Goal: Transaction & Acquisition: Purchase product/service

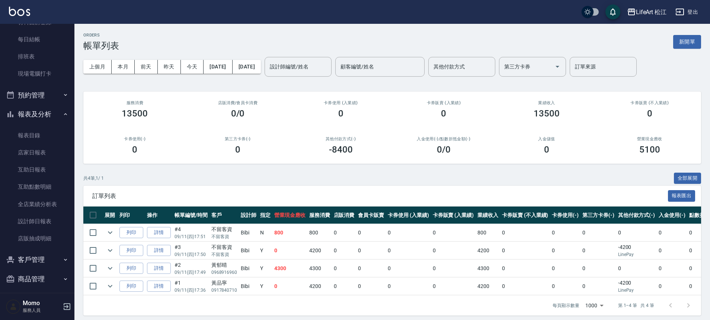
scroll to position [147, 0]
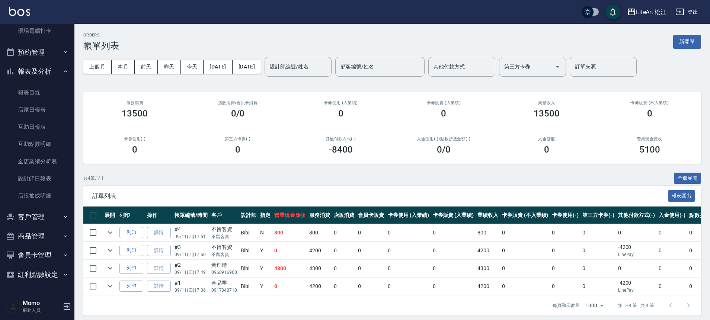
click at [34, 215] on button "客戶管理" at bounding box center [37, 216] width 68 height 19
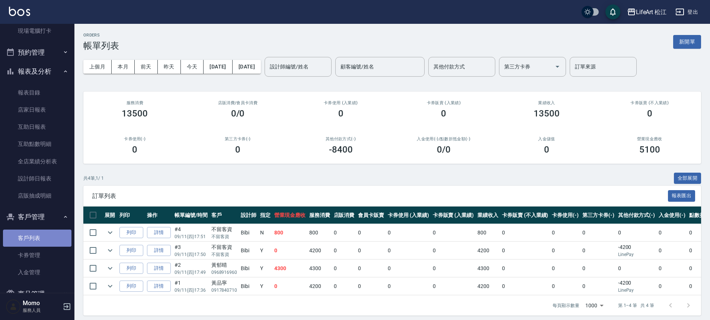
click at [37, 243] on link "客戶列表" at bounding box center [37, 238] width 68 height 17
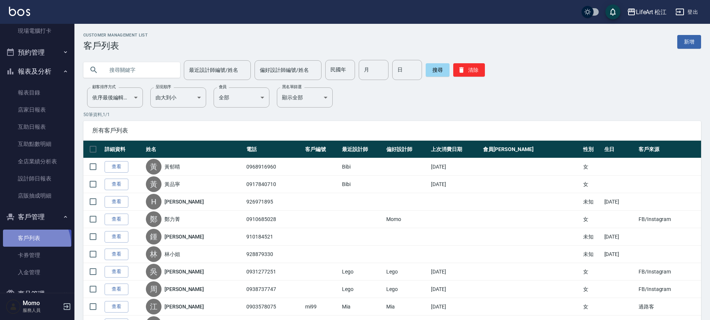
click at [25, 245] on link "客戶列表" at bounding box center [37, 238] width 68 height 17
click at [693, 36] on link "新增" at bounding box center [689, 42] width 24 height 14
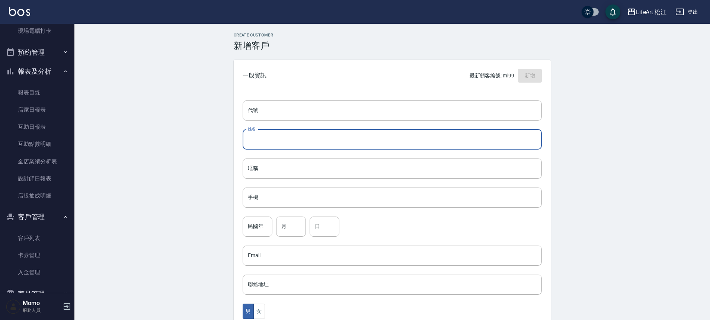
click at [281, 139] on input "姓名" at bounding box center [392, 139] width 299 height 20
type input "x"
type input "賴佳琳"
click at [301, 200] on input "手機" at bounding box center [392, 197] width 299 height 20
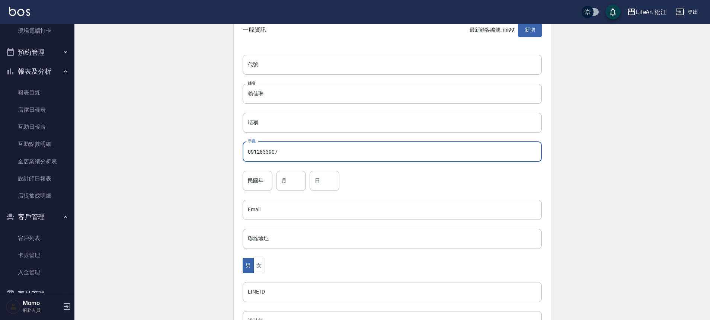
scroll to position [73, 0]
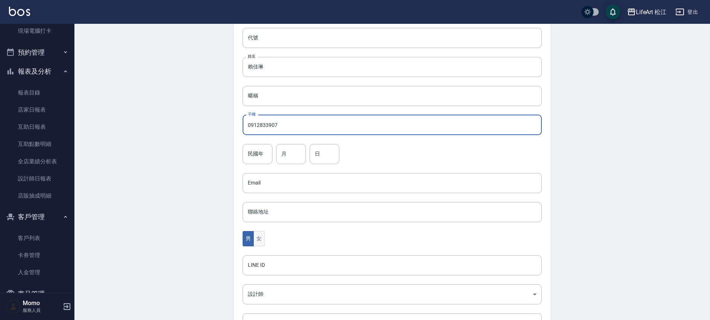
type input "0912833907"
click at [260, 243] on button "女" at bounding box center [258, 238] width 11 height 15
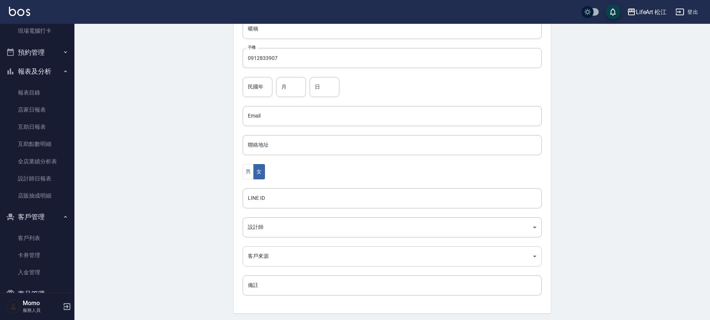
scroll to position [164, 0]
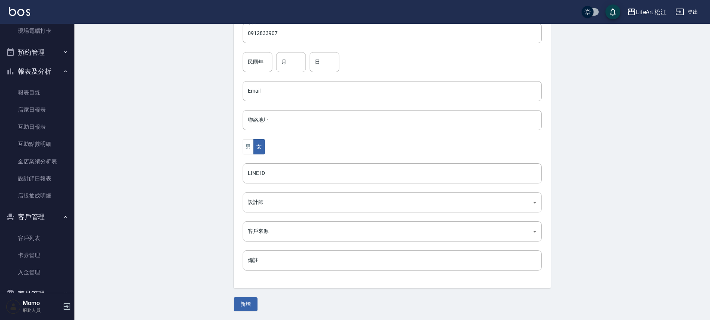
click at [264, 202] on body "LifeArt 松江 登出 櫃檯作業 打帳單 帳單列表 現金收支登錄 高階收支登錄 材料自購登錄 每日結帳 排班表 現場電腦打卡 預約管理 預約管理 單日預約…" at bounding box center [355, 78] width 710 height 484
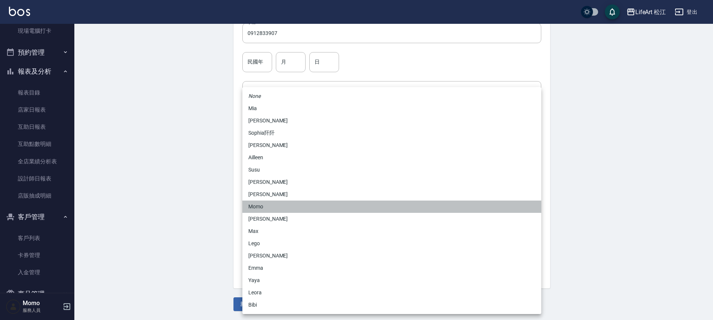
click at [265, 203] on li "Momo" at bounding box center [392, 206] width 299 height 12
type input "e84b7556-3071-4136-b765-65514d721750"
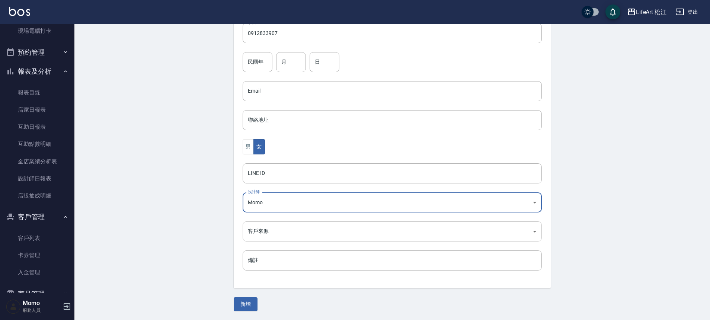
click at [270, 234] on body "LifeArt 松江 登出 櫃檯作業 打帳單 帳單列表 現金收支登錄 高階收支登錄 材料自購登錄 每日結帳 排班表 現場電腦打卡 預約管理 預約管理 單日預約…" at bounding box center [355, 78] width 710 height 484
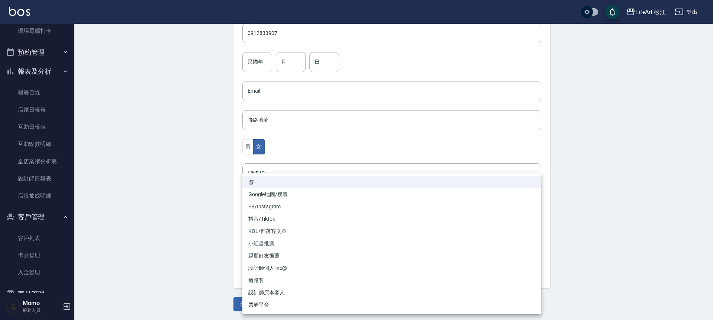
click at [272, 204] on li "FB/Instagram" at bounding box center [392, 206] width 299 height 12
type input "FB/Instagram"
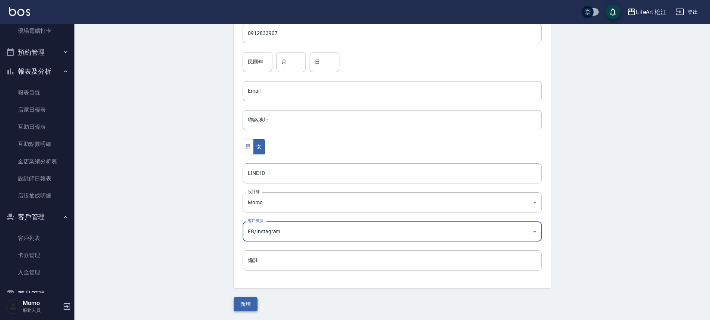
click at [254, 304] on button "新增" at bounding box center [246, 304] width 24 height 14
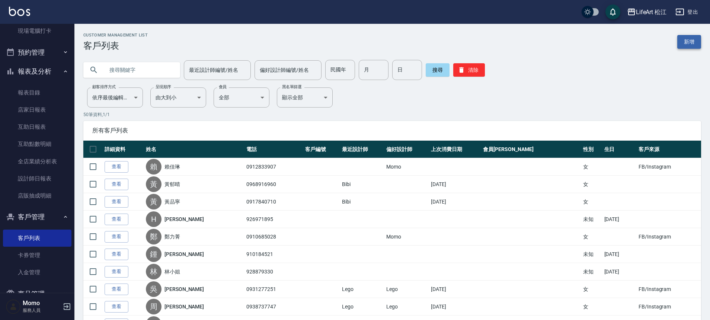
click at [697, 47] on link "新增" at bounding box center [689, 42] width 24 height 14
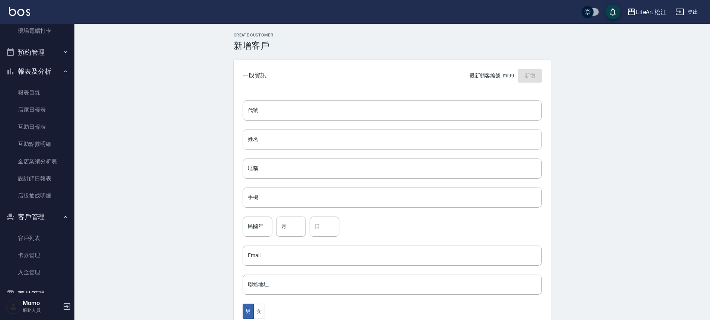
click at [266, 137] on input "姓名" at bounding box center [392, 139] width 299 height 20
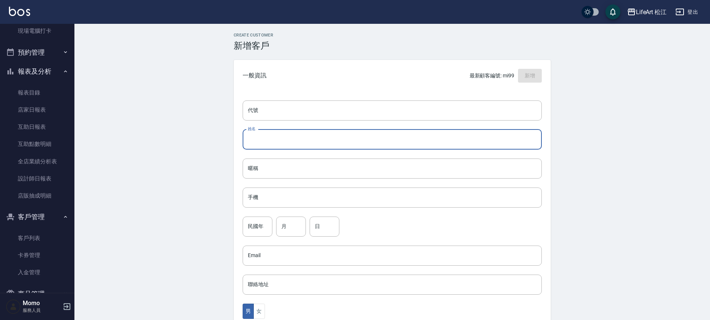
type input "w"
type input "塗宛忻"
click at [262, 191] on input "手機" at bounding box center [392, 197] width 299 height 20
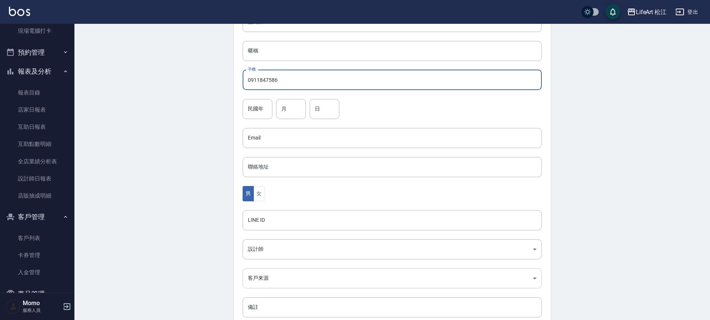
scroll to position [164, 0]
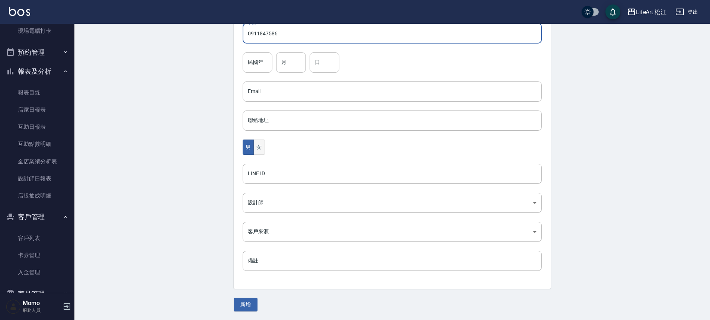
type input "0911847586"
click at [260, 146] on button "女" at bounding box center [258, 146] width 11 height 15
click at [269, 200] on body "LifeArt 松江 登出 櫃檯作業 打帳單 帳單列表 現金收支登錄 高階收支登錄 材料自購登錄 每日結帳 排班表 現場電腦打卡 預約管理 預約管理 單日預約…" at bounding box center [355, 78] width 710 height 484
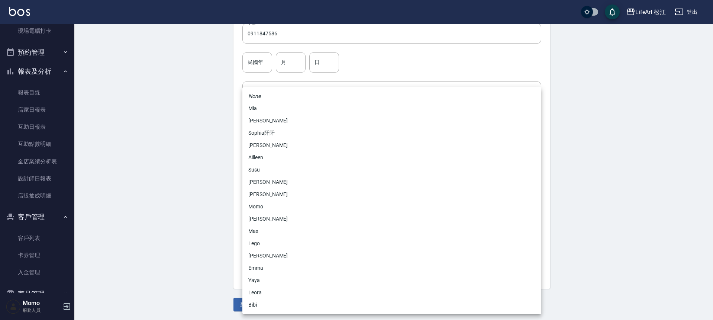
click at [269, 202] on li "Momo" at bounding box center [392, 206] width 299 height 12
type input "e84b7556-3071-4136-b765-65514d721750"
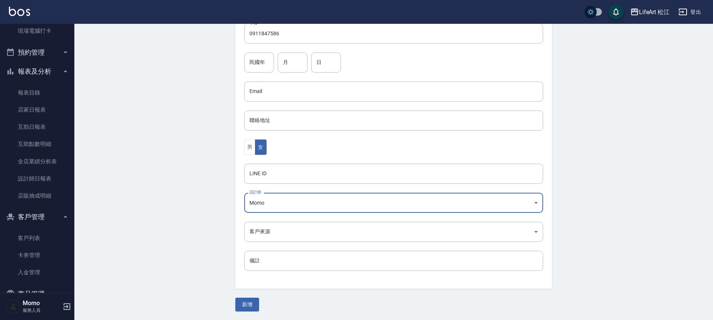
click at [270, 228] on body "LifeArt 松江 登出 櫃檯作業 打帳單 帳單列表 現金收支登錄 高階收支登錄 材料自購登錄 每日結帳 排班表 現場電腦打卡 預約管理 預約管理 單日預約…" at bounding box center [356, 78] width 713 height 484
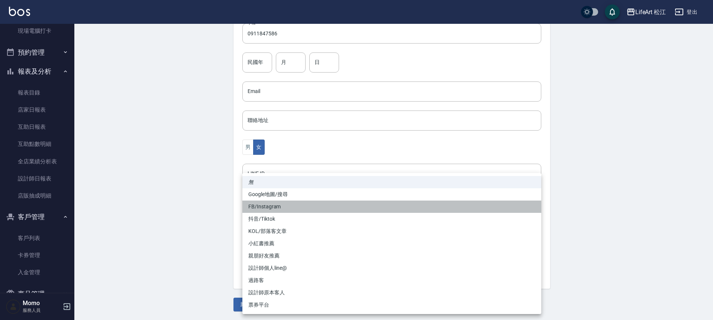
click at [269, 205] on li "FB/Instagram" at bounding box center [392, 206] width 299 height 12
type input "FB/Instagram"
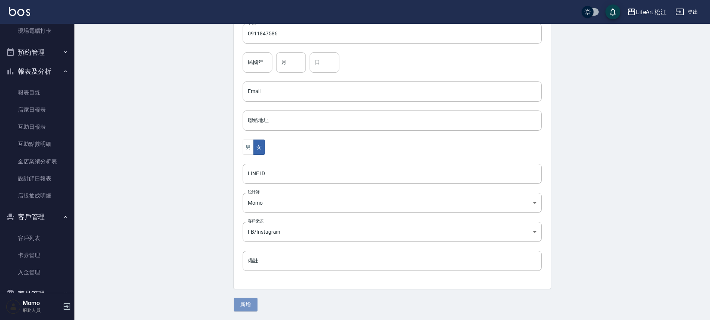
click at [249, 308] on button "新增" at bounding box center [246, 305] width 24 height 14
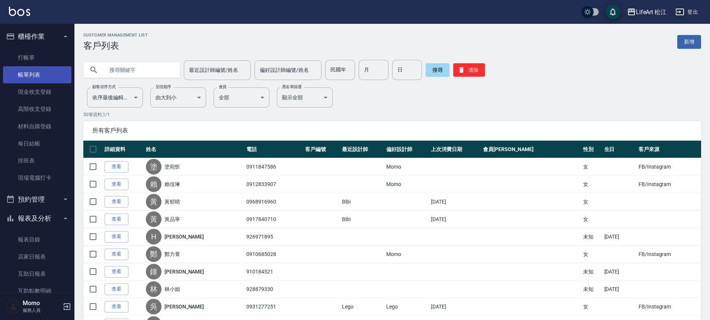
click at [42, 70] on link "帳單列表" at bounding box center [37, 74] width 68 height 17
click at [43, 71] on link "帳單列表" at bounding box center [37, 74] width 68 height 17
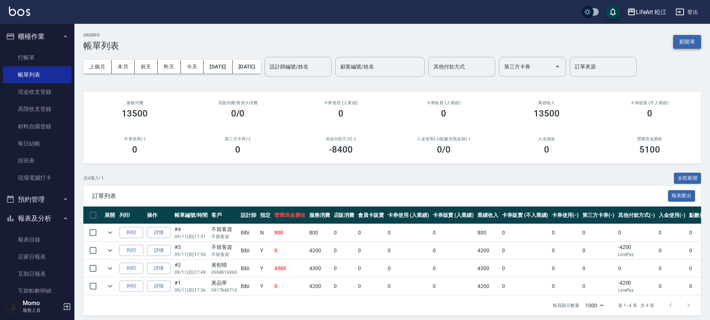
click at [677, 41] on button "新開單" at bounding box center [687, 42] width 28 height 14
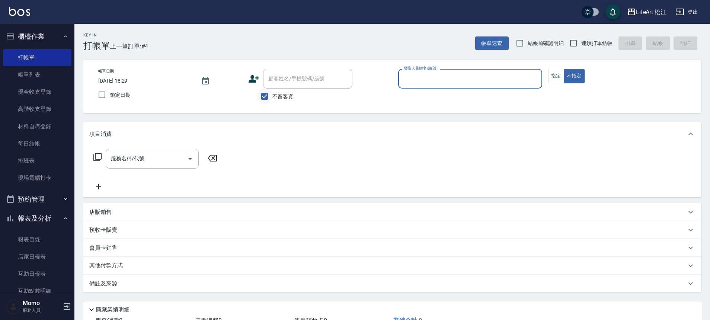
click at [263, 96] on input "不留客資" at bounding box center [265, 97] width 16 height 16
checkbox input "false"
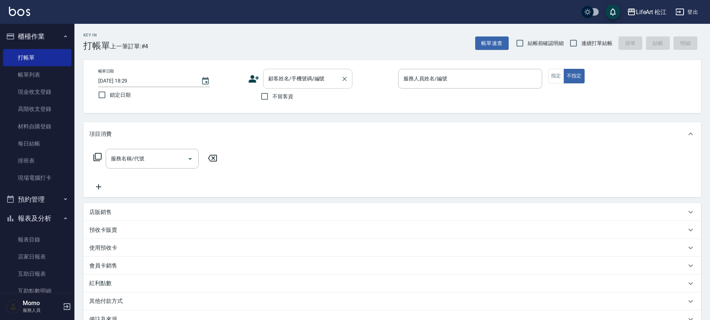
click at [279, 86] on div "顧客姓名/手機號碼/編號" at bounding box center [307, 79] width 89 height 20
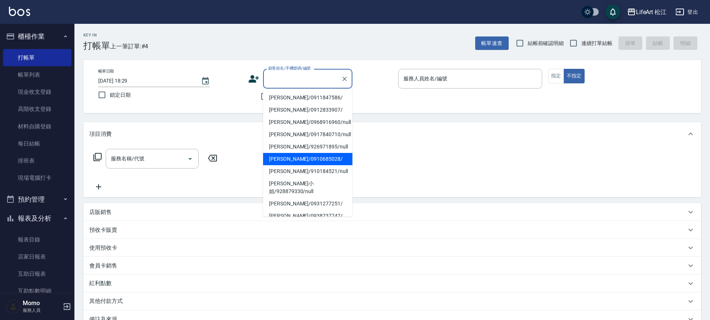
click at [288, 159] on li "鄭力菁/0910685028/" at bounding box center [307, 159] width 89 height 12
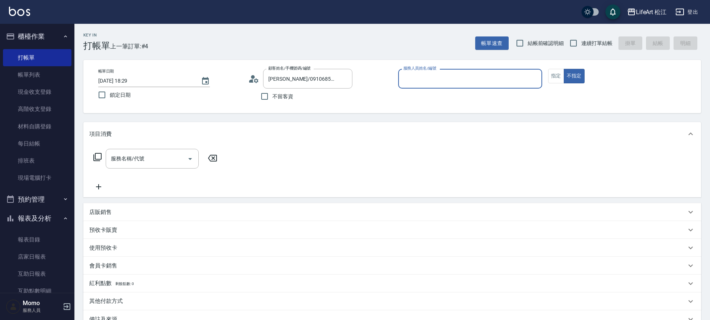
type input "鄭力菁/0910685028/"
type input "Momo(無代號)"
click at [559, 81] on button "指定" at bounding box center [556, 76] width 16 height 15
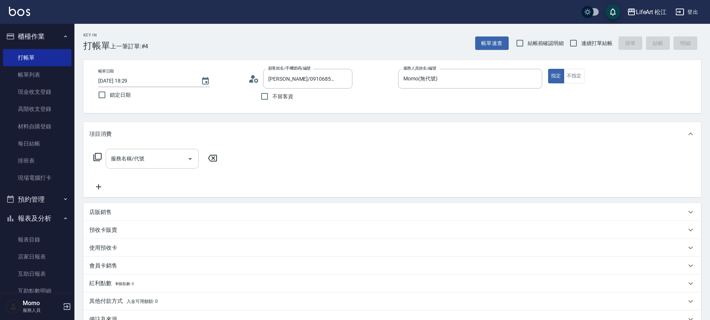
click at [166, 162] on input "服務名稱/代號" at bounding box center [146, 158] width 75 height 13
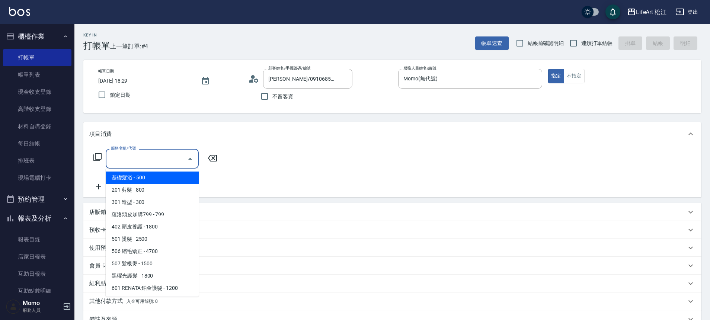
click at [154, 180] on span "基礎髮浴 - 500" at bounding box center [152, 177] width 93 height 12
type input "基礎髮浴 (101)"
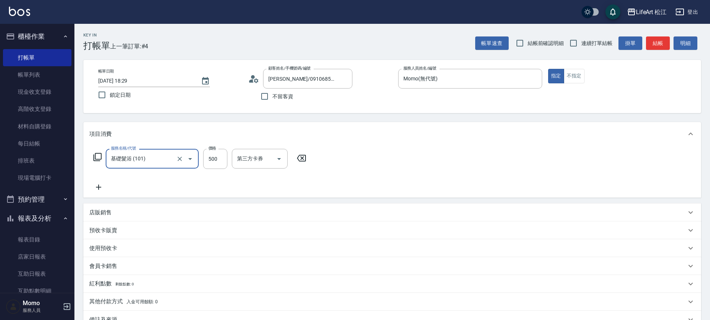
click at [101, 188] on icon at bounding box center [98, 187] width 19 height 9
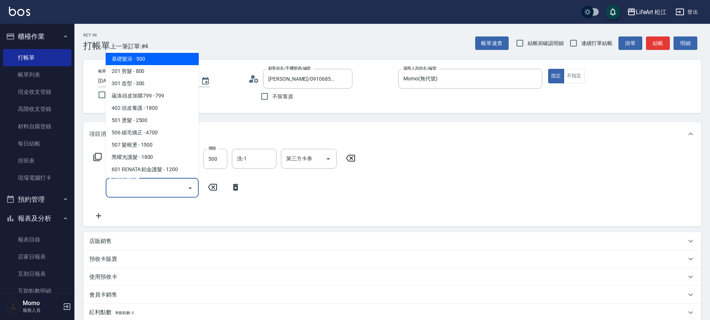
click at [130, 189] on input "服務名稱/代號" at bounding box center [146, 187] width 75 height 13
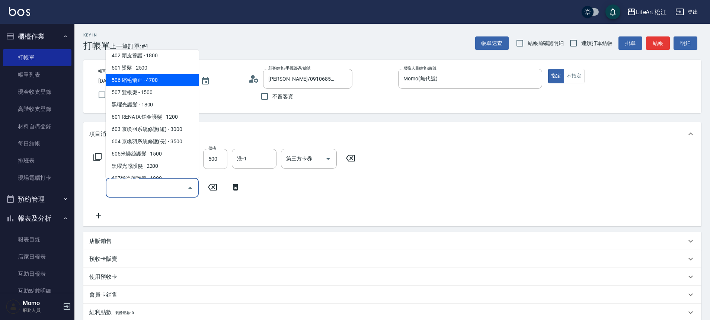
scroll to position [99, 0]
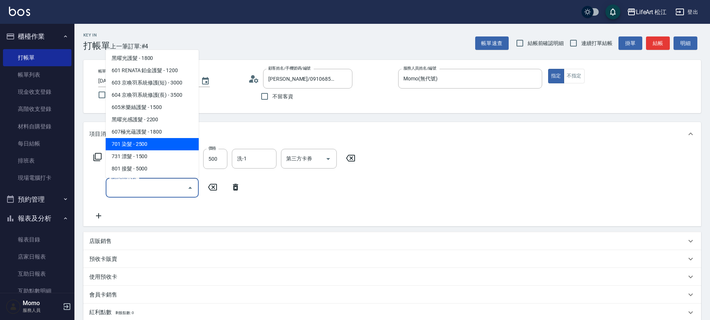
click at [154, 148] on span "701 染髮 - 2500" at bounding box center [152, 144] width 93 height 12
type input "701 染髮(701)"
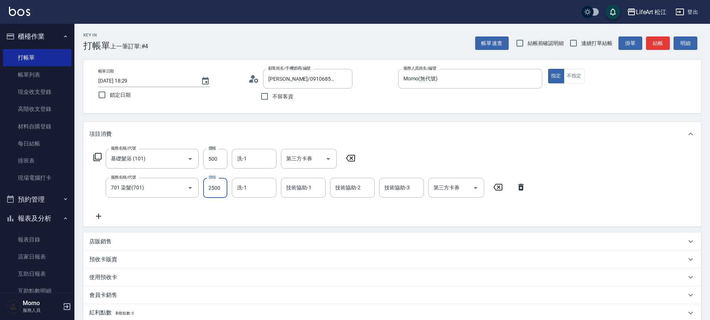
click at [220, 193] on input "2500" at bounding box center [215, 188] width 24 height 20
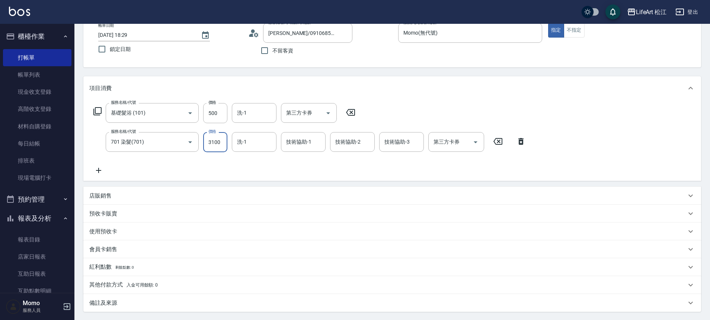
scroll to position [122, 0]
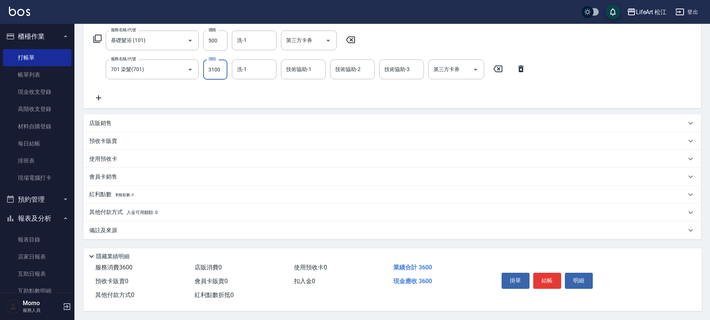
type input "3100"
click at [117, 173] on div "會員卡銷售" at bounding box center [387, 177] width 597 height 8
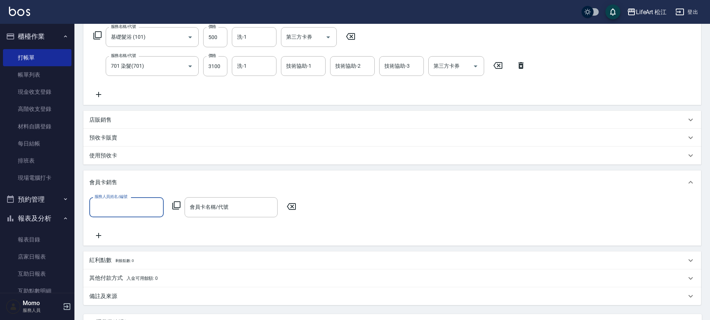
scroll to position [0, 0]
click at [116, 200] on input "服務人員姓名/編號" at bounding box center [127, 206] width 68 height 13
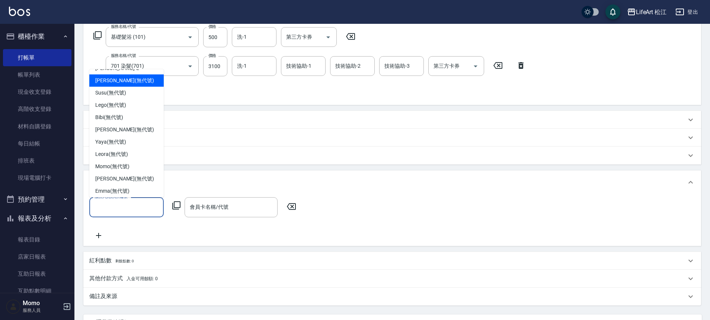
scroll to position [87, 0]
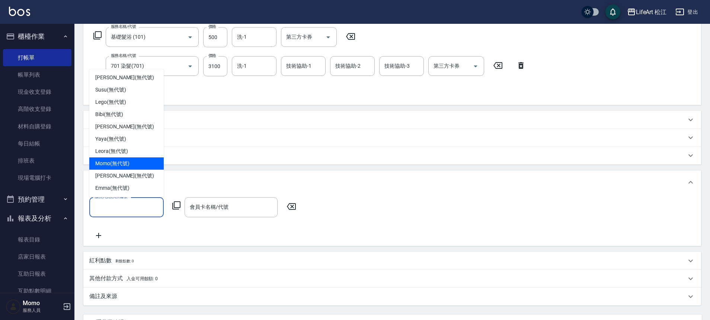
click at [115, 167] on span "Momo (無代號)" at bounding box center [112, 164] width 34 height 8
type input "Momo(無代號)"
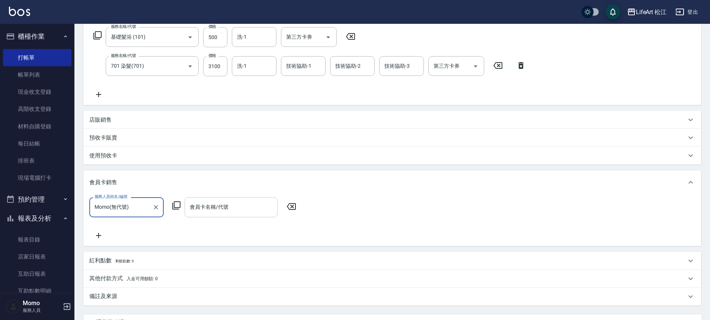
click at [225, 208] on input "會員卡名稱/代號" at bounding box center [231, 206] width 86 height 13
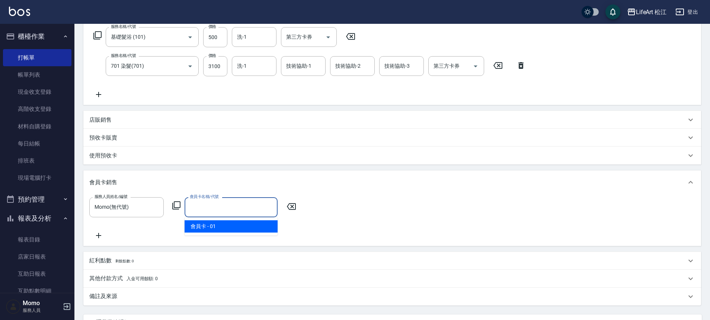
click at [226, 227] on span "會員卡 - 01" at bounding box center [231, 226] width 93 height 12
type input "會員卡-0天"
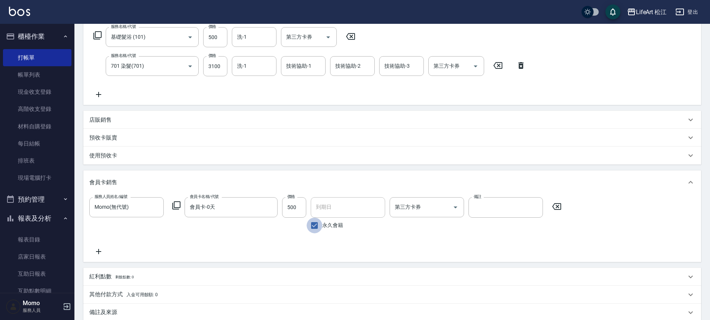
click at [318, 227] on input "永久會籍" at bounding box center [315, 226] width 16 height 16
checkbox input "false"
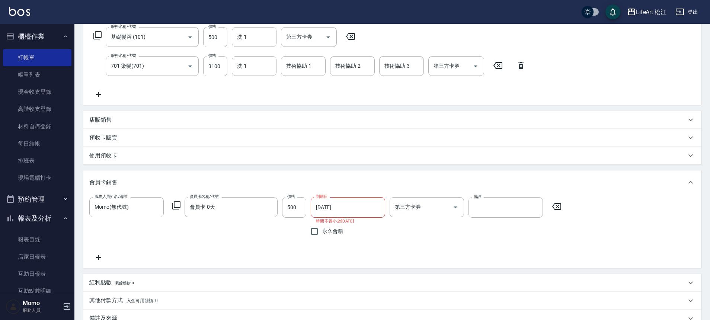
click at [328, 210] on input "[DATE]" at bounding box center [345, 207] width 69 height 20
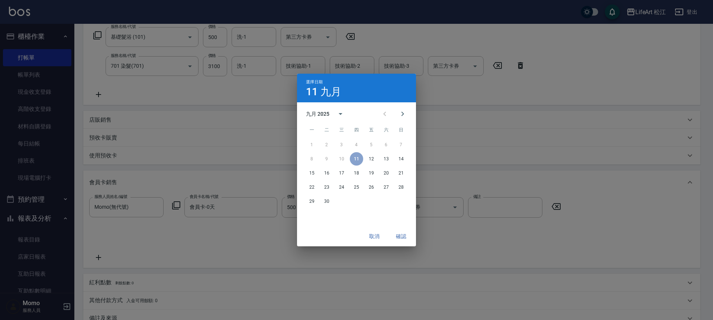
click at [324, 115] on div "九月 2025" at bounding box center [317, 114] width 23 height 8
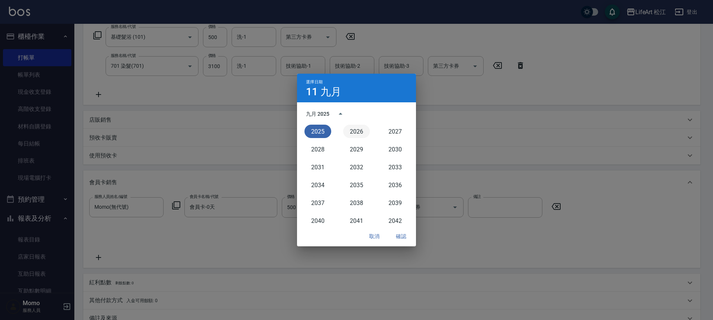
click at [356, 132] on button "2026" at bounding box center [356, 131] width 27 height 13
type input "2026/09/11"
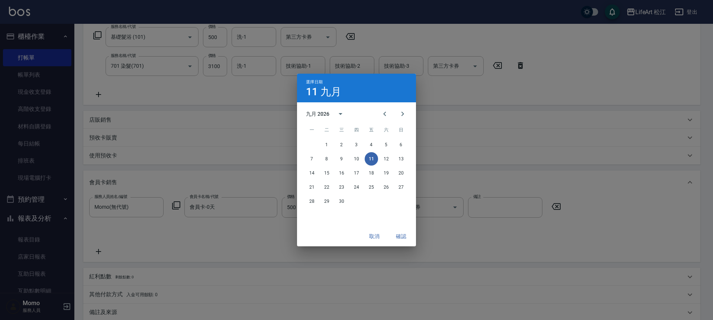
click at [400, 238] on button "確認" at bounding box center [401, 237] width 24 height 14
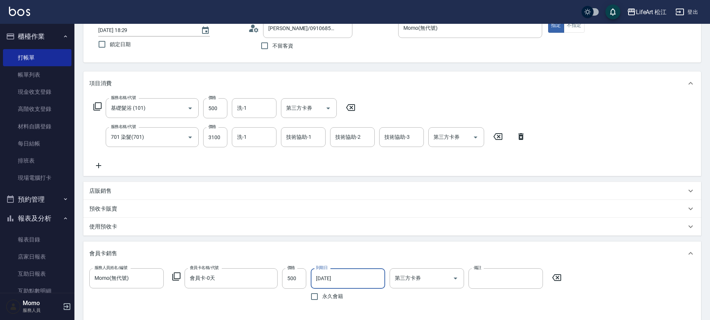
scroll to position [73, 0]
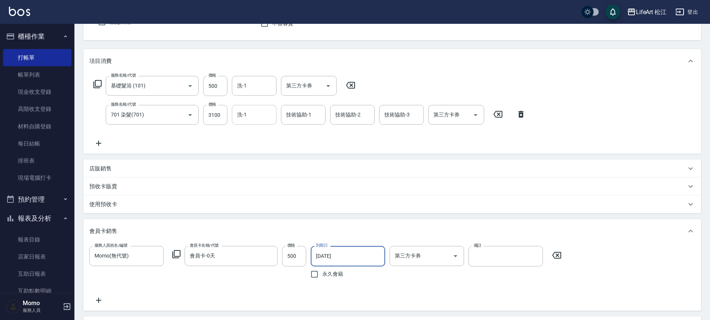
click at [261, 118] on input "洗-1" at bounding box center [254, 114] width 38 height 13
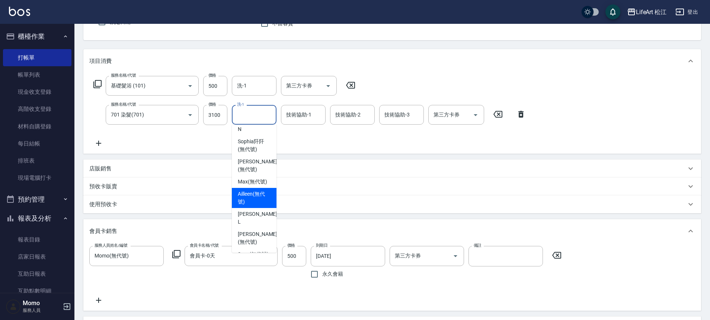
scroll to position [51, 0]
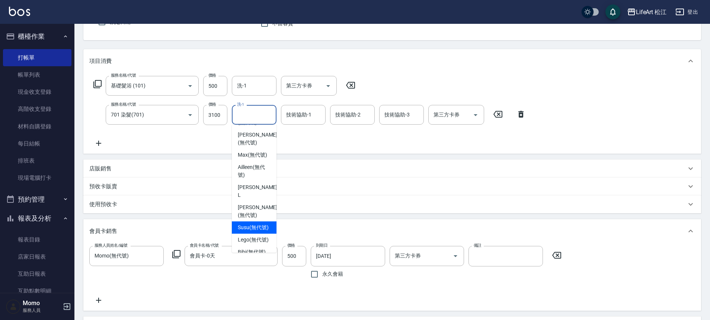
click at [248, 224] on span "Susu (無代號)" at bounding box center [253, 228] width 31 height 8
type input "Susu(無代號)"
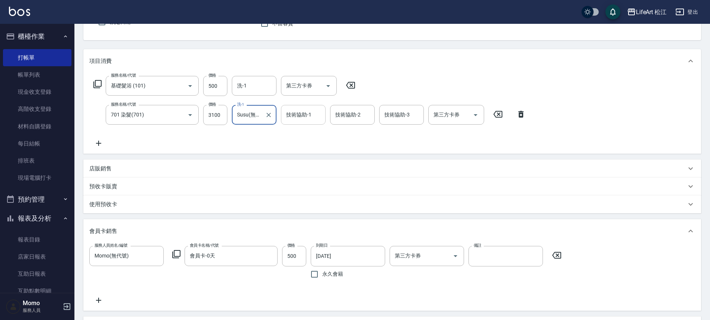
click at [311, 108] on div "技術協助-1" at bounding box center [303, 115] width 45 height 20
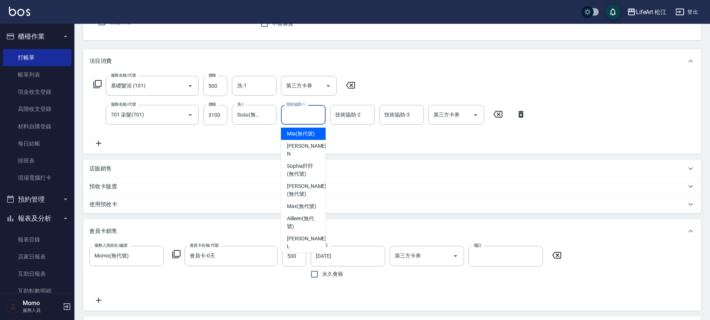
click at [309, 109] on input "技術協助-1" at bounding box center [303, 114] width 38 height 13
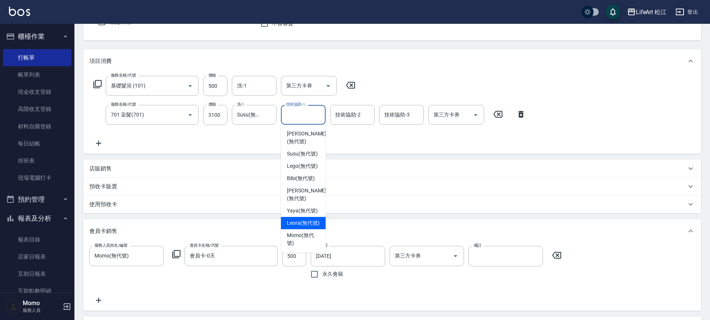
scroll to position [126, 0]
click at [305, 225] on span "Leora (無代號)" at bounding box center [303, 222] width 33 height 8
type input "Leora(無代號)"
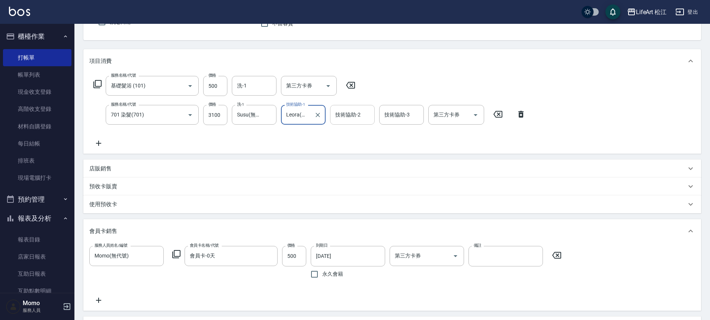
click at [353, 113] on div "技術協助-2 技術協助-2" at bounding box center [352, 115] width 45 height 20
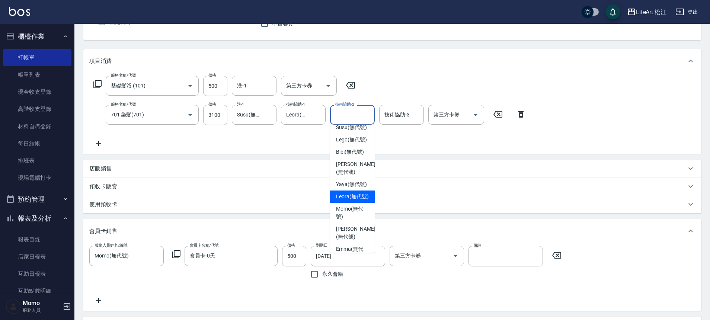
scroll to position [170, 0]
click at [341, 180] on div "Leora (無代號)" at bounding box center [352, 183] width 45 height 12
type input "Leora(無代號)"
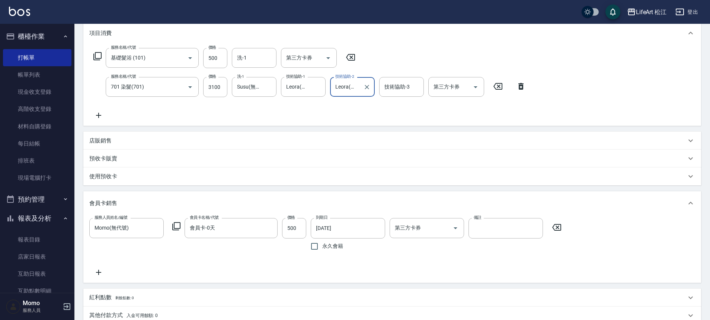
scroll to position [207, 0]
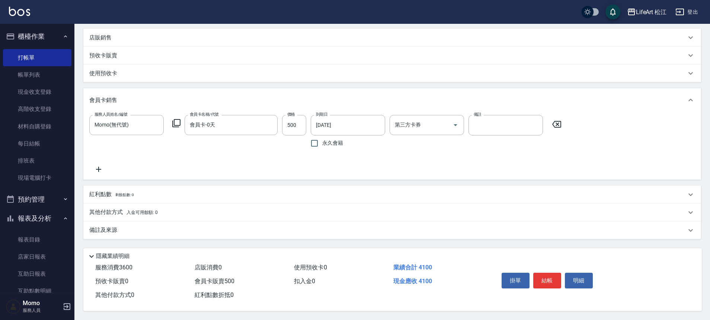
click at [151, 229] on div "備註及來源" at bounding box center [387, 230] width 597 height 8
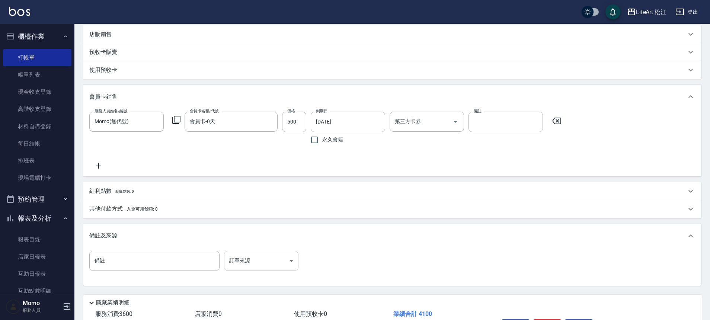
click at [282, 267] on body "LifeArt 松江 登出 櫃檯作業 打帳單 帳單列表 現金收支登錄 高階收支登錄 材料自購登錄 每日結帳 排班表 現場電腦打卡 預約管理 預約管理 單日預約…" at bounding box center [355, 80] width 710 height 574
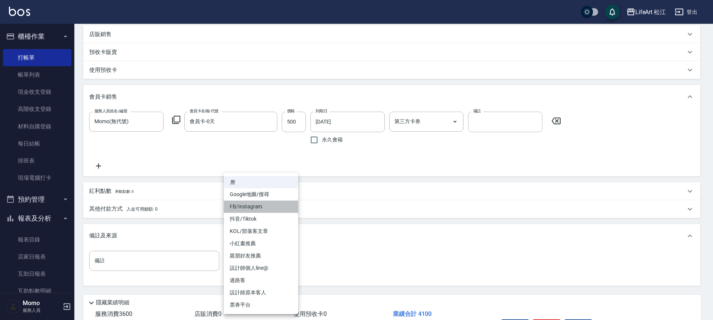
click at [280, 207] on li "FB/Instagram" at bounding box center [261, 206] width 74 height 12
type input "FB/Instagram"
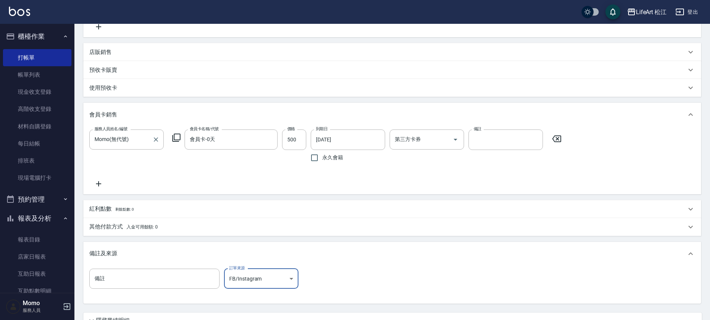
scroll to position [214, 0]
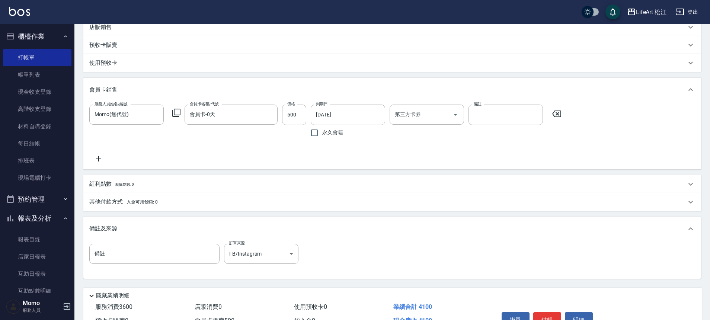
click at [149, 185] on div "紅利點數 剩餘點數: 0" at bounding box center [387, 184] width 597 height 8
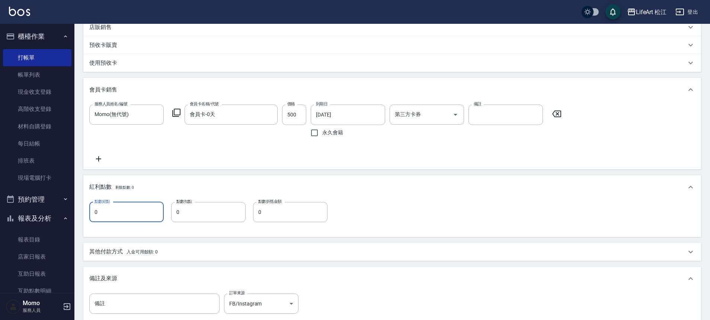
click at [128, 213] on input "0" at bounding box center [126, 212] width 74 height 20
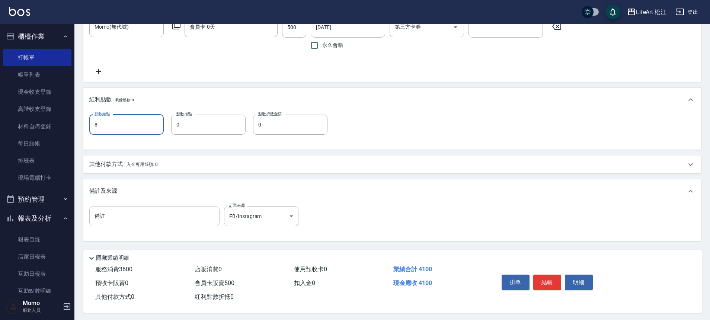
scroll to position [307, 0]
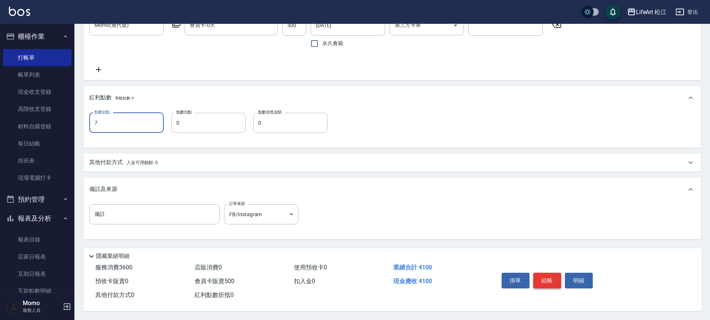
type input "7"
click at [543, 282] on button "結帳" at bounding box center [547, 281] width 28 height 16
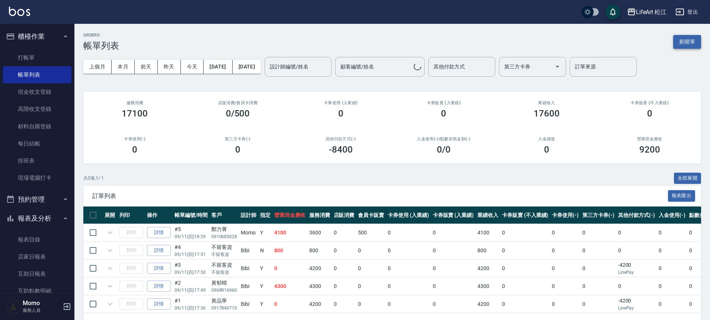
click at [690, 45] on button "新開單" at bounding box center [687, 42] width 28 height 14
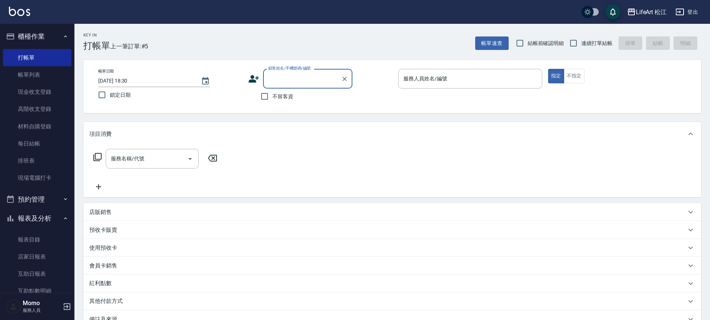
click at [323, 79] on input "顧客姓名/手機號碼/編號" at bounding box center [301, 78] width 71 height 13
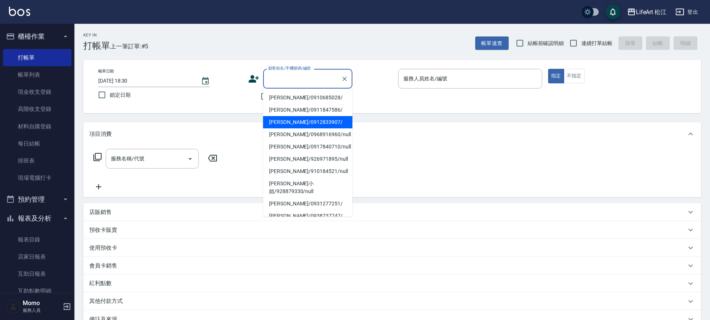
click at [318, 121] on li "賴佳琳/0912833907/" at bounding box center [307, 122] width 89 height 12
type input "賴佳琳/0912833907/"
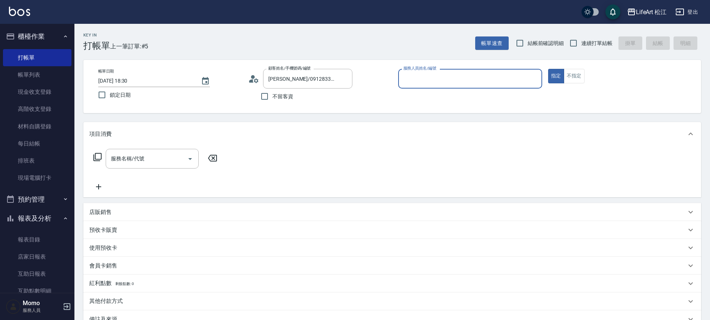
type input "Momo(無代號)"
click at [169, 153] on input "服務名稱/代號" at bounding box center [146, 158] width 75 height 13
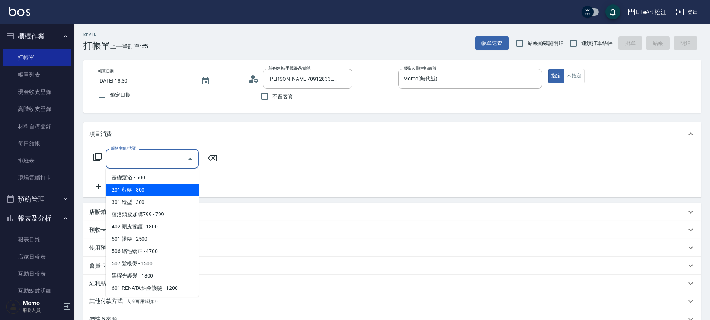
click at [159, 192] on span "201 剪髮 - 800" at bounding box center [152, 190] width 93 height 12
type input "201 剪髮(201)"
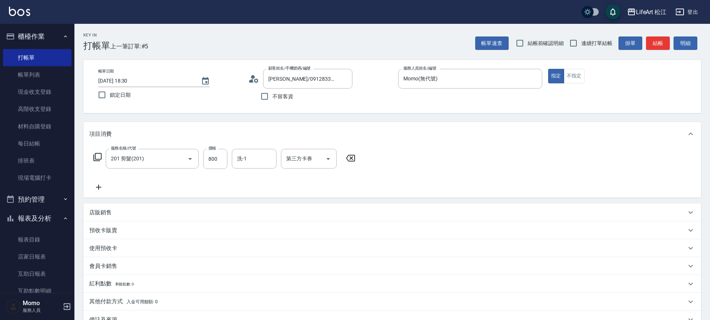
click at [102, 187] on icon at bounding box center [98, 187] width 19 height 9
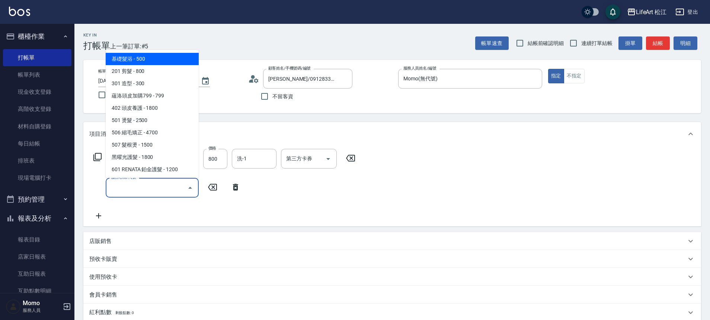
click at [143, 190] on input "服務名稱/代號" at bounding box center [146, 187] width 75 height 13
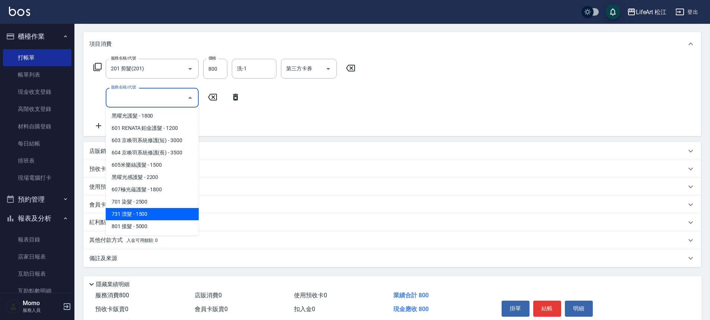
scroll to position [121, 0]
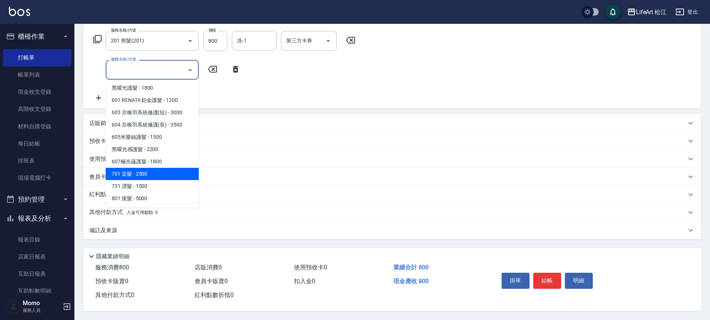
click at [150, 169] on span "701 染髮 - 2500" at bounding box center [152, 174] width 93 height 12
type input "701 染髮(701)"
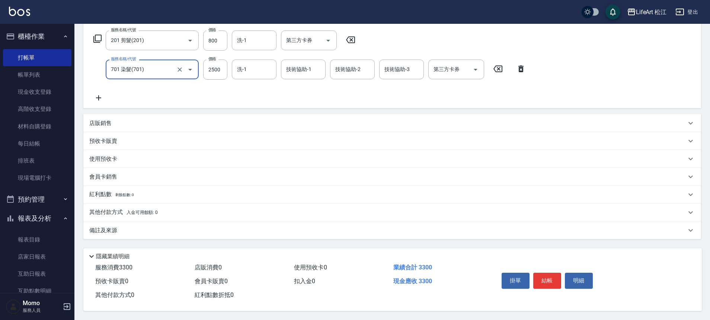
click at [229, 70] on div "服務名稱/代號 701 染髮(701) 服務名稱/代號 價格 2500 價格 洗-1 洗-1 技術協助-1 技術協助-1 技術協助-2 技術協助-2 技術協助…" at bounding box center [309, 70] width 441 height 20
click at [223, 67] on input "2500" at bounding box center [215, 70] width 24 height 20
type input "2100"
click at [264, 63] on input "洗-1" at bounding box center [254, 69] width 38 height 13
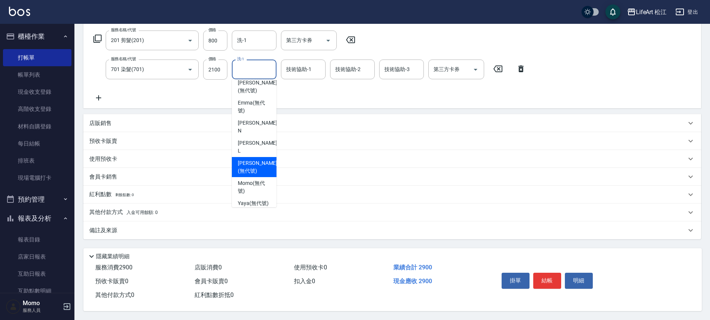
scroll to position [6, 0]
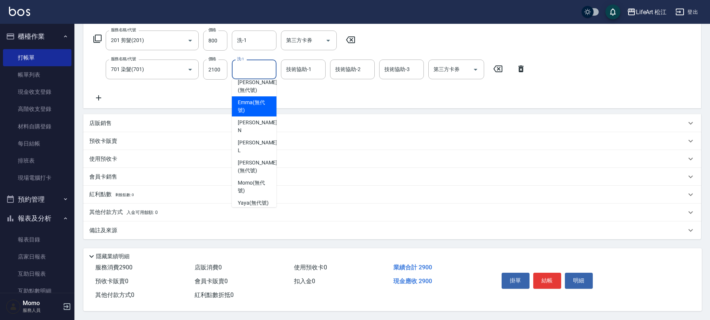
click at [243, 104] on span "Emma (無代號)" at bounding box center [254, 107] width 33 height 16
type input "Emma(無代號)"
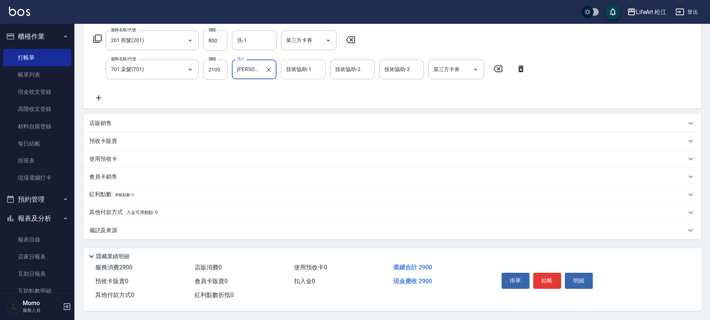
click at [309, 69] on div "技術協助-1 技術協助-1" at bounding box center [303, 70] width 45 height 20
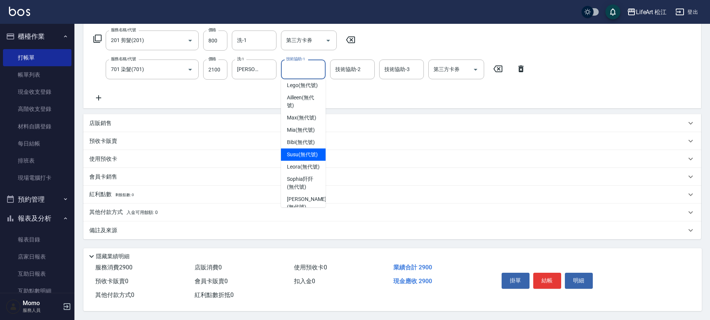
scroll to position [157, 0]
drag, startPoint x: 304, startPoint y: 179, endPoint x: 305, endPoint y: 165, distance: 13.8
click at [304, 170] on span "Leora (無代號)" at bounding box center [303, 166] width 33 height 8
type input "Leora(無代號)"
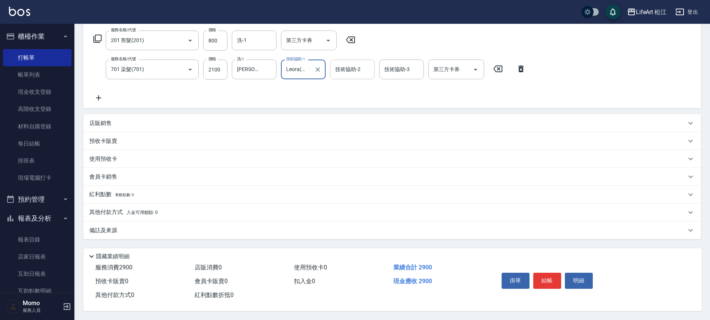
click at [343, 66] on div "技術協助-2 技術協助-2" at bounding box center [352, 70] width 45 height 20
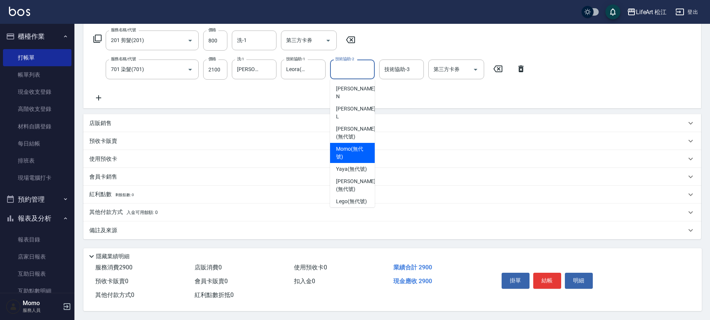
scroll to position [153, 0]
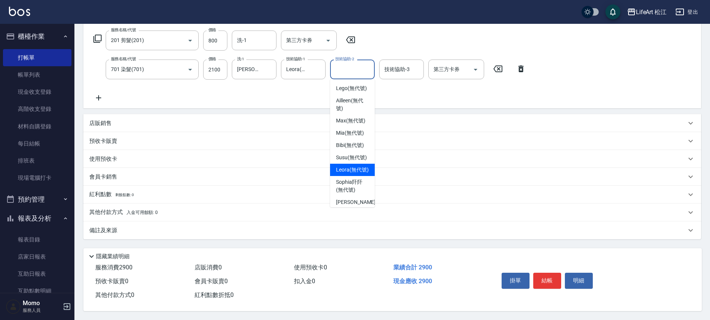
click at [352, 174] on span "Leora (無代號)" at bounding box center [352, 170] width 33 height 8
type input "Leora(無代號)"
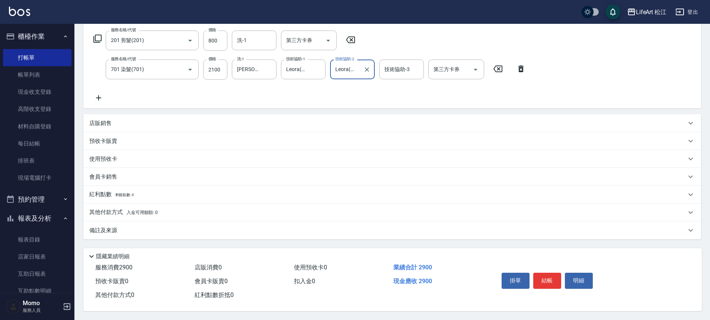
click at [205, 227] on div "備註及來源" at bounding box center [387, 231] width 597 height 8
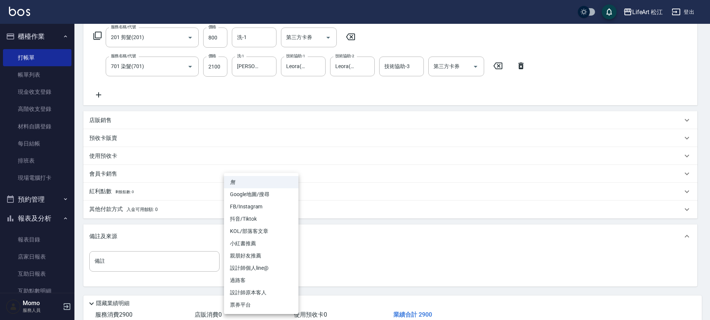
click at [277, 256] on body "LifeArt 松江 登出 櫃檯作業 打帳單 帳單列表 現金收支登錄 高階收支登錄 材料自購登錄 每日結帳 排班表 現場電腦打卡 預約管理 預約管理 單日預約…" at bounding box center [355, 123] width 710 height 488
click at [254, 203] on li "FB/Instagram" at bounding box center [261, 206] width 74 height 12
type input "FB/Instagram"
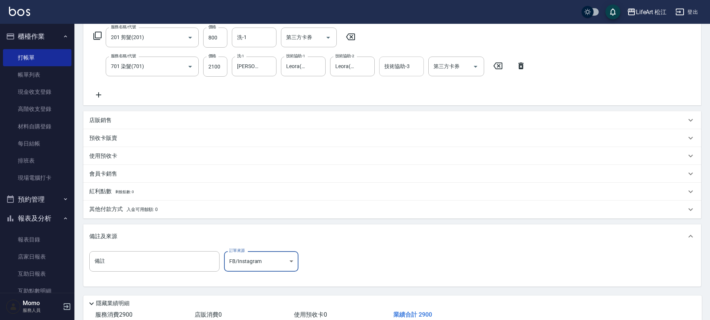
click at [413, 71] on input "技術協助-3" at bounding box center [401, 66] width 38 height 13
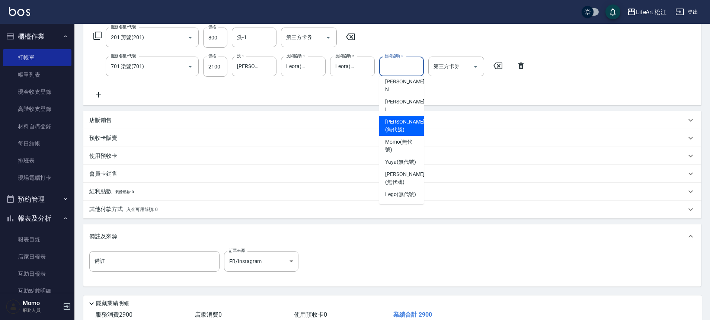
scroll to position [132, 0]
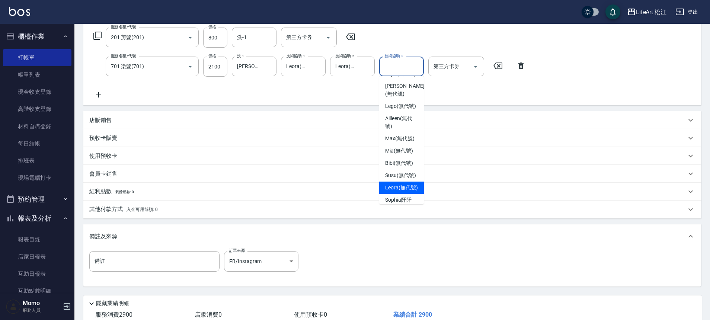
click at [406, 192] on span "Leora (無代號)" at bounding box center [401, 188] width 33 height 8
type input "Leora(無代號)"
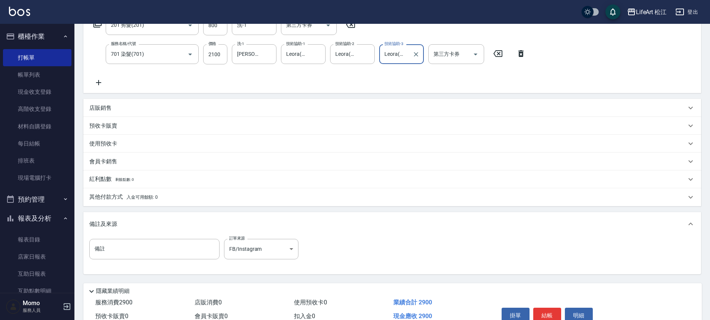
scroll to position [167, 0]
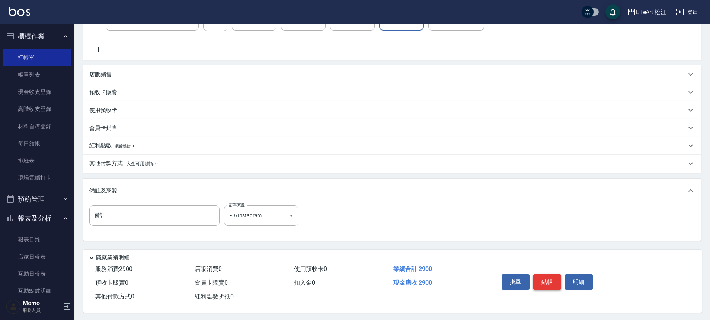
click at [542, 286] on button "結帳" at bounding box center [547, 282] width 28 height 16
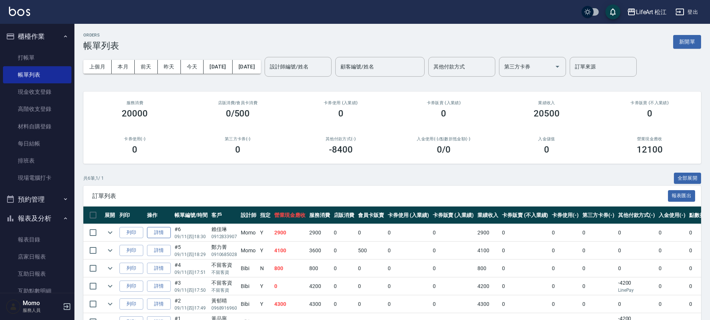
click at [164, 232] on link "詳情" at bounding box center [159, 233] width 24 height 12
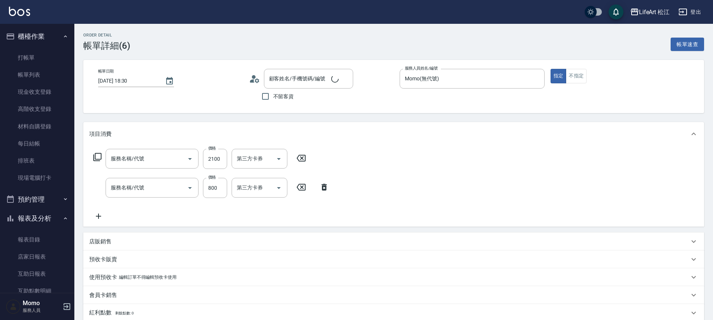
type input "2025/09/11 18:30"
type input "Momo(無代號)"
type input "701 染髮(701)"
type input "201 剪髮(201)"
type input "FB/Instagram"
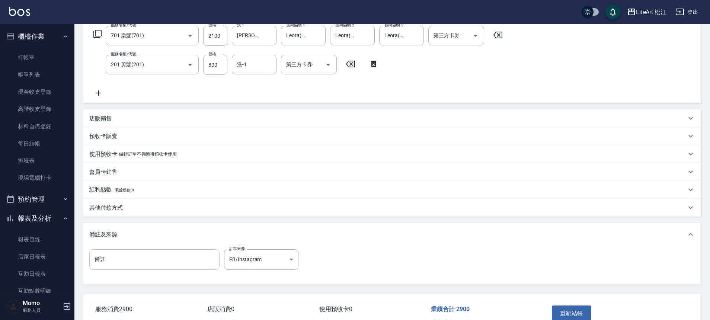
type input "賴佳琳/0912833907/"
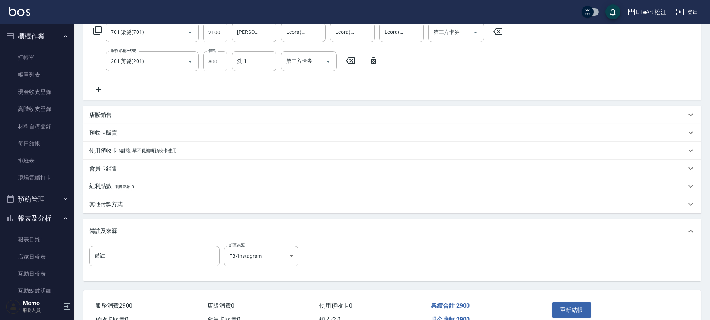
click at [145, 200] on div "其他付款方式" at bounding box center [391, 204] width 617 height 18
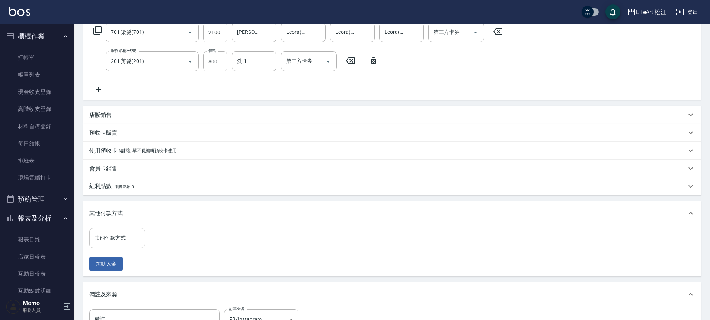
click at [125, 246] on div "其他付款方式" at bounding box center [117, 238] width 56 height 20
click at [125, 257] on span "轉帳" at bounding box center [117, 257] width 56 height 12
type input "轉帳"
click at [173, 234] on input "0" at bounding box center [178, 238] width 56 height 20
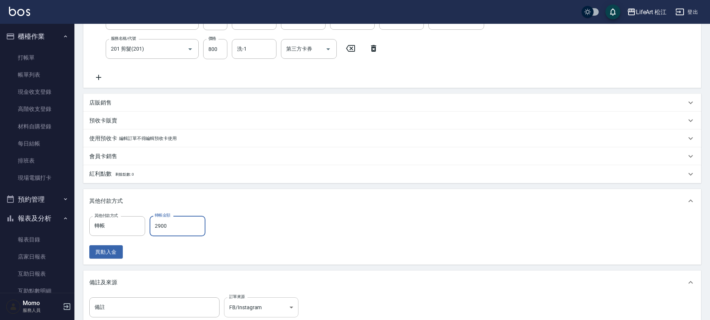
scroll to position [231, 0]
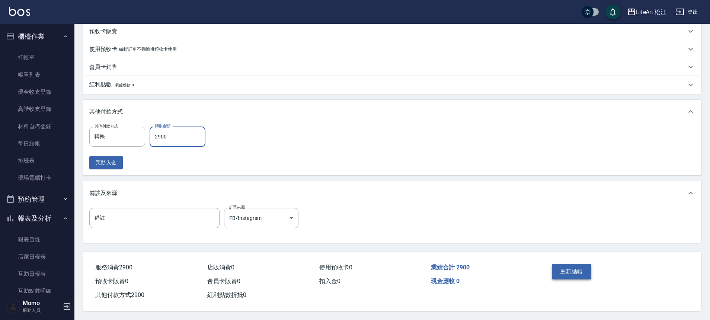
type input "2900"
click at [574, 269] on button "重新結帳" at bounding box center [571, 272] width 39 height 16
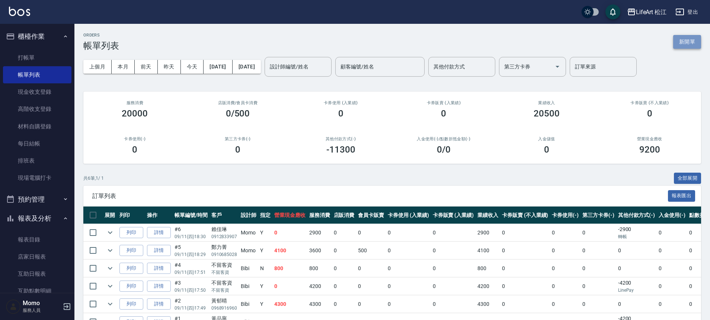
click at [682, 42] on button "新開單" at bounding box center [687, 42] width 28 height 14
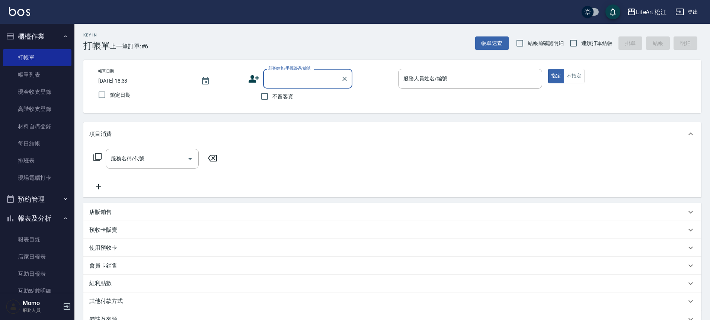
click at [280, 68] on label "顧客姓名/手機號碼/編號" at bounding box center [289, 68] width 42 height 6
click at [280, 72] on input "顧客姓名/手機號碼/編號" at bounding box center [301, 78] width 71 height 13
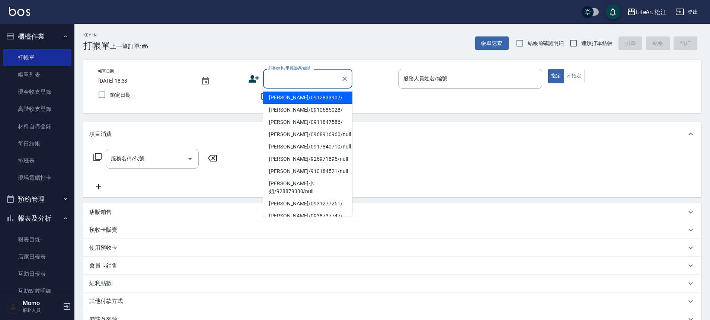
click at [280, 73] on input "顧客姓名/手機號碼/編號" at bounding box center [301, 78] width 71 height 13
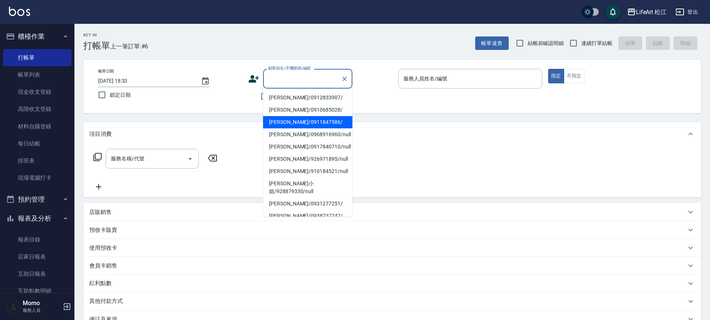
click at [305, 119] on li "塗宛忻/0911847586/" at bounding box center [307, 122] width 89 height 12
type input "塗宛忻/0911847586/"
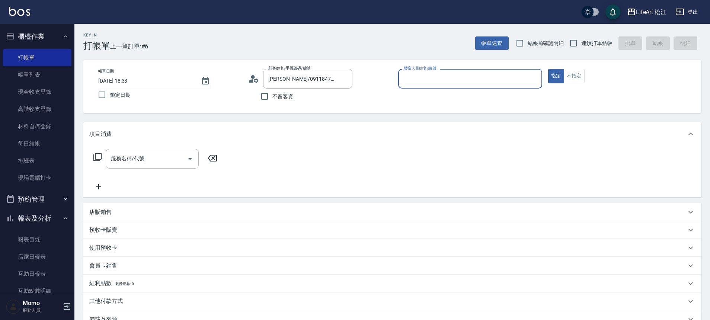
type input "Momo(無代號)"
click at [133, 167] on div "服務名稱/代號" at bounding box center [152, 159] width 93 height 20
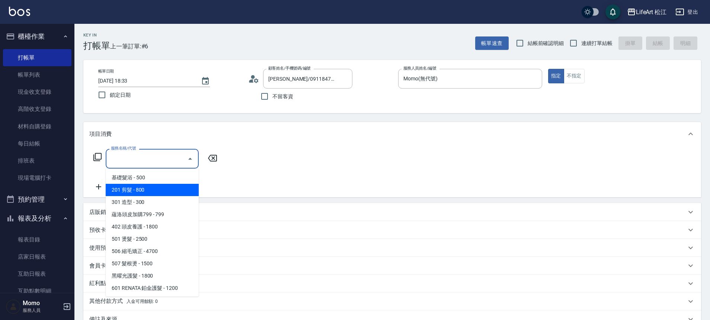
click at [153, 187] on span "201 剪髮 - 800" at bounding box center [152, 190] width 93 height 12
type input "201 剪髮(201)"
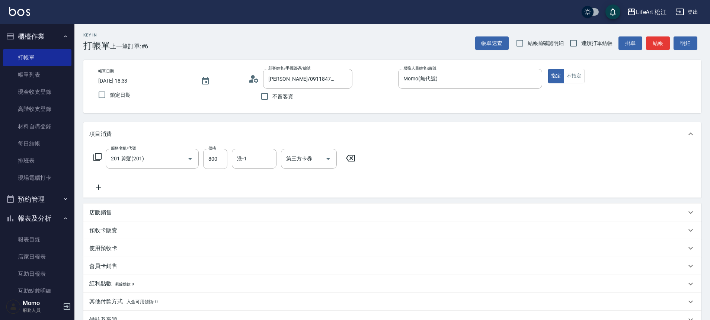
click at [104, 182] on div "服務名稱/代號 201 剪髮(201) 服務名稱/代號 價格 800 價格 洗-1 洗-1 第三方卡券 第三方卡券" at bounding box center [224, 170] width 270 height 43
click at [103, 183] on icon at bounding box center [98, 187] width 19 height 9
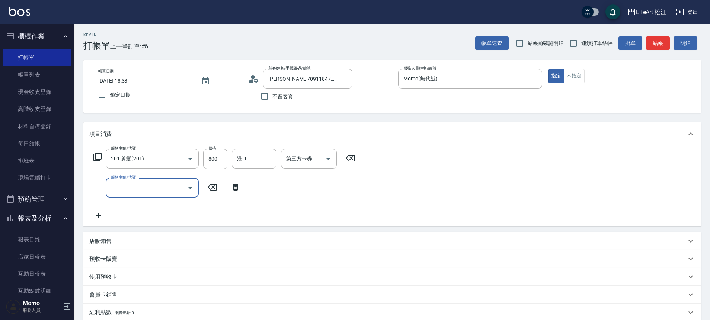
click at [130, 186] on input "服務名稱/代號" at bounding box center [146, 187] width 75 height 13
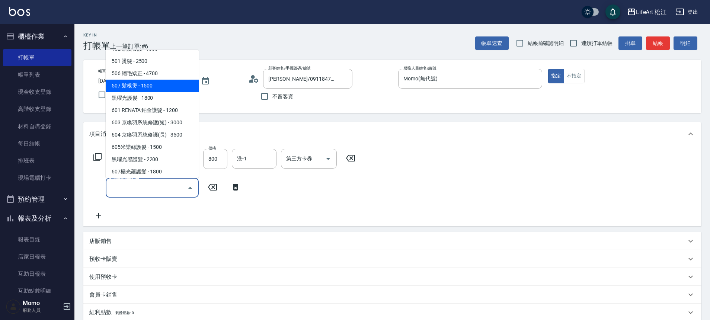
scroll to position [99, 0]
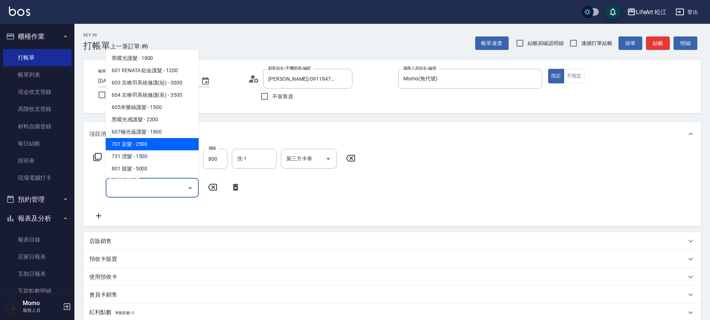
click at [153, 142] on span "701 染髮 - 2500" at bounding box center [152, 144] width 93 height 12
type input "701 染髮(701)"
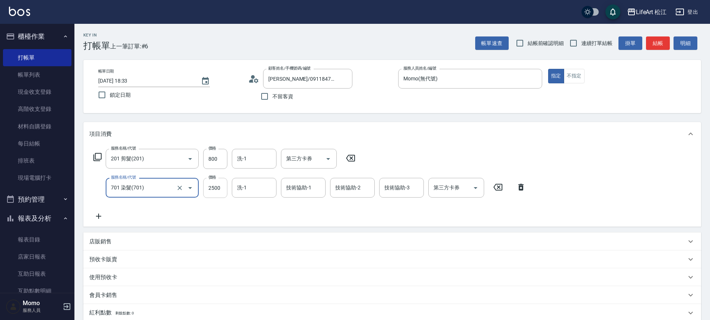
click at [220, 192] on input "2500" at bounding box center [215, 188] width 24 height 20
type input "2450"
click at [236, 190] on input "洗-1" at bounding box center [254, 187] width 38 height 13
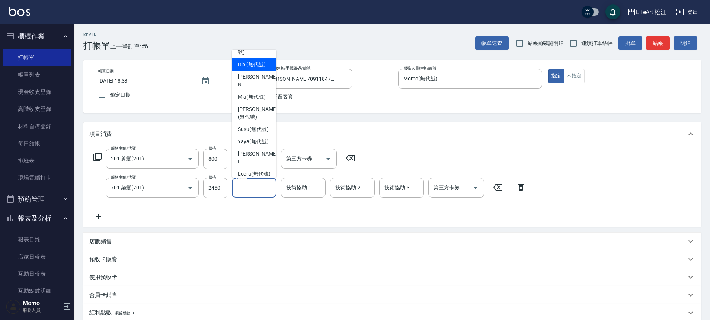
scroll to position [160, 0]
click at [250, 128] on span "Susu (無代號)" at bounding box center [253, 129] width 31 height 8
type input "Susu(無代號)"
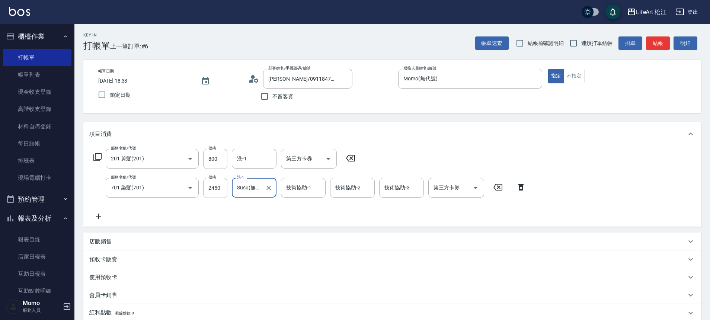
click at [299, 188] on div "技術協助-1 技術協助-1" at bounding box center [303, 188] width 45 height 20
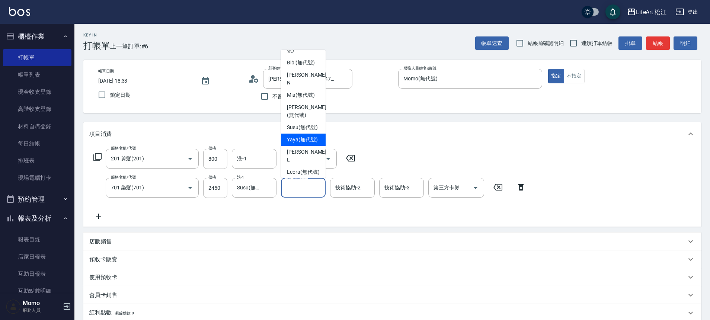
scroll to position [180, 0]
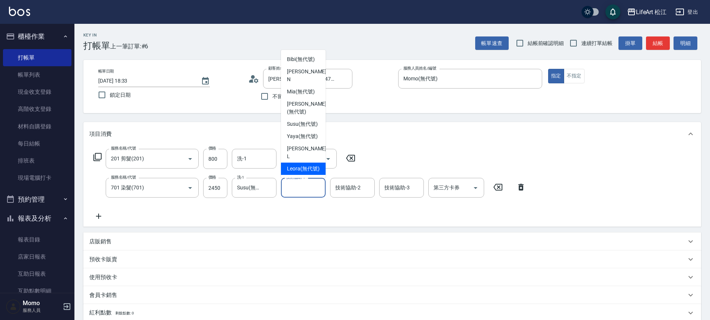
click at [295, 165] on span "Leora (無代號)" at bounding box center [303, 169] width 33 height 8
type input "Leora(無代號)"
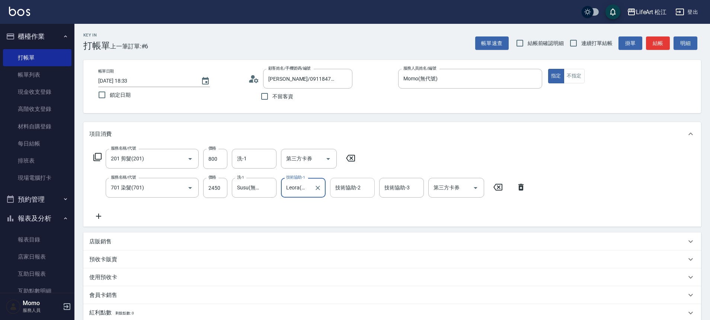
click at [349, 191] on input "技術協助-2" at bounding box center [352, 187] width 38 height 13
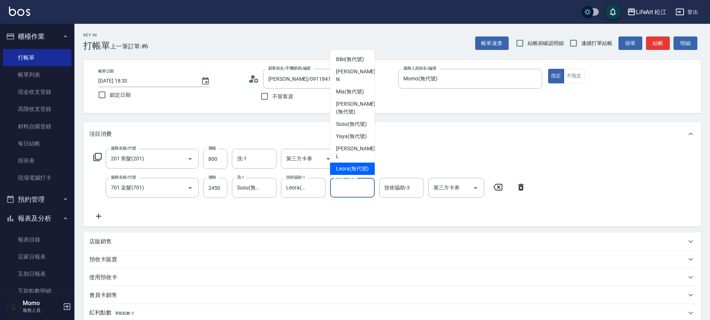
click at [347, 165] on span "Leora (無代號)" at bounding box center [352, 169] width 33 height 8
type input "Leora(無代號)"
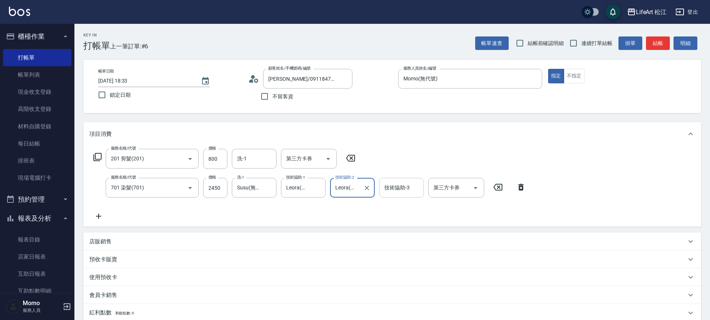
click at [407, 193] on input "技術協助-3" at bounding box center [401, 187] width 38 height 13
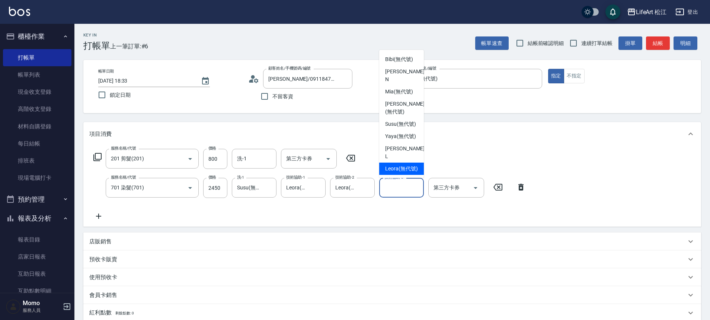
click at [395, 165] on span "Leora (無代號)" at bounding box center [401, 169] width 33 height 8
type input "Leora(無代號)"
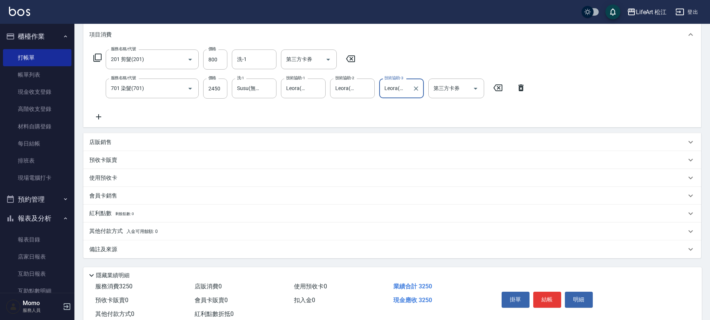
scroll to position [122, 0]
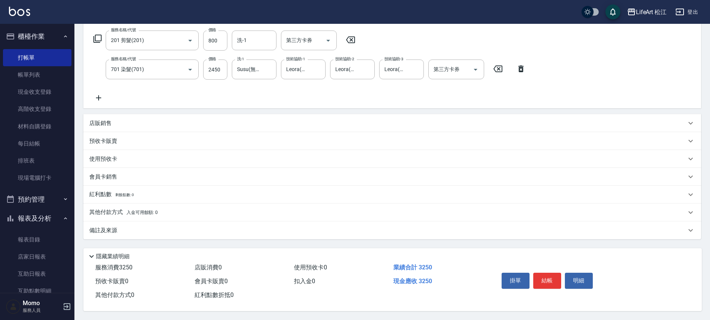
drag, startPoint x: 233, startPoint y: 222, endPoint x: 247, endPoint y: 222, distance: 14.5
click at [233, 222] on div "備註及來源" at bounding box center [391, 230] width 617 height 18
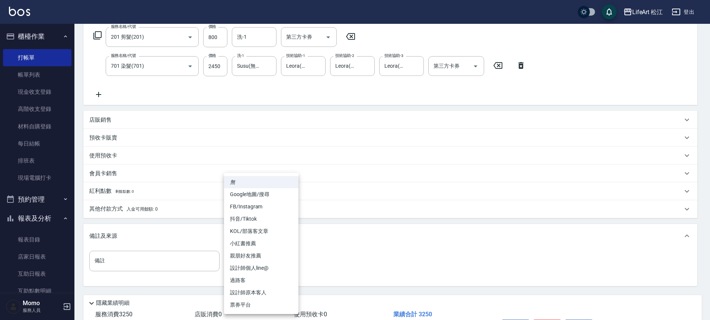
click at [286, 261] on body "LifeArt 松江 登出 櫃檯作業 打帳單 帳單列表 現金收支登錄 高階收支登錄 材料自購登錄 每日結帳 排班表 現場電腦打卡 預約管理 預約管理 單日預約…" at bounding box center [355, 122] width 710 height 488
click at [257, 208] on li "FB/Instagram" at bounding box center [261, 206] width 74 height 12
type input "FB/Instagram"
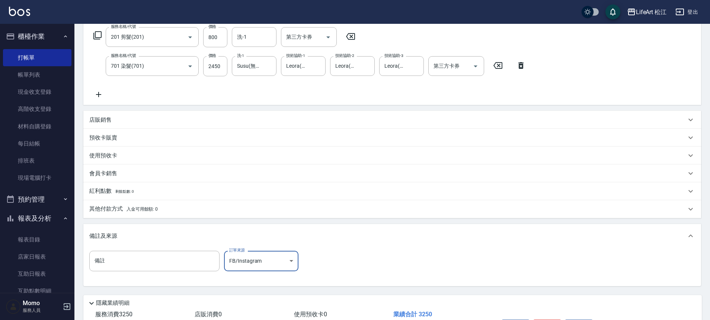
scroll to position [172, 0]
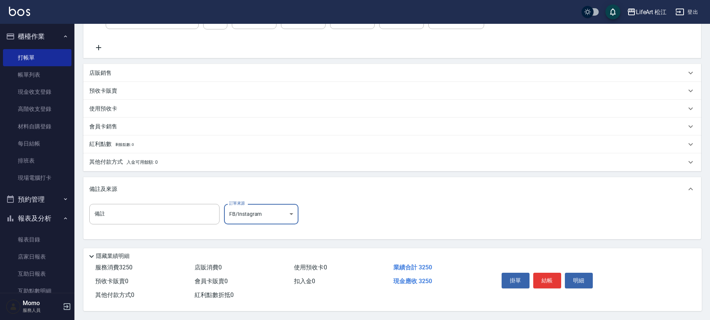
click at [139, 158] on p "其他付款方式 入金可用餘額: 0" at bounding box center [123, 162] width 68 height 8
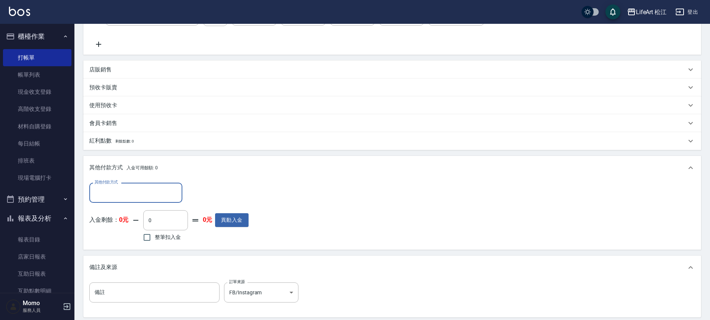
scroll to position [0, 0]
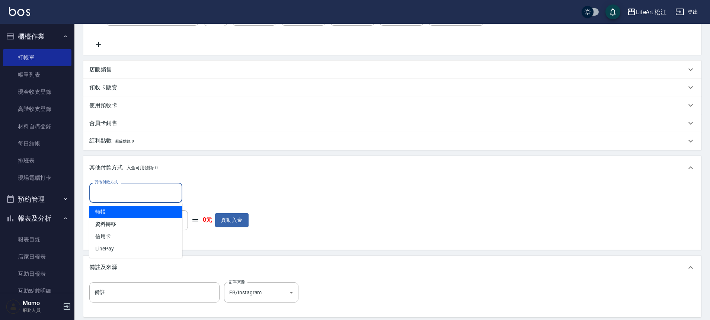
click at [138, 191] on input "其他付款方式" at bounding box center [136, 192] width 86 height 13
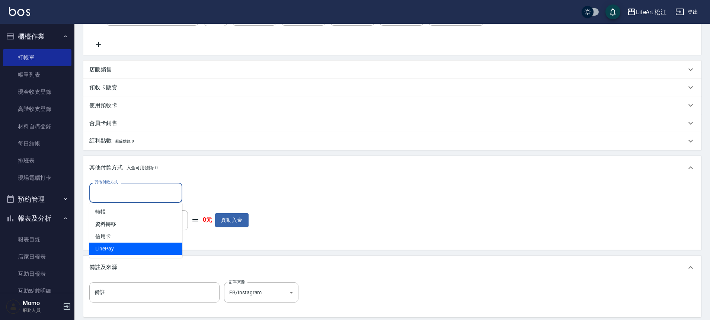
click at [122, 254] on span "LinePay" at bounding box center [135, 249] width 93 height 12
type input "LinePay"
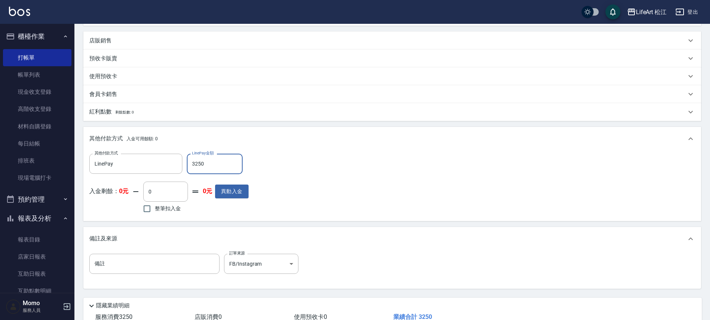
scroll to position [254, 0]
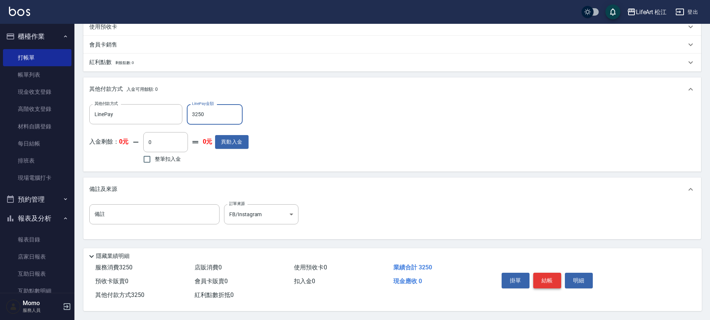
type input "3250"
click at [548, 273] on button "結帳" at bounding box center [547, 281] width 28 height 16
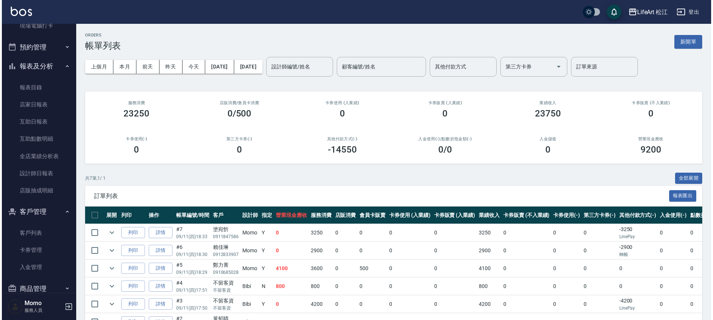
scroll to position [169, 0]
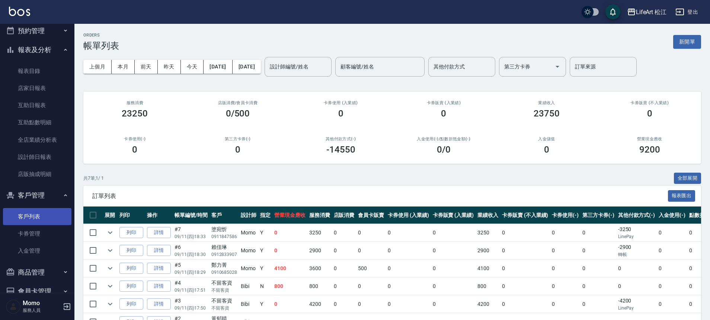
click at [29, 216] on link "客戶列表" at bounding box center [37, 216] width 68 height 17
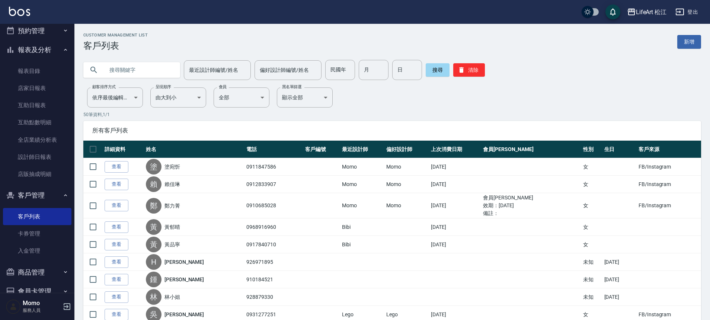
click at [147, 71] on input "text" at bounding box center [139, 70] width 70 height 20
type input "0953891229"
click at [435, 68] on button "搜尋" at bounding box center [438, 69] width 24 height 13
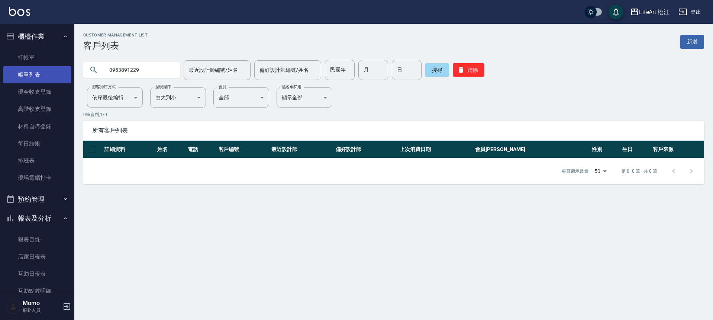
click at [37, 73] on link "帳單列表" at bounding box center [37, 74] width 68 height 17
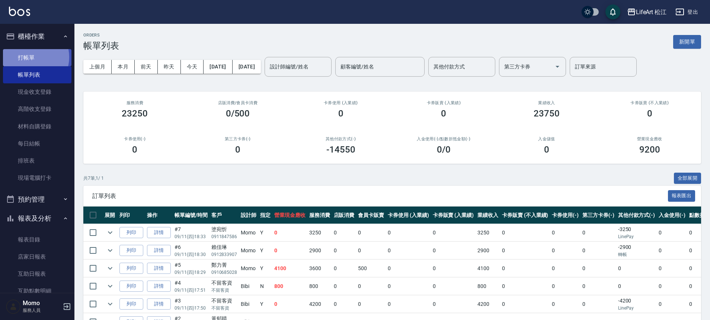
click at [31, 57] on link "打帳單" at bounding box center [37, 57] width 68 height 17
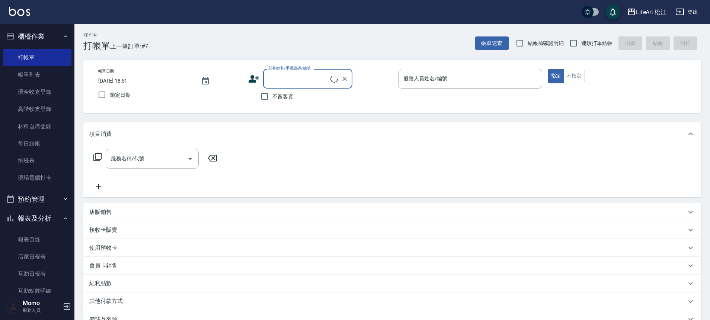
click at [272, 101] on label "不留客資" at bounding box center [275, 97] width 36 height 16
click at [272, 101] on input "不留客資" at bounding box center [265, 97] width 16 height 16
checkbox input "true"
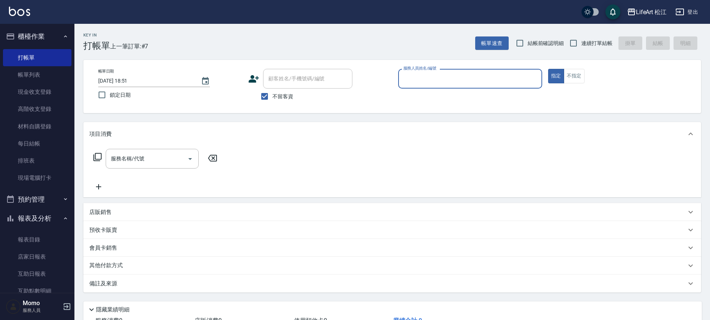
click at [433, 86] on div "服務人員姓名/編號" at bounding box center [470, 79] width 144 height 20
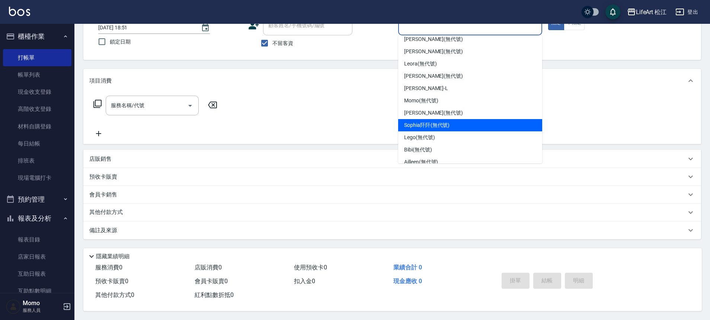
scroll to position [43, 0]
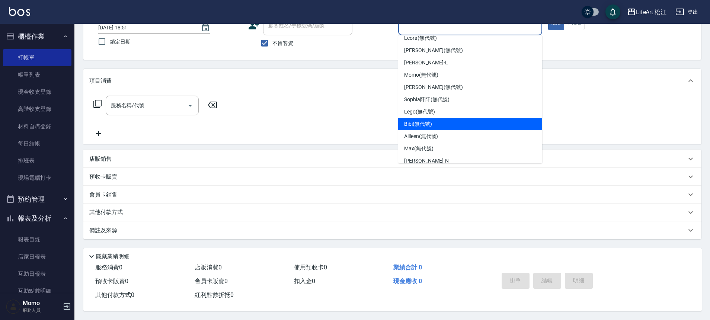
click at [442, 121] on div "Bibi (無代號)" at bounding box center [470, 124] width 144 height 12
type input "Bibi(無代號)"
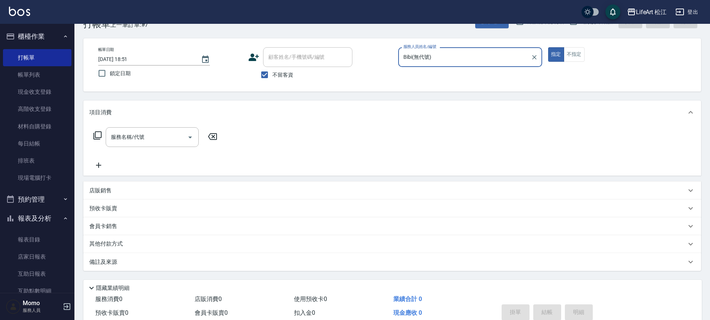
scroll to position [0, 0]
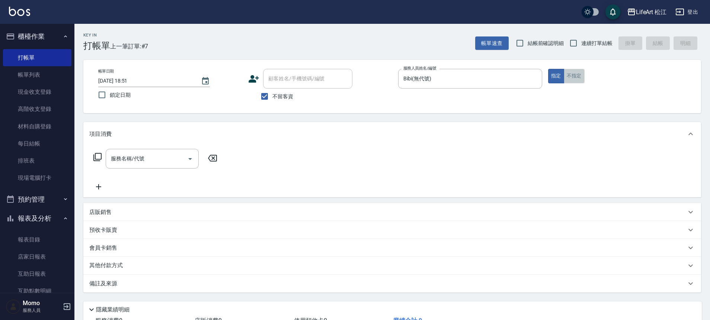
click at [575, 78] on button "不指定" at bounding box center [574, 76] width 21 height 15
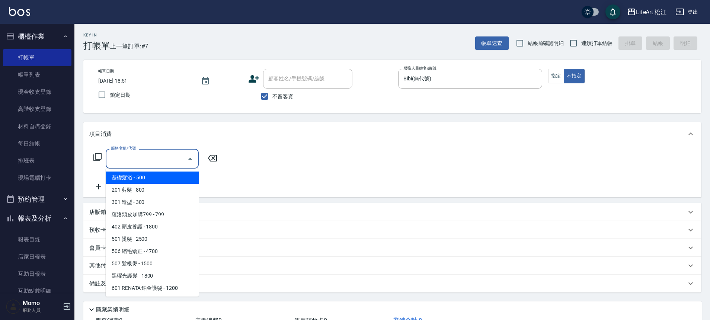
click at [139, 160] on input "服務名稱/代號" at bounding box center [146, 158] width 75 height 13
click at [153, 180] on span "基礎髮浴 - 500" at bounding box center [152, 177] width 93 height 12
type input "基礎髮浴 (101)"
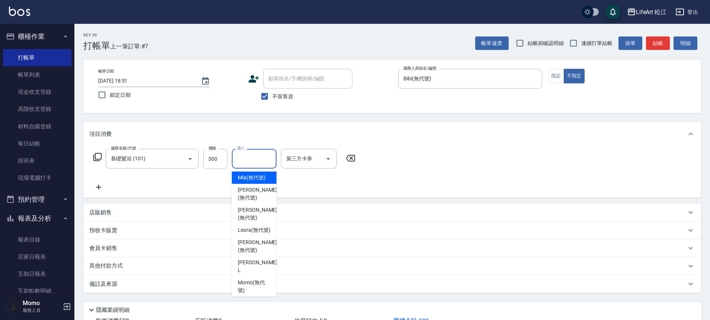
click at [237, 161] on input "洗-1" at bounding box center [254, 158] width 38 height 13
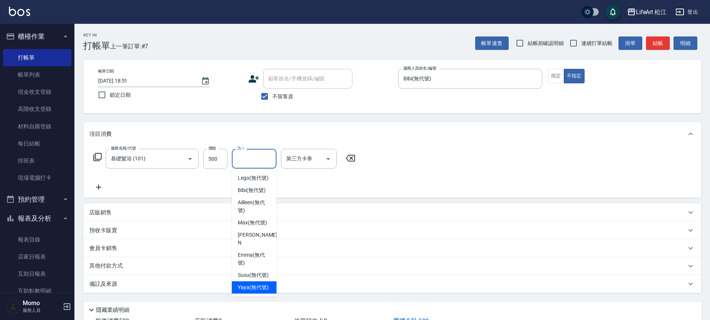
scroll to position [180, 0]
click at [250, 271] on span "Susu (無代號)" at bounding box center [253, 275] width 31 height 8
type input "Susu(無代號)"
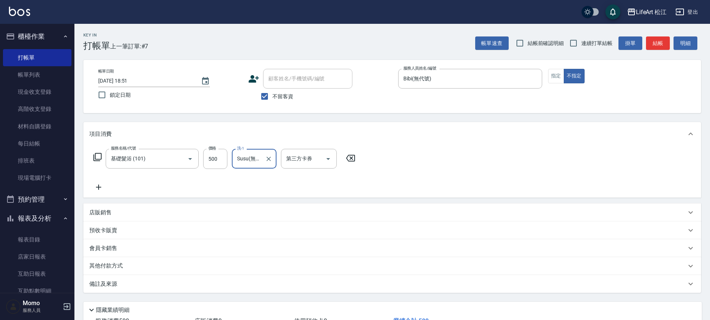
click at [132, 280] on div "備註及來源" at bounding box center [387, 284] width 597 height 8
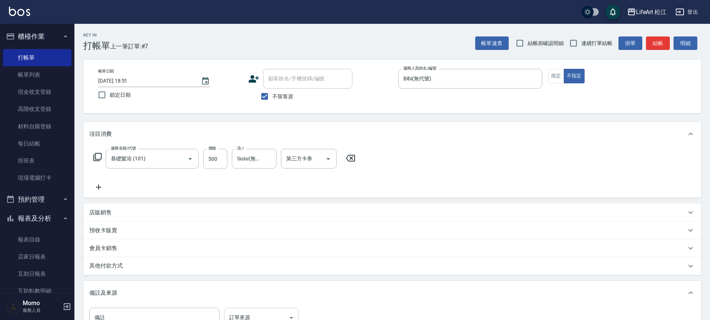
click at [259, 314] on body "LifeArt 松江 登出 櫃檯作業 打帳單 帳單列表 現金收支登錄 高階收支登錄 材料自購登錄 每日結帳 排班表 現場電腦打卡 預約管理 預約管理 單日預約…" at bounding box center [355, 211] width 710 height 423
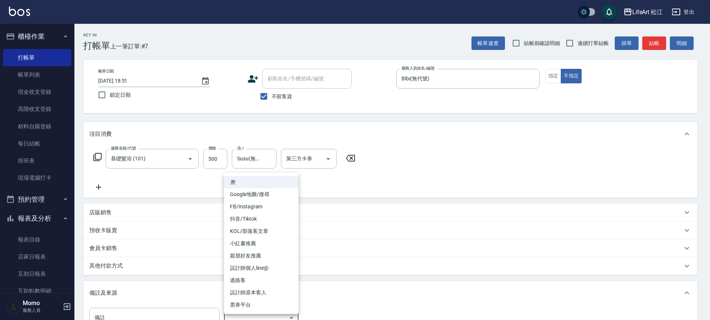
scroll to position [8, 0]
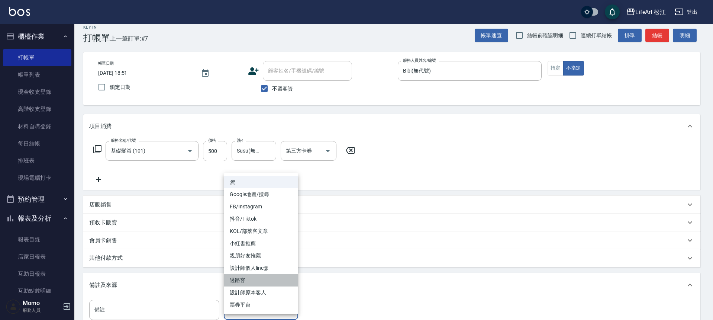
click at [262, 279] on li "過路客" at bounding box center [261, 280] width 74 height 12
type input "過路客"
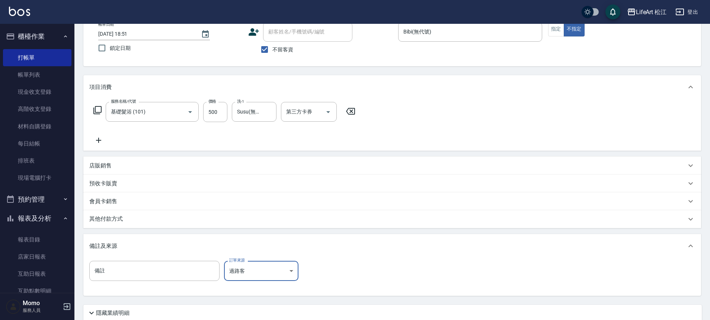
scroll to position [76, 0]
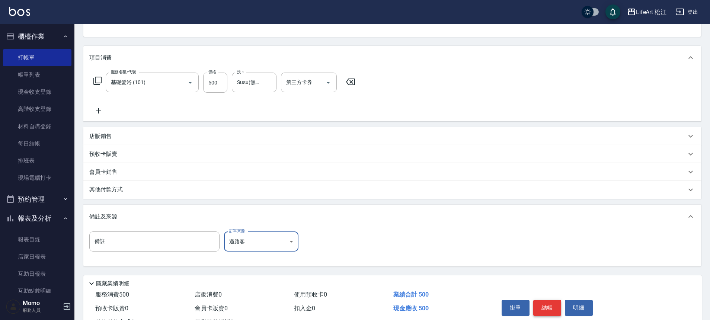
click at [542, 306] on button "結帳" at bounding box center [547, 308] width 28 height 16
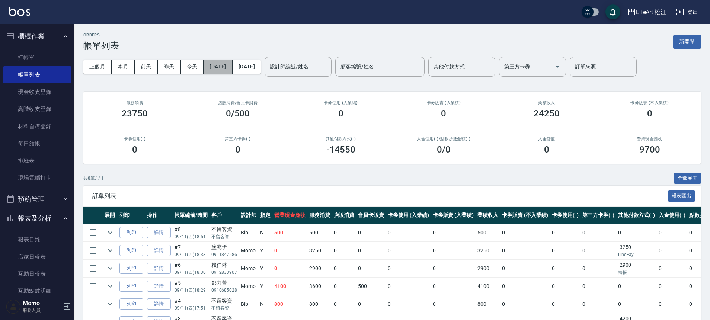
click at [212, 64] on button "[DATE]" at bounding box center [217, 67] width 29 height 14
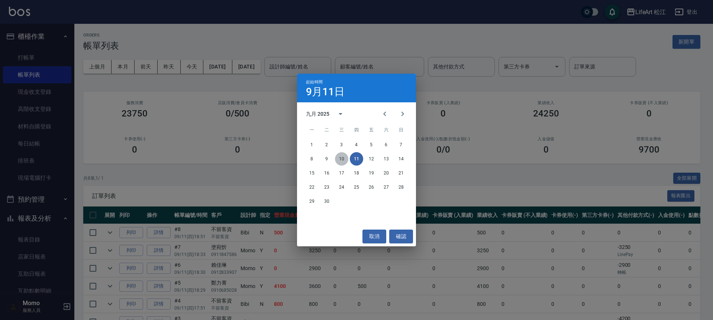
click at [342, 158] on button "10" at bounding box center [341, 158] width 13 height 13
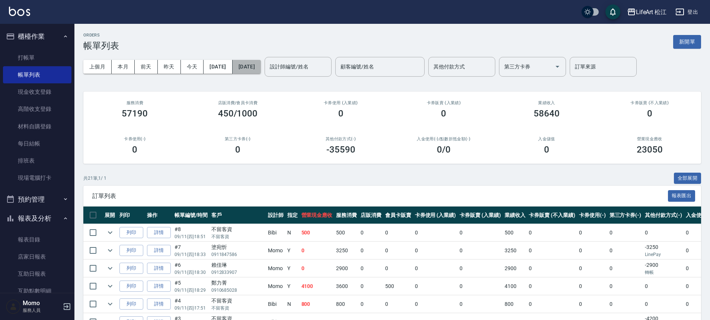
click at [261, 71] on button "[DATE]" at bounding box center [246, 67] width 28 height 14
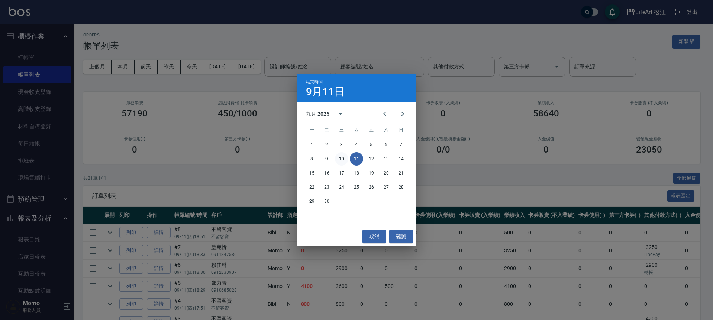
click at [338, 158] on button "10" at bounding box center [341, 158] width 13 height 13
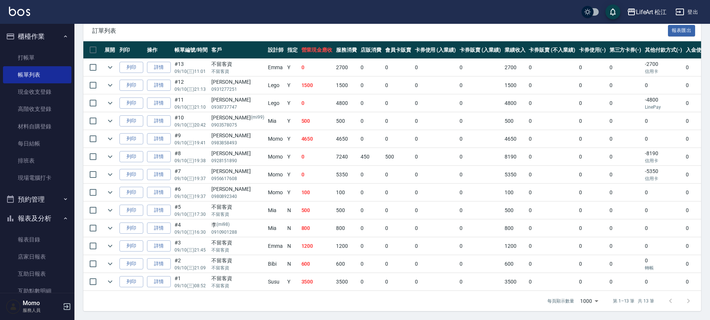
scroll to position [171, 0]
click at [26, 58] on link "打帳單" at bounding box center [37, 57] width 68 height 17
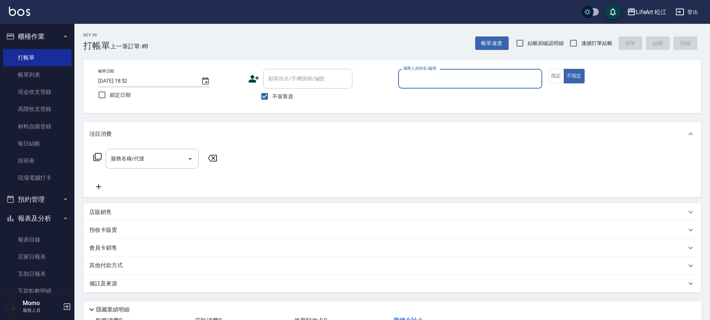
click at [494, 83] on input "服務人員姓名/編號" at bounding box center [469, 78] width 137 height 13
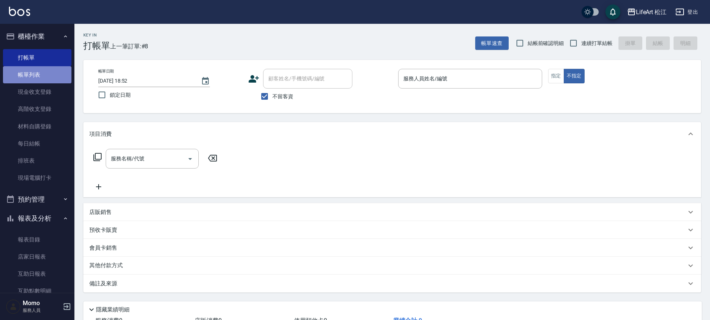
click at [64, 74] on link "帳單列表" at bounding box center [37, 74] width 68 height 17
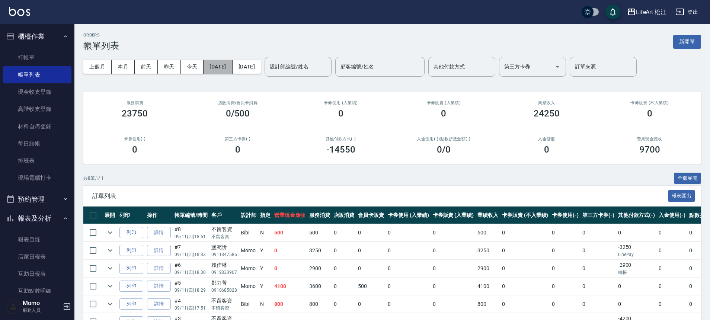
click at [231, 70] on button "[DATE]" at bounding box center [217, 67] width 29 height 14
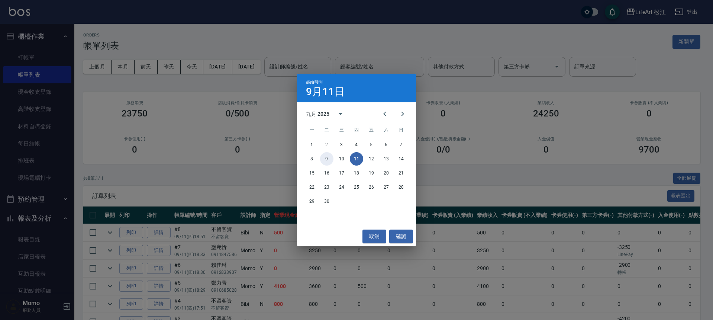
click at [327, 158] on button "9" at bounding box center [326, 158] width 13 height 13
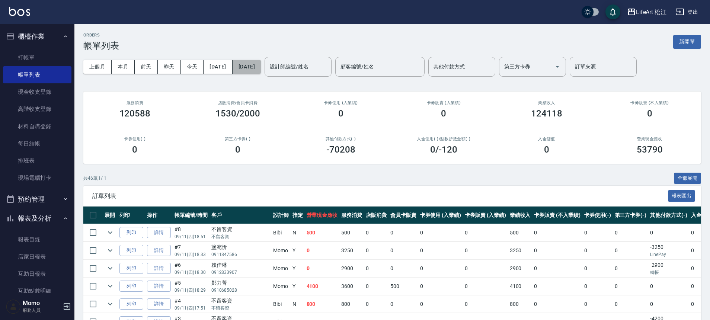
click at [261, 70] on button "[DATE]" at bounding box center [246, 67] width 28 height 14
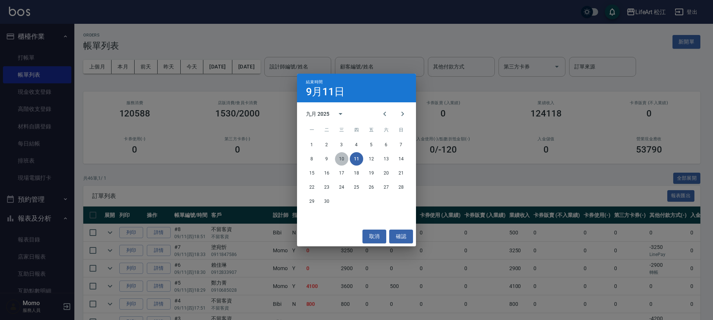
click at [342, 160] on button "10" at bounding box center [341, 158] width 13 height 13
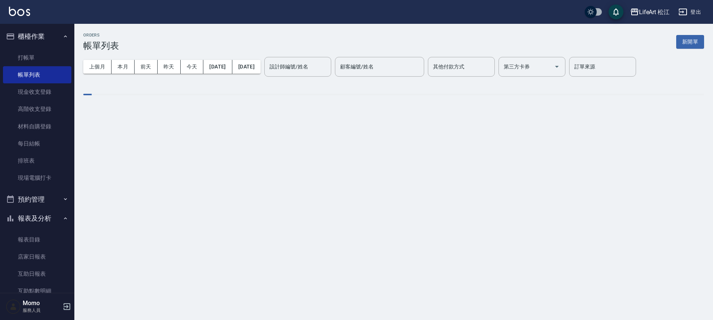
click at [321, 68] on div "設計師編號/姓名 設計師編號/姓名" at bounding box center [297, 67] width 67 height 20
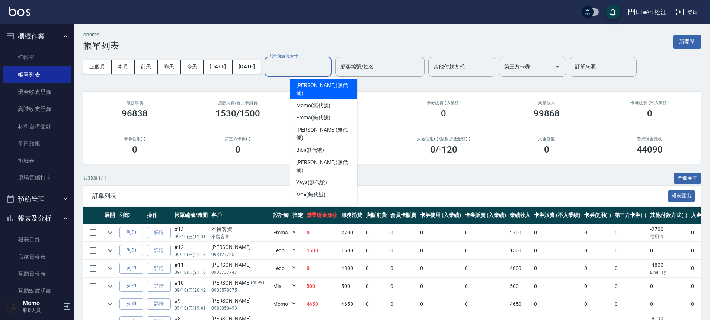
scroll to position [87, 0]
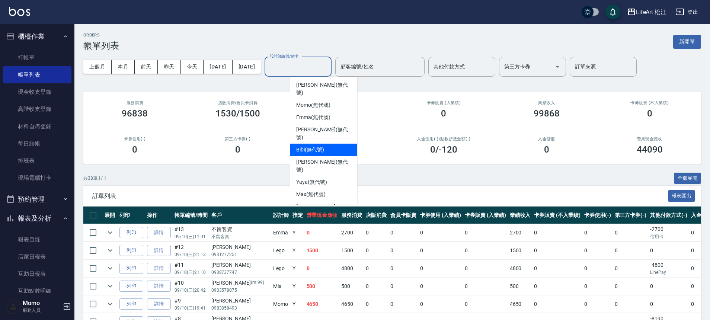
click at [317, 146] on span "Bibi (無代號)" at bounding box center [310, 150] width 28 height 8
type input "Bibi(無代號)"
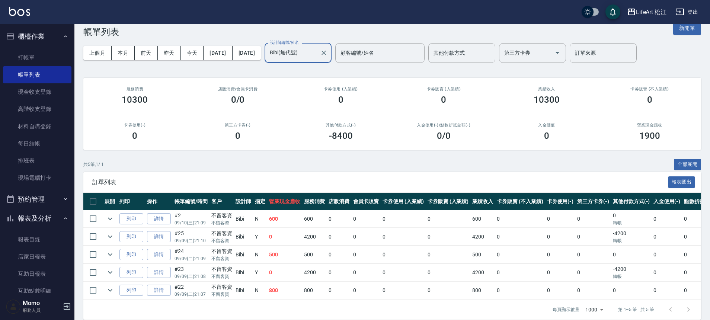
scroll to position [28, 0]
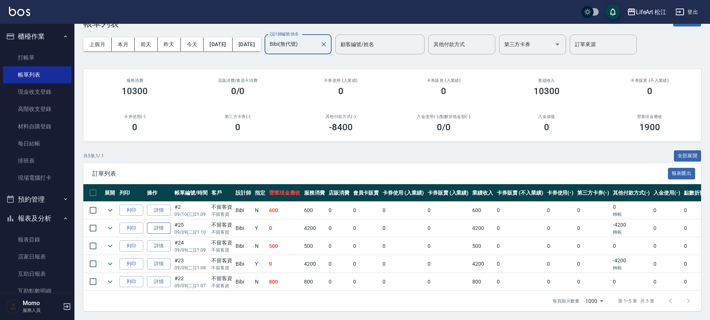
click at [161, 225] on link "詳情" at bounding box center [159, 228] width 24 height 12
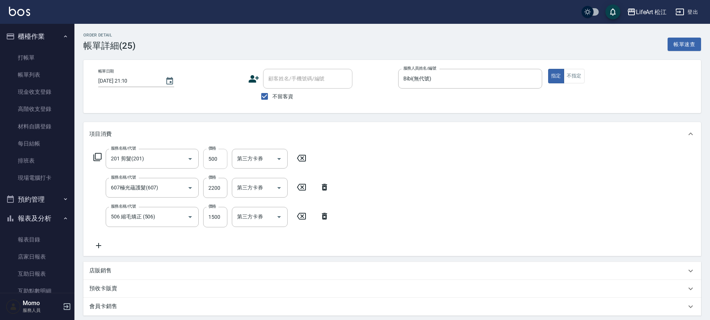
type input "2025/09/09 21:10"
checkbox input "true"
type input "Bibi(無代號)"
type input "201 剪髮(201)"
type input "607極光蘊護髮(607)"
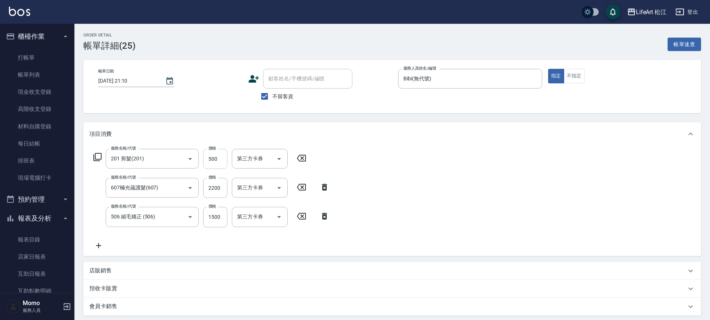
type input "506 縮毛矯正 (506)"
type input "FB/Instagram"
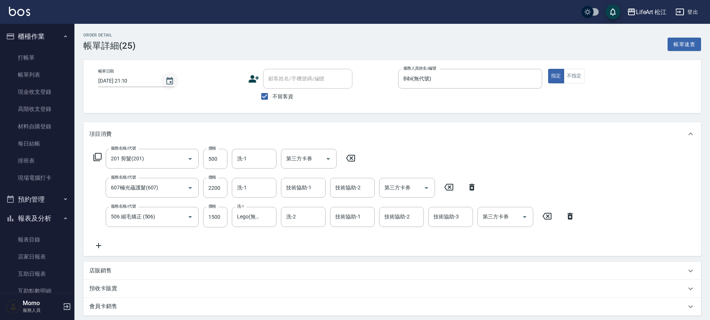
click at [172, 83] on icon "Choose date, selected date is 2025-09-09" at bounding box center [169, 81] width 9 height 9
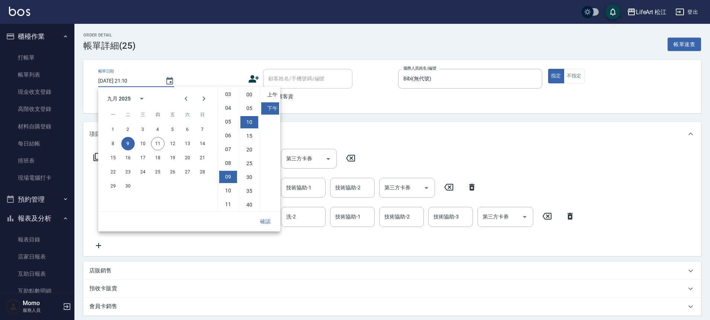
scroll to position [28, 0]
click at [145, 144] on button "10" at bounding box center [142, 143] width 13 height 13
type input "2025/09/10 21:10"
click at [266, 223] on button "確認" at bounding box center [265, 222] width 24 height 14
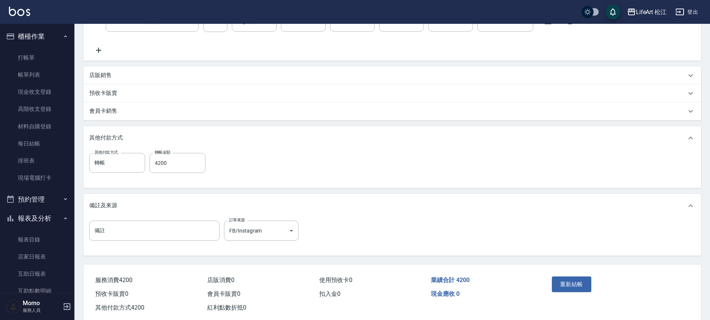
scroll to position [211, 0]
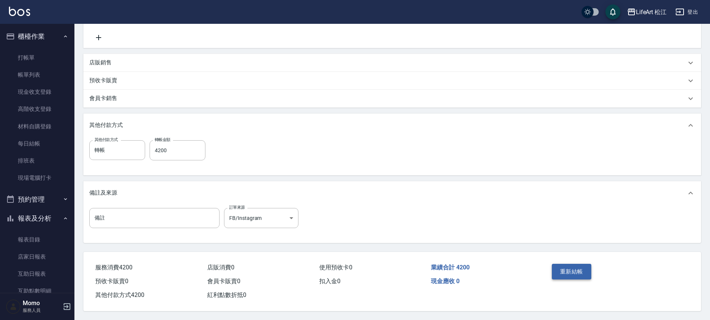
click at [578, 271] on button "重新結帳" at bounding box center [571, 272] width 39 height 16
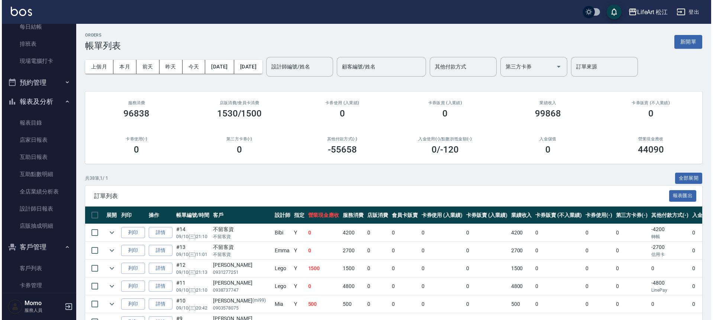
scroll to position [205, 0]
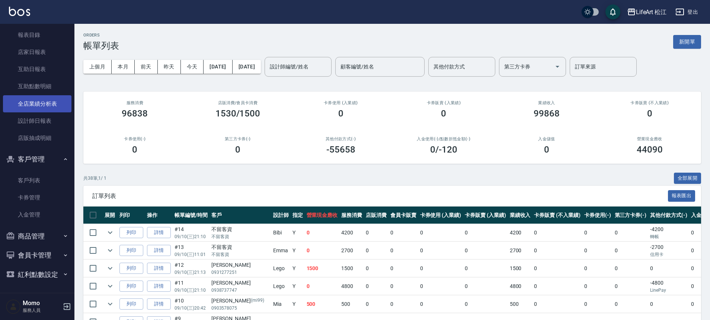
click at [46, 105] on link "全店業績分析表" at bounding box center [37, 103] width 68 height 17
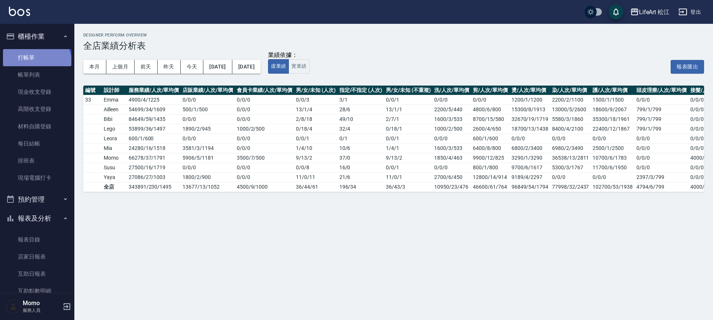
click at [36, 64] on link "打帳單" at bounding box center [37, 57] width 68 height 17
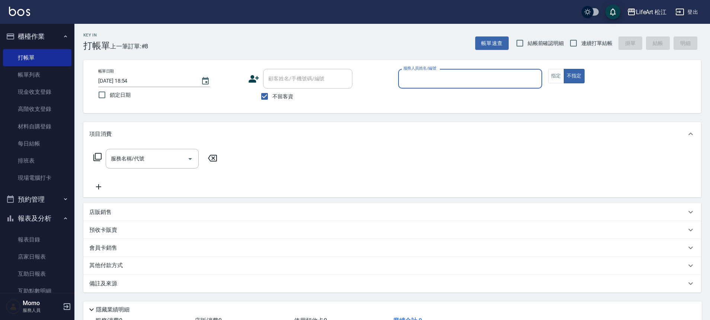
click at [423, 76] on input "服務人員姓名/編號" at bounding box center [469, 78] width 137 height 13
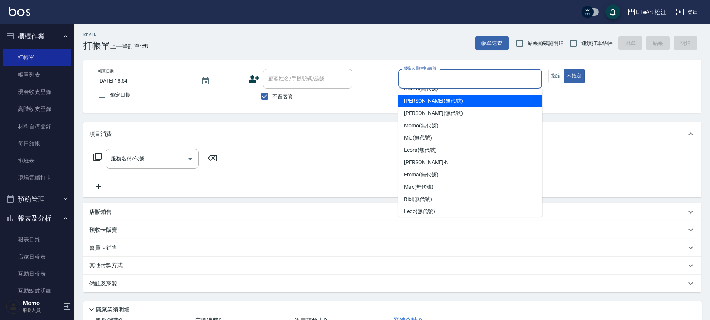
scroll to position [87, 0]
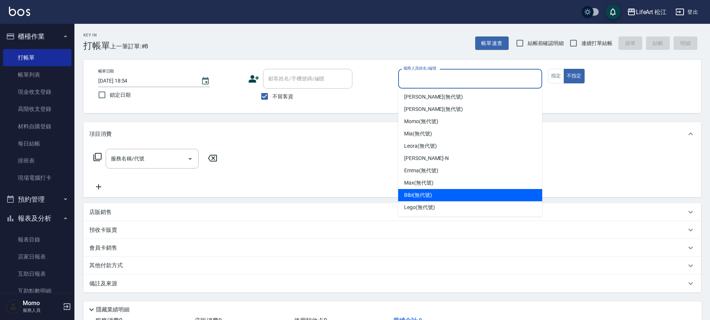
click at [431, 195] on span "Bibi (無代號)" at bounding box center [418, 195] width 28 height 8
type input "Bibi(無代號)"
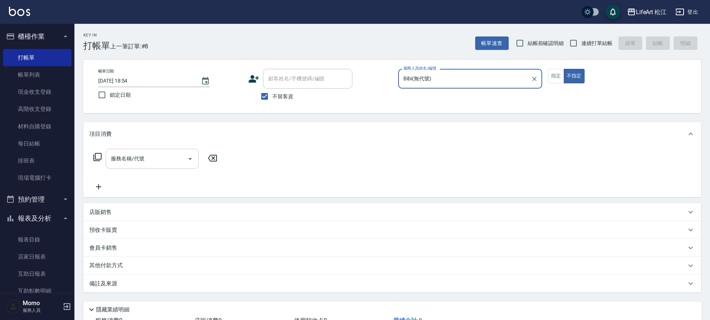
click at [153, 160] on input "服務名稱/代號" at bounding box center [146, 158] width 75 height 13
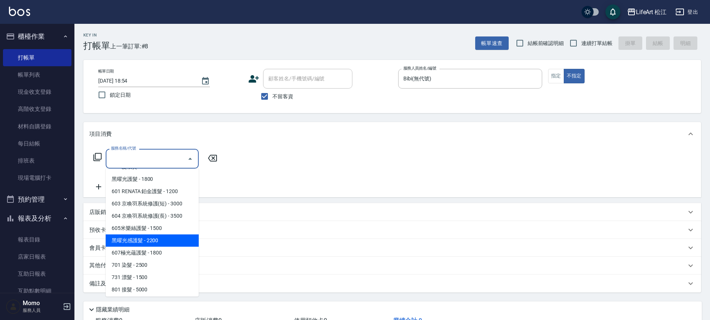
scroll to position [99, 0]
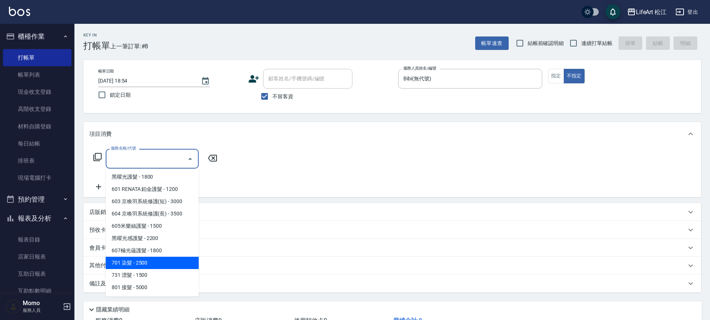
drag, startPoint x: 160, startPoint y: 259, endPoint x: 189, endPoint y: 125, distance: 136.4
click at [160, 259] on span "701 染髮 - 2500" at bounding box center [152, 263] width 93 height 12
type input "701 染髮(701)"
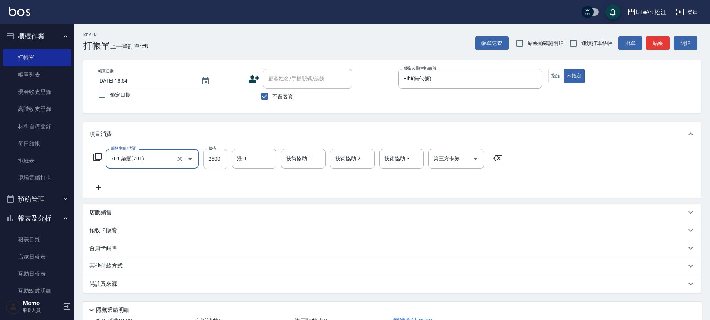
click at [211, 163] on input "2500" at bounding box center [215, 159] width 24 height 20
type input "2300"
click at [243, 159] on input "洗-1" at bounding box center [254, 158] width 38 height 13
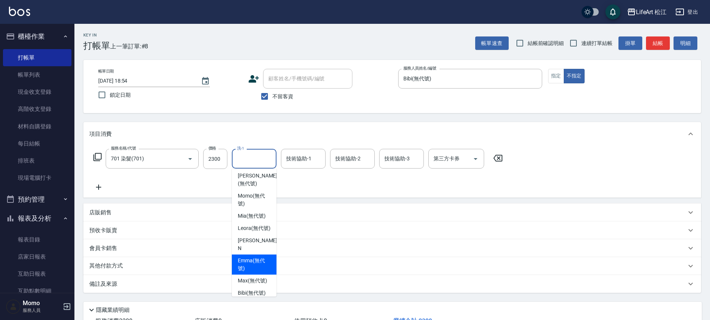
scroll to position [147, 0]
click at [255, 267] on span "Emma (無代號)" at bounding box center [254, 264] width 33 height 16
type input "Emma(無代號)"
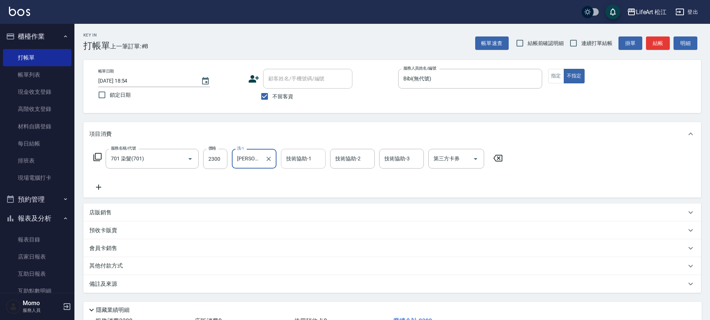
click at [306, 165] on input "技術協助-1" at bounding box center [303, 158] width 38 height 13
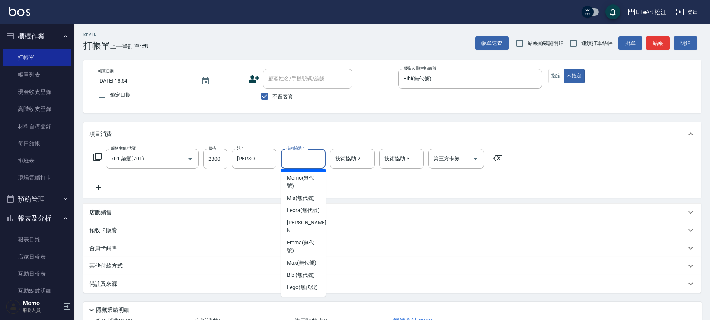
scroll to position [180, 0]
drag, startPoint x: 304, startPoint y: 228, endPoint x: 329, endPoint y: 192, distance: 44.1
click at [304, 239] on span "Emma (無代號)" at bounding box center [303, 247] width 33 height 16
type input "Emma(無代號)"
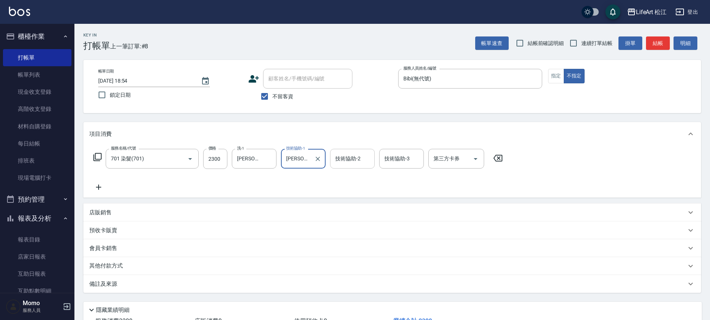
click at [341, 163] on input "技術協助-2" at bounding box center [352, 158] width 38 height 13
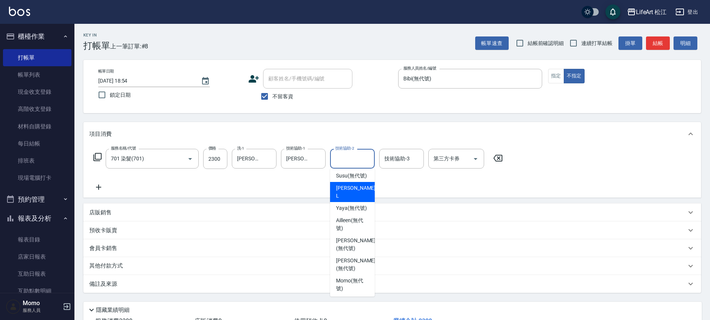
scroll to position [63, 0]
click at [100, 192] on div "服務名稱/代號 701 染髮(701) 服務名稱/代號 價格 2300 價格 洗-1 Emma(無代號) 洗-1 技術協助-1 Emma(無代號) 技術協助-…" at bounding box center [391, 172] width 617 height 52
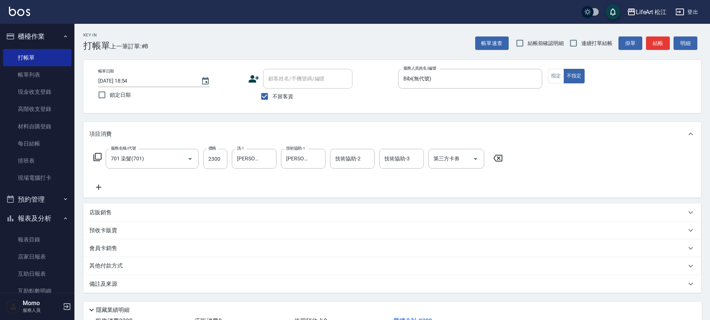
click at [99, 190] on icon at bounding box center [98, 187] width 19 height 9
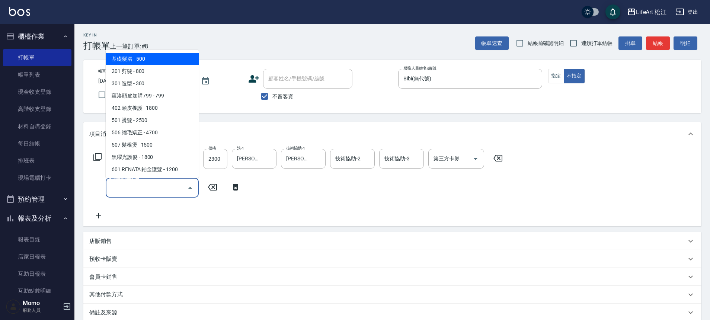
click at [155, 194] on input "服務名稱/代號" at bounding box center [146, 187] width 75 height 13
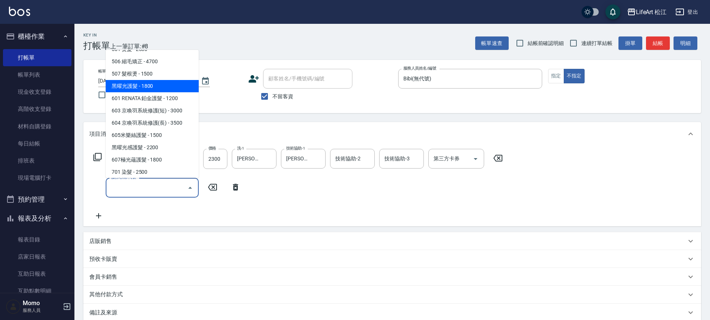
scroll to position [92, 0]
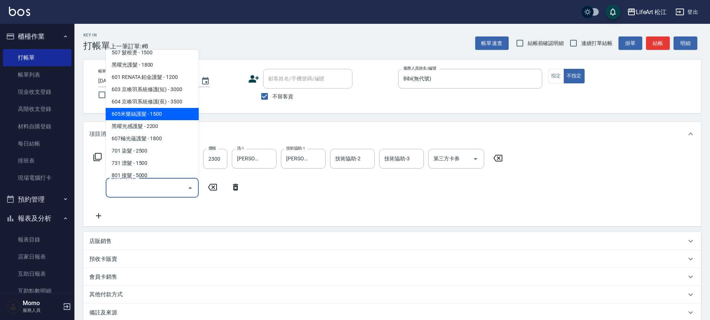
drag, startPoint x: 160, startPoint y: 111, endPoint x: 188, endPoint y: 147, distance: 45.6
click at [160, 111] on span "605米樂絲護髮 - 1500" at bounding box center [152, 114] width 93 height 12
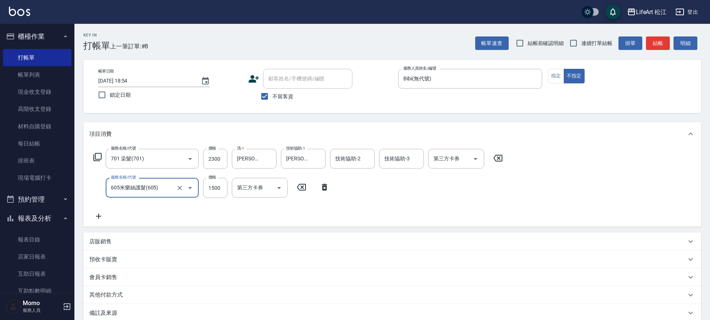
type input "605米樂絲護髮(605)"
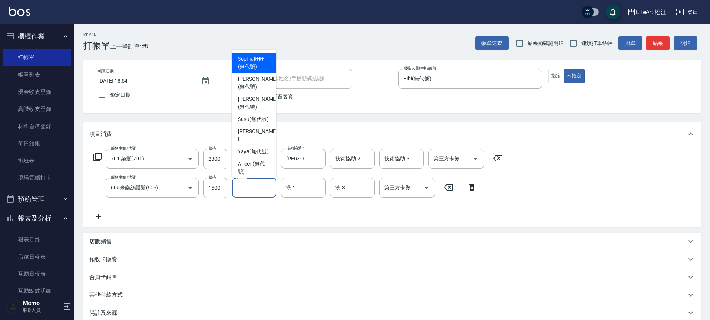
click at [253, 191] on input "洗-1" at bounding box center [254, 187] width 38 height 13
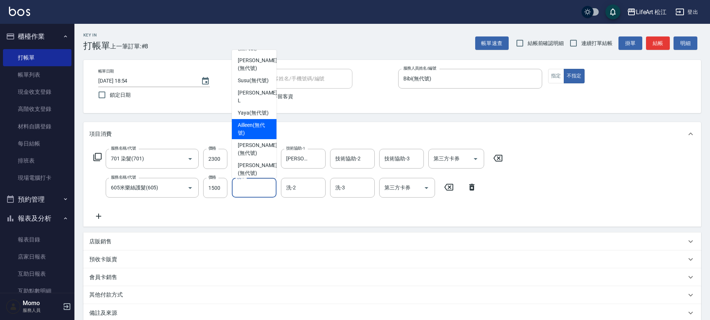
scroll to position [142, 0]
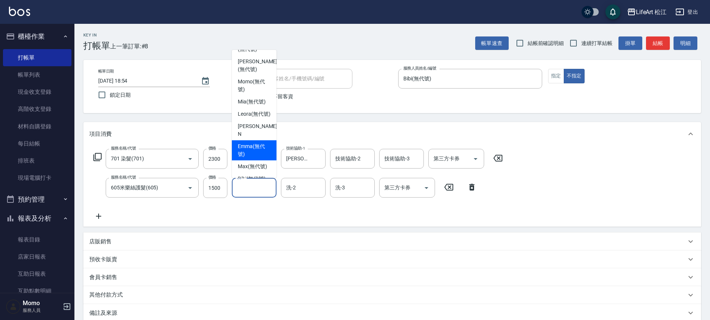
click at [255, 154] on span "Emma (無代號)" at bounding box center [254, 150] width 33 height 16
type input "Emma(無代號)"
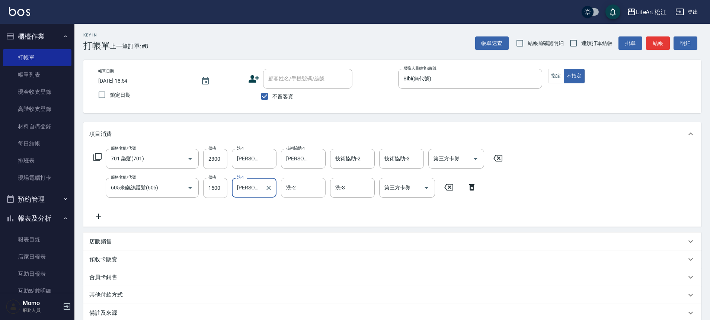
click at [295, 190] on div "洗-2 洗-2" at bounding box center [303, 188] width 45 height 20
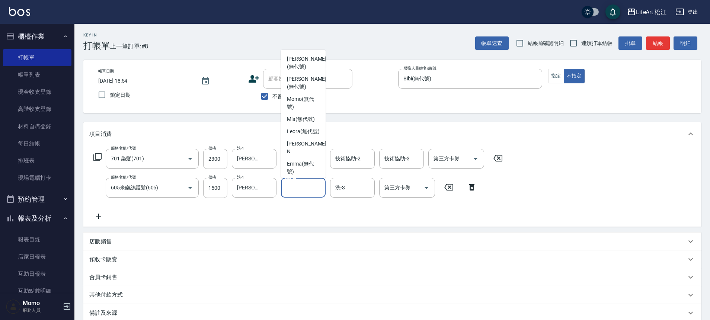
scroll to position [151, 0]
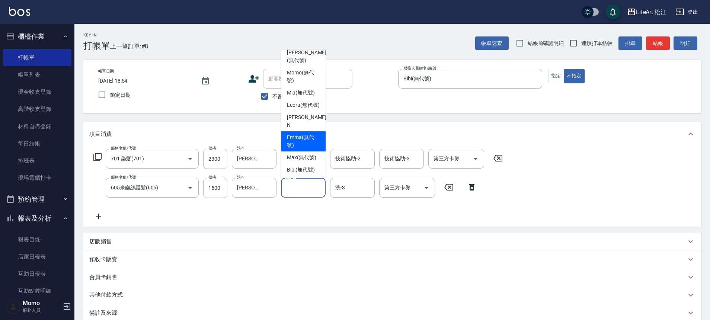
click at [304, 142] on span "Emma (無代號)" at bounding box center [303, 142] width 33 height 16
type input "Emma(無代號)"
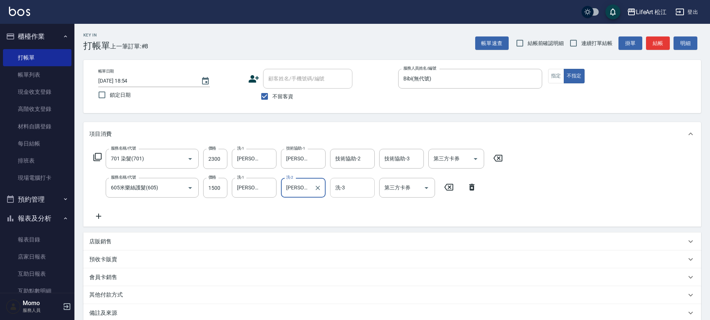
click at [349, 193] on input "洗-3" at bounding box center [352, 187] width 38 height 13
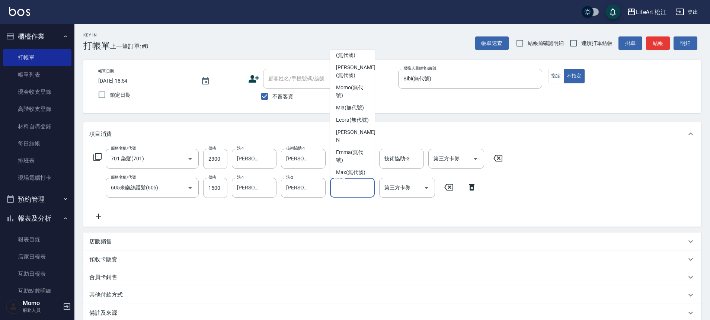
scroll to position [154, 0]
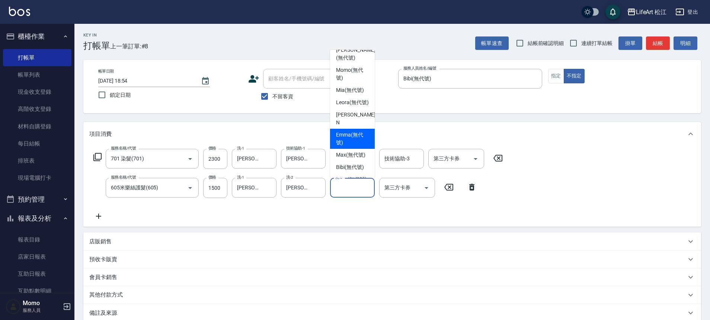
click at [351, 138] on span "Emma (無代號)" at bounding box center [352, 139] width 33 height 16
type input "Emma(無代號)"
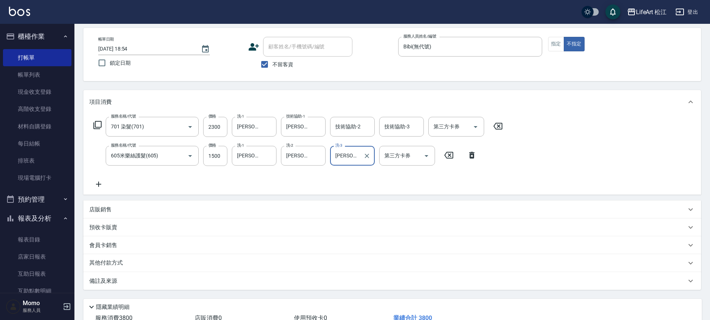
scroll to position [86, 0]
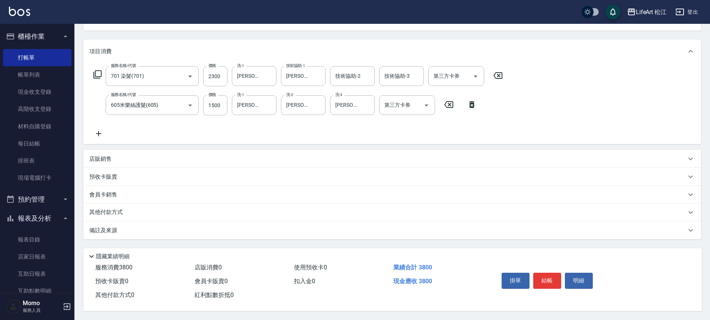
click at [248, 227] on div "備註及來源" at bounding box center [387, 231] width 597 height 8
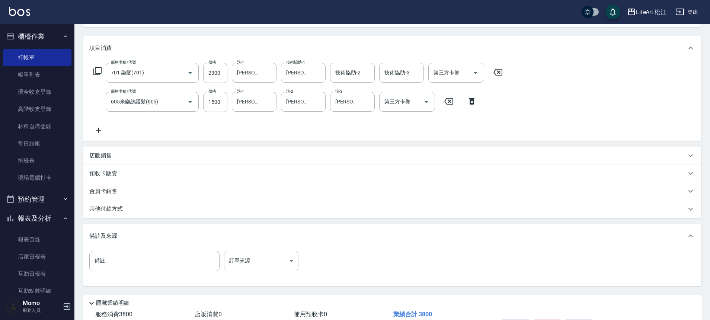
click at [277, 260] on body "LifeArt 松江 登出 櫃檯作業 打帳單 帳單列表 現金收支登錄 高階收支登錄 材料自購登錄 每日結帳 排班表 現場電腦打卡 預約管理 預約管理 單日預約…" at bounding box center [355, 140] width 710 height 453
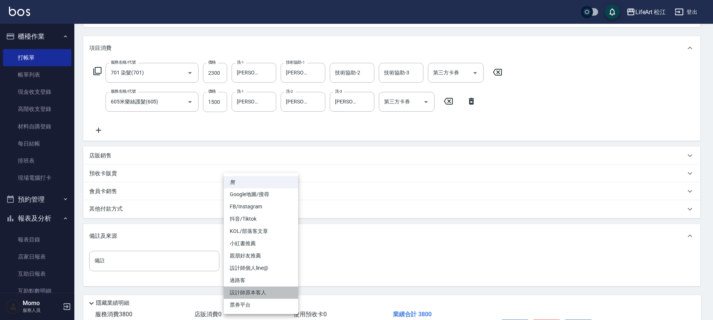
click at [271, 286] on li "設計師原本客人" at bounding box center [261, 292] width 74 height 12
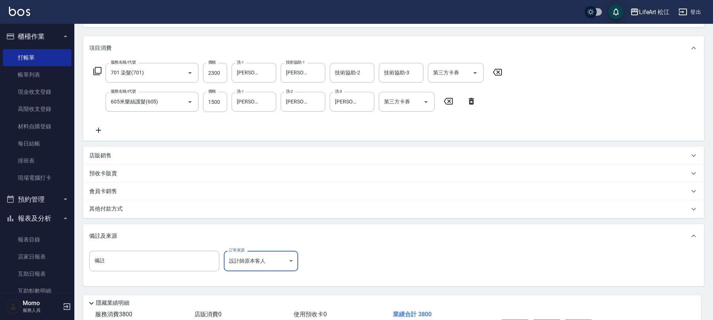
click at [273, 259] on body "LifeArt 松江 登出 櫃檯作業 打帳單 帳單列表 現金收支登錄 高階收支登錄 材料自購登錄 每日結帳 排班表 現場電腦打卡 預約管理 預約管理 單日預約…" at bounding box center [356, 140] width 713 height 453
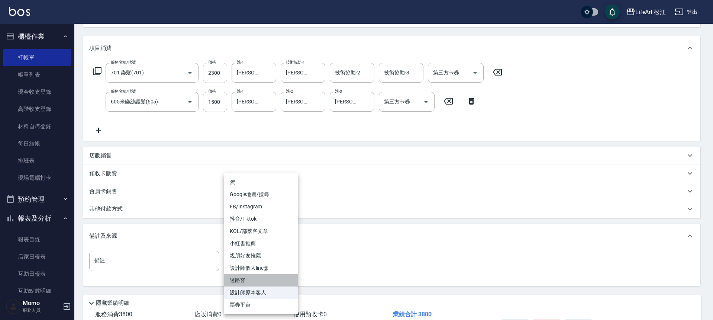
click at [270, 283] on li "過路客" at bounding box center [261, 280] width 74 height 12
type input "過路客"
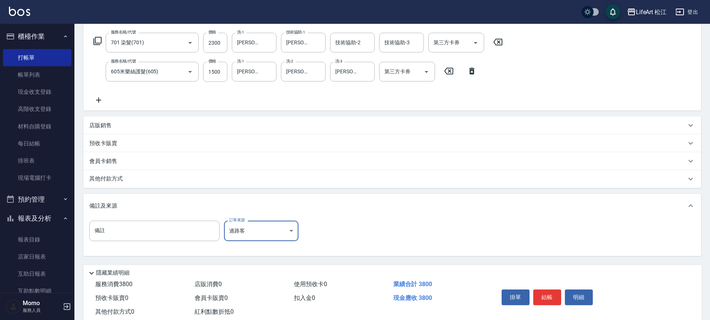
scroll to position [136, 0]
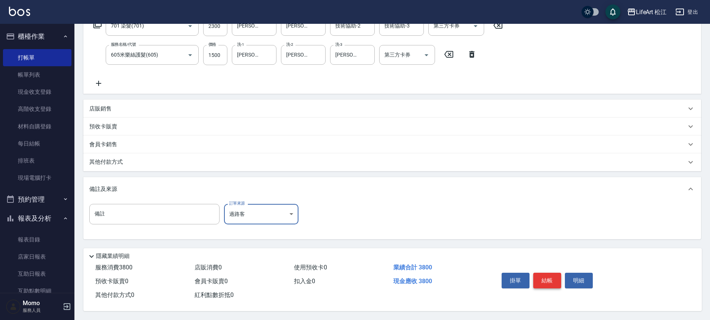
click at [545, 279] on button "結帳" at bounding box center [547, 281] width 28 height 16
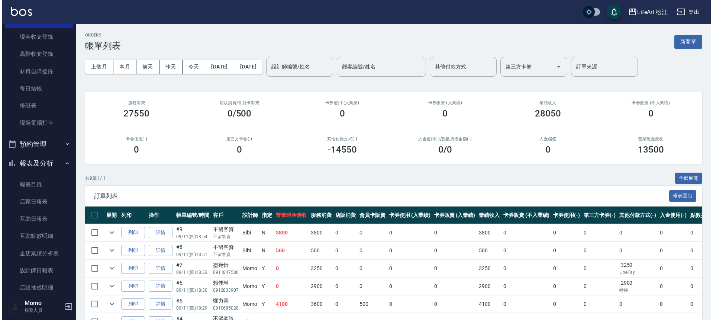
scroll to position [140, 0]
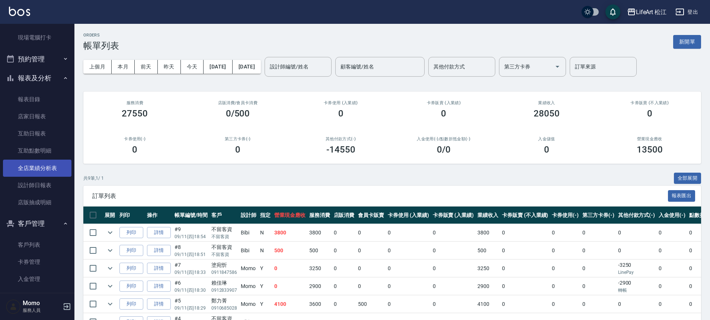
click at [54, 170] on link "全店業績分析表" at bounding box center [37, 168] width 68 height 17
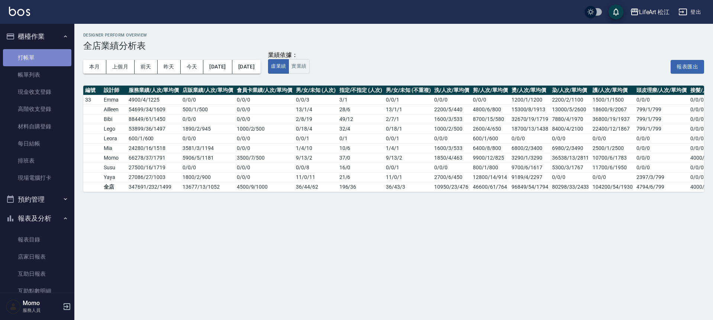
click at [42, 62] on link "打帳單" at bounding box center [37, 57] width 68 height 17
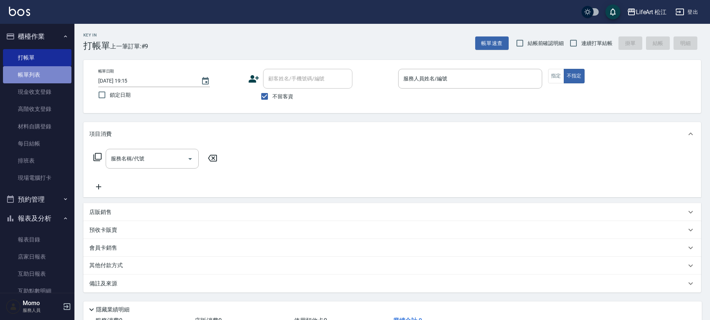
click at [41, 71] on link "帳單列表" at bounding box center [37, 74] width 68 height 17
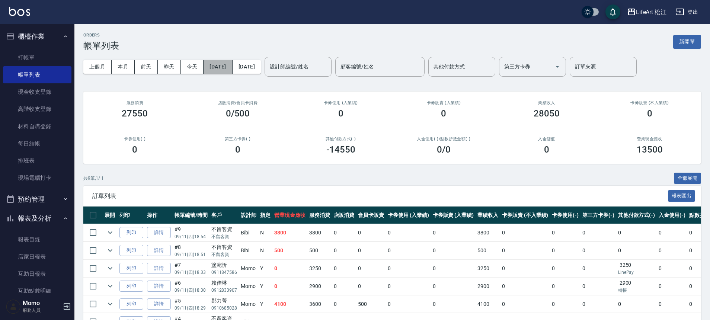
click at [228, 69] on button "[DATE]" at bounding box center [217, 67] width 29 height 14
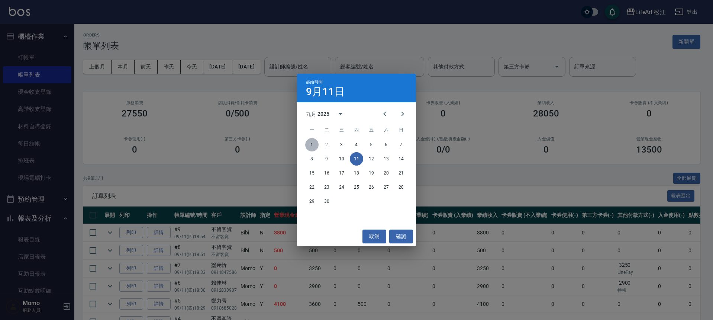
click at [313, 142] on button "1" at bounding box center [311, 144] width 13 height 13
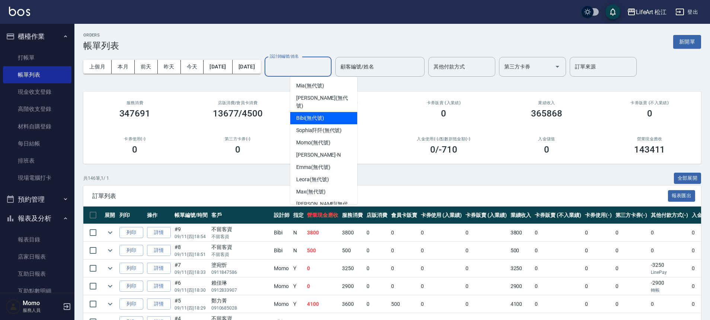
click at [325, 112] on div "Bibi (無代號)" at bounding box center [323, 118] width 67 height 12
type input "Bibi(無代號)"
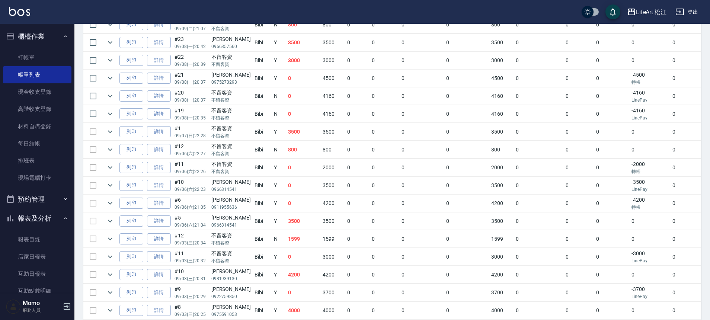
scroll to position [456, 0]
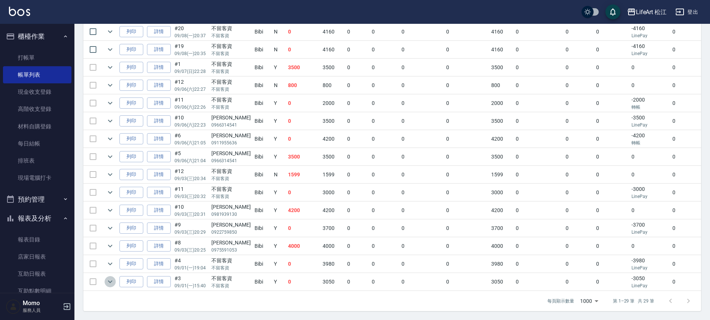
click at [110, 277] on icon "expand row" at bounding box center [110, 281] width 9 height 9
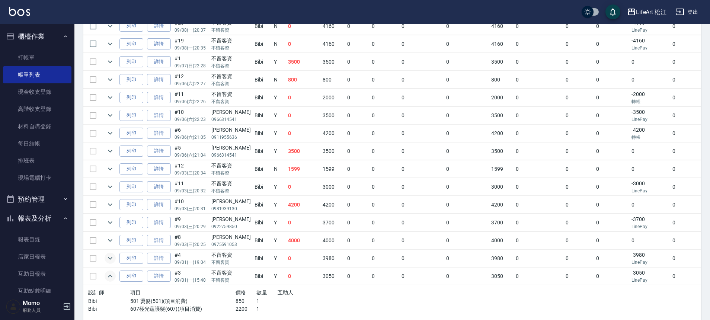
click at [110, 258] on icon "expand row" at bounding box center [110, 258] width 9 height 9
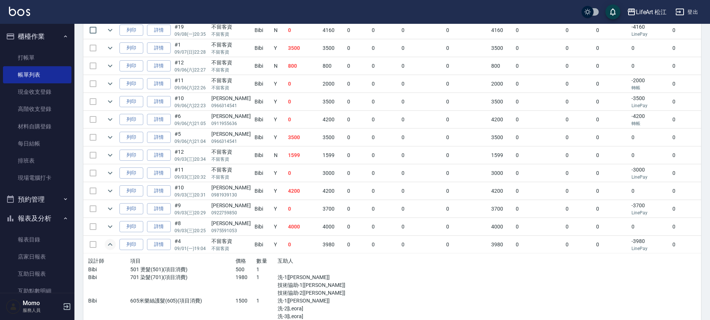
scroll to position [479, 0]
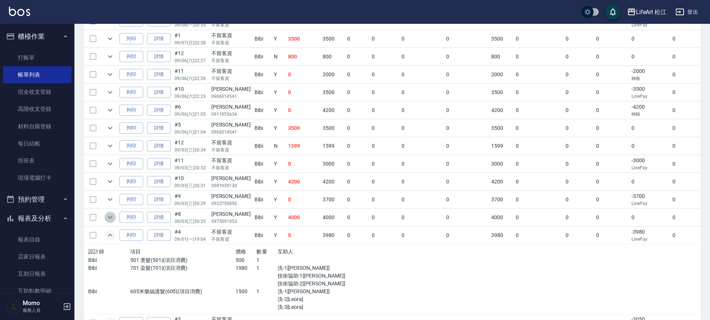
click at [112, 220] on icon "expand row" at bounding box center [110, 217] width 9 height 9
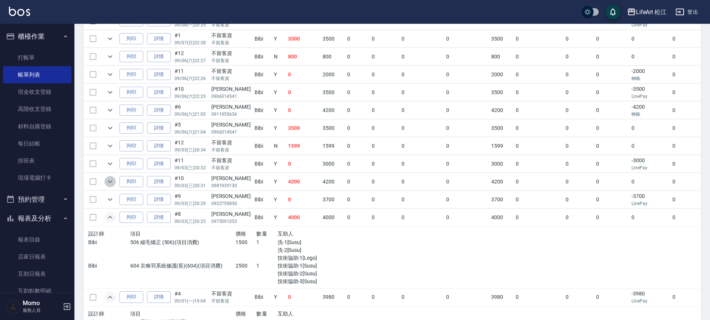
click at [113, 183] on icon "expand row" at bounding box center [110, 181] width 9 height 9
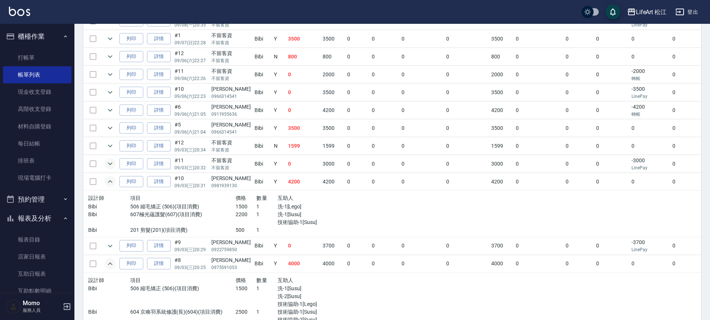
click at [109, 162] on icon "expand row" at bounding box center [110, 163] width 9 height 9
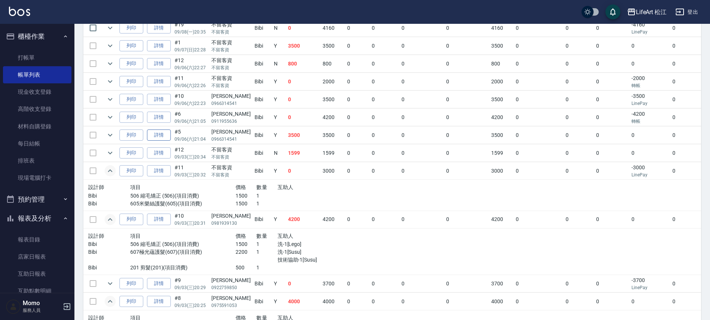
scroll to position [467, 0]
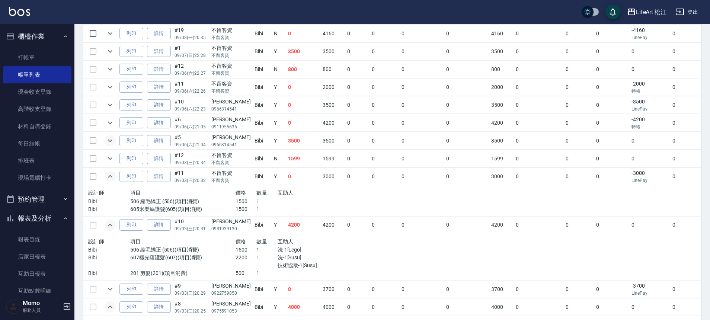
click at [108, 142] on icon "expand row" at bounding box center [110, 140] width 9 height 9
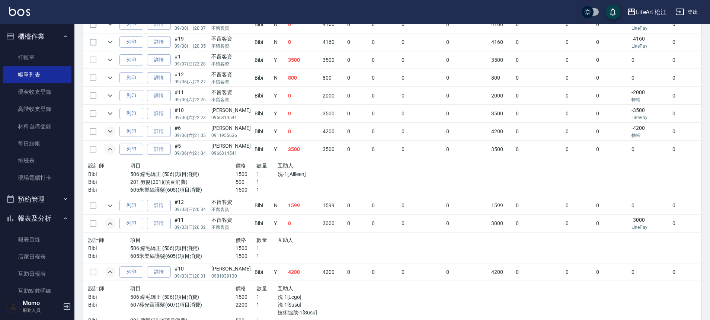
scroll to position [454, 0]
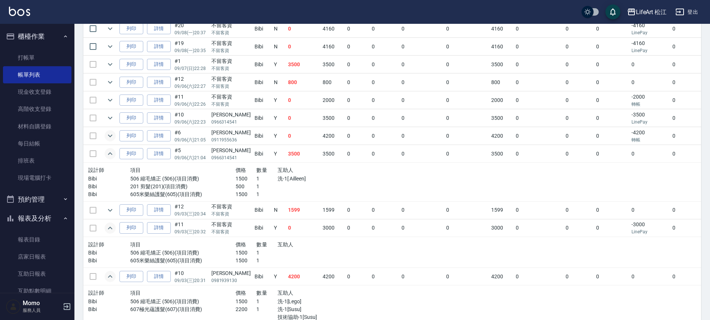
click at [106, 137] on icon "expand row" at bounding box center [110, 135] width 9 height 9
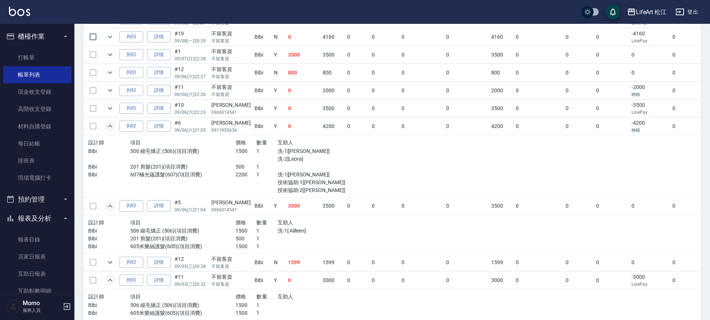
scroll to position [464, 0]
click at [113, 109] on icon "expand row" at bounding box center [110, 107] width 9 height 9
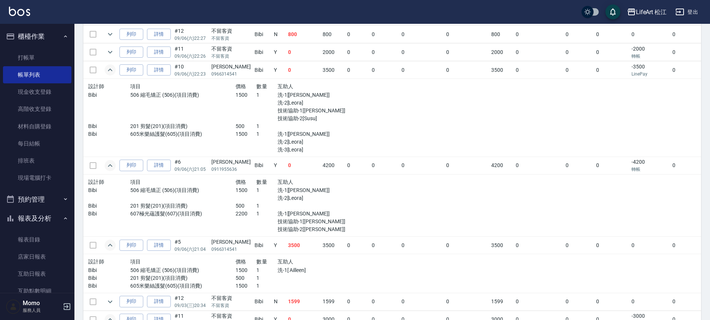
scroll to position [435, 0]
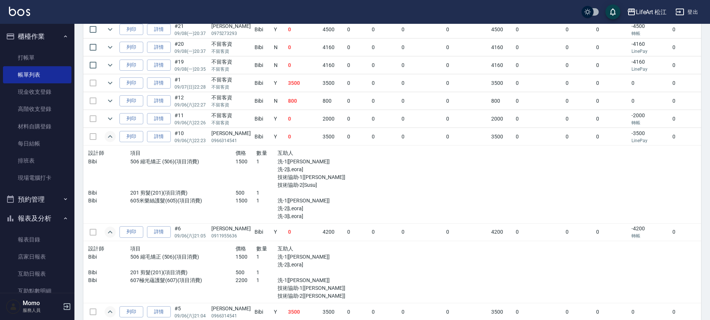
click at [100, 115] on td at bounding box center [92, 118] width 19 height 17
click at [111, 117] on icon "expand row" at bounding box center [110, 118] width 9 height 9
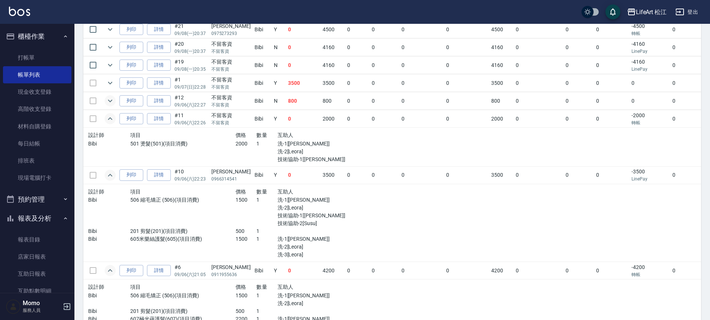
click at [112, 101] on icon "expand row" at bounding box center [110, 100] width 9 height 9
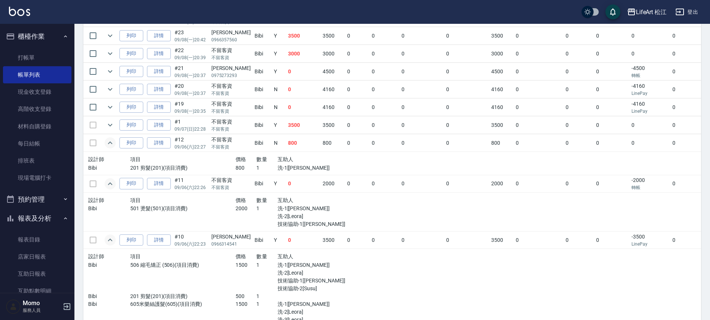
scroll to position [363, 0]
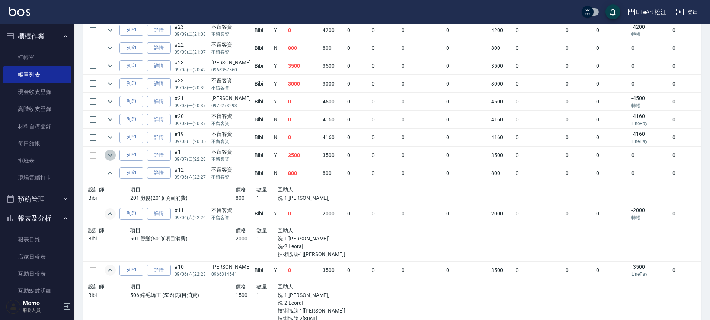
click at [110, 155] on icon "expand row" at bounding box center [110, 155] width 4 height 3
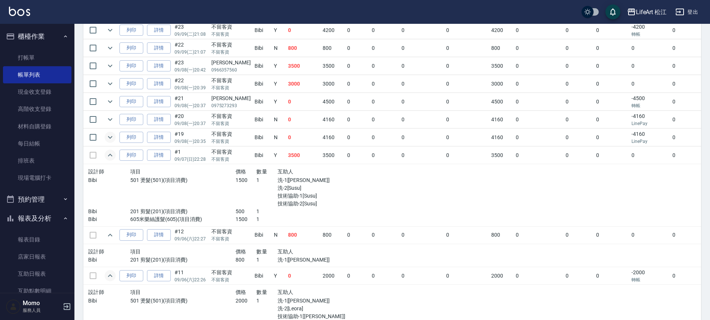
click at [115, 137] on button "expand row" at bounding box center [110, 137] width 11 height 11
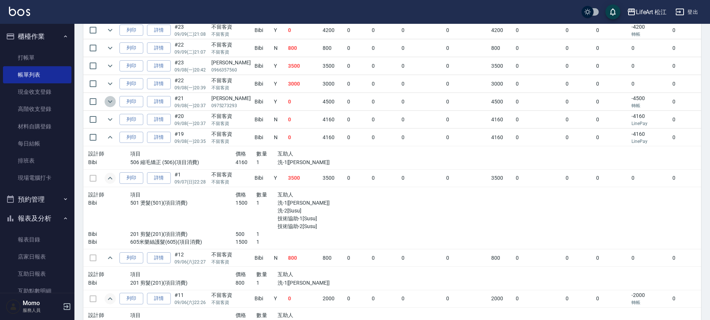
click at [108, 102] on icon "expand row" at bounding box center [110, 101] width 9 height 9
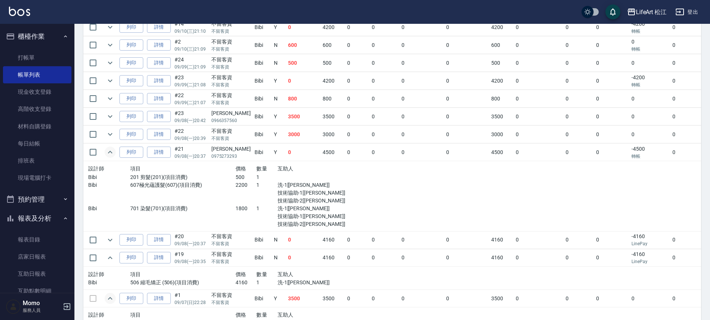
scroll to position [305, 0]
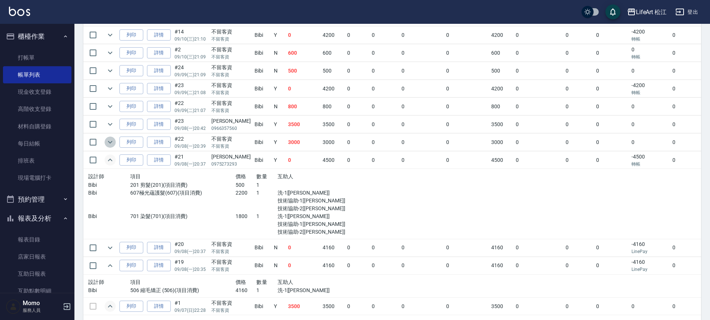
click at [112, 141] on icon "expand row" at bounding box center [110, 142] width 4 height 3
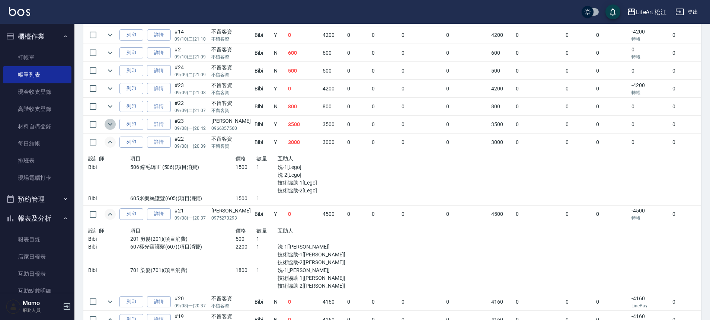
click at [108, 124] on icon "expand row" at bounding box center [110, 124] width 9 height 9
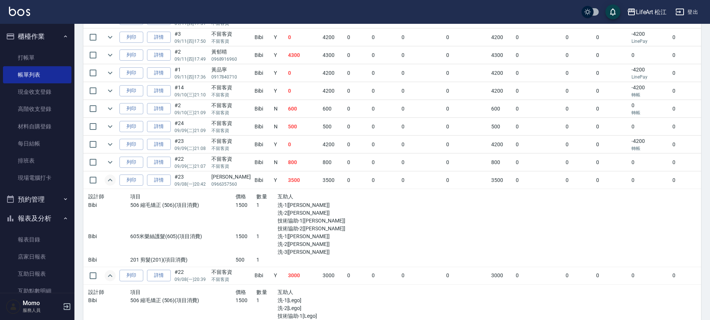
scroll to position [235, 0]
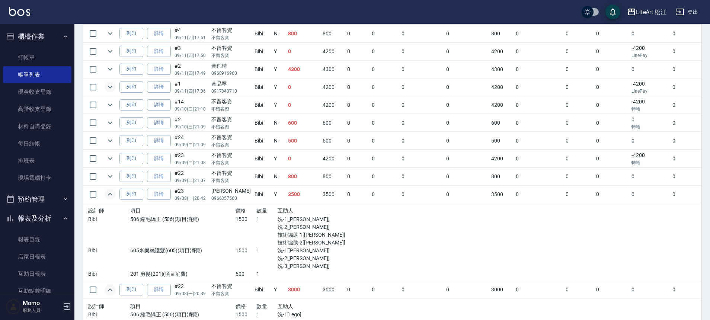
click at [112, 87] on icon "expand row" at bounding box center [110, 87] width 9 height 9
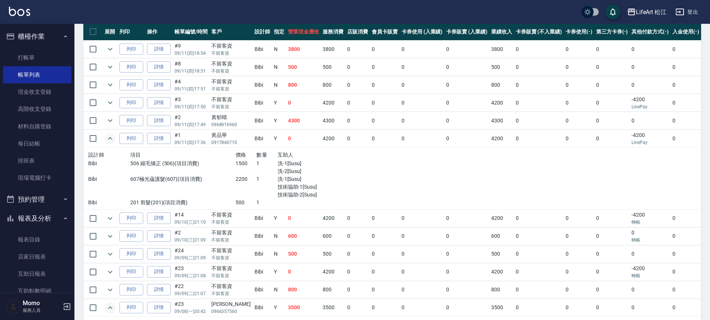
scroll to position [181, 0]
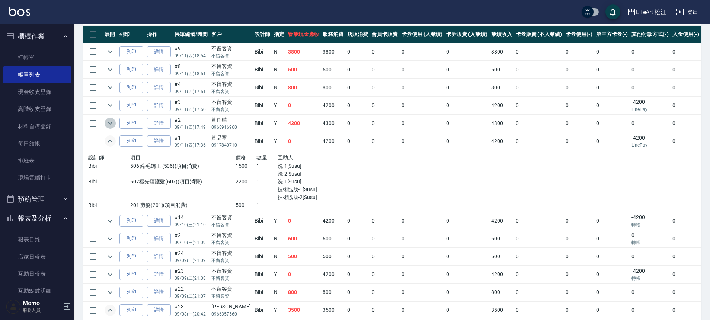
click at [109, 122] on icon "expand row" at bounding box center [110, 123] width 9 height 9
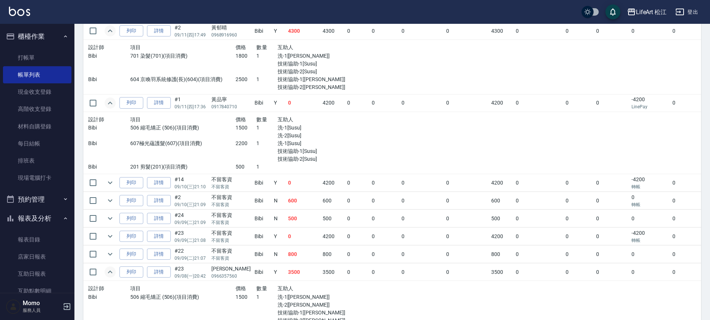
scroll to position [0, 0]
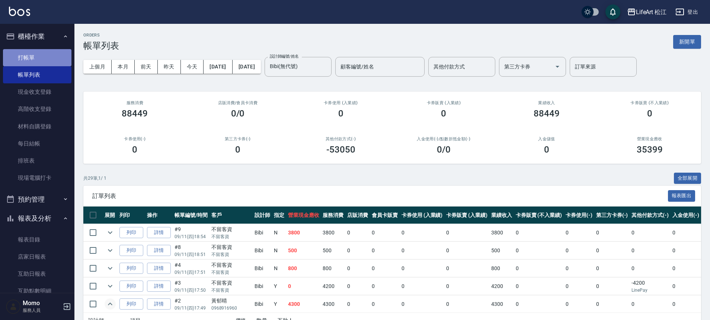
click at [43, 57] on link "打帳單" at bounding box center [37, 57] width 68 height 17
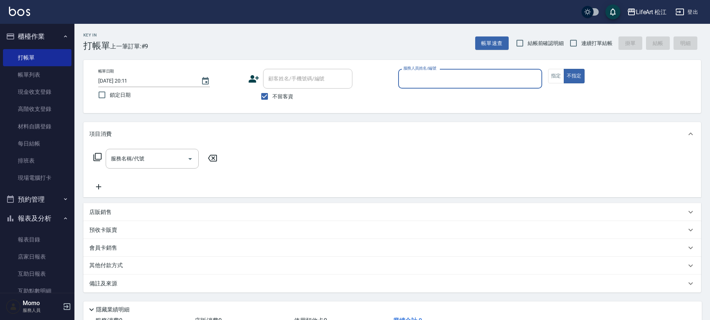
click at [270, 95] on input "不留客資" at bounding box center [265, 97] width 16 height 16
checkbox input "false"
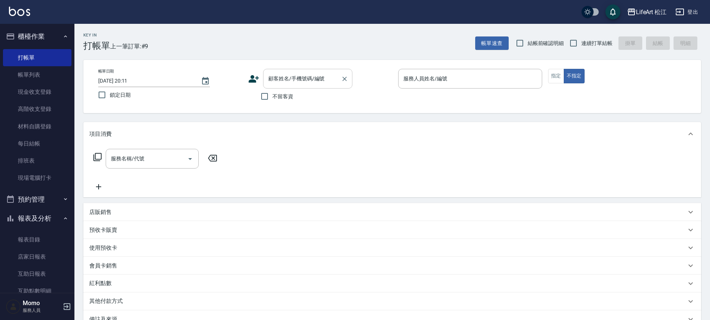
click at [291, 80] on div "顧客姓名/手機號碼/編號 顧客姓名/手機號碼/編號" at bounding box center [307, 79] width 89 height 20
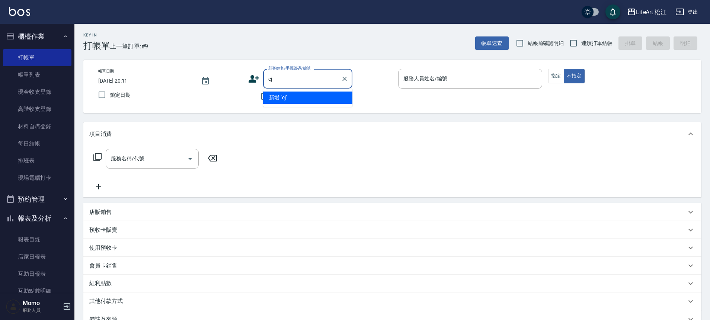
type input "c"
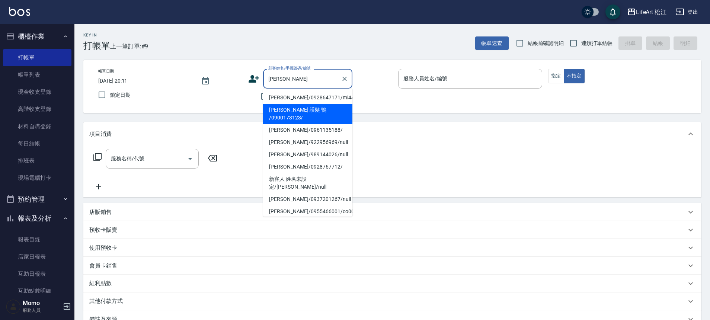
click at [297, 106] on li "黃詩婷 護髮 鴨 /0900173123/" at bounding box center [307, 114] width 89 height 20
type input "黃詩婷 護髮 鴨 /0900173123/"
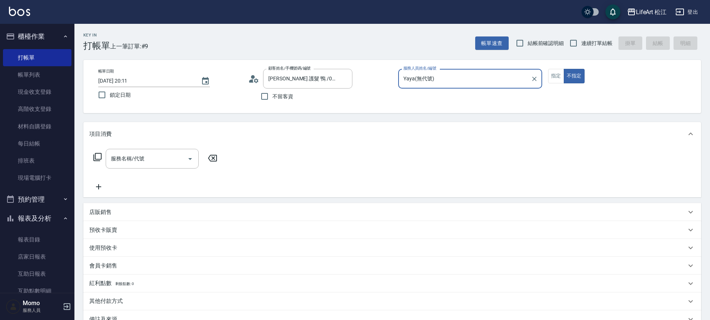
type input "Yaya(無代號)"
click at [553, 77] on button "指定" at bounding box center [556, 76] width 16 height 15
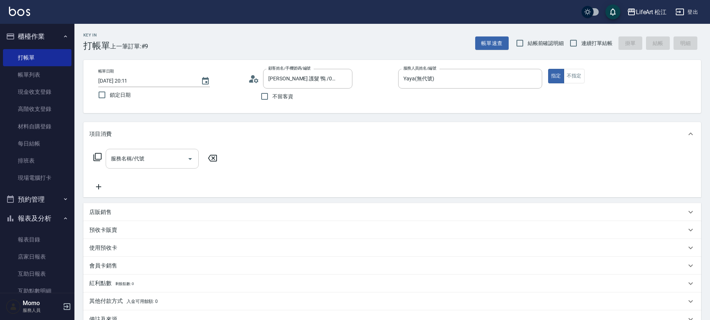
click at [150, 161] on input "服務名稱/代號" at bounding box center [146, 158] width 75 height 13
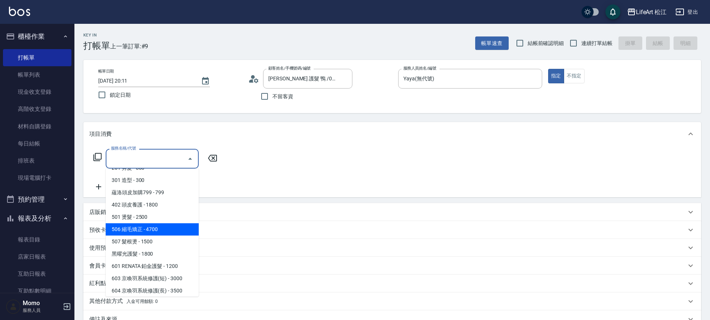
scroll to position [36, 0]
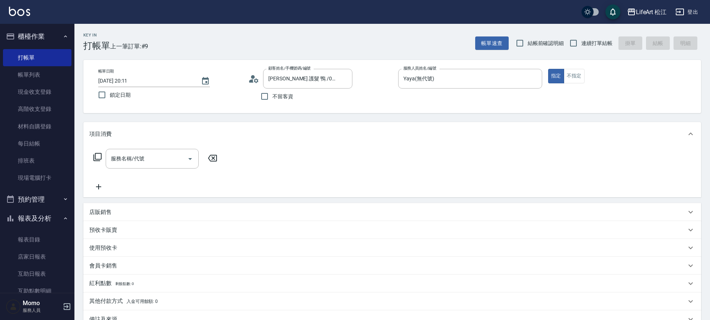
click at [260, 126] on div "項目消費" at bounding box center [391, 134] width 617 height 24
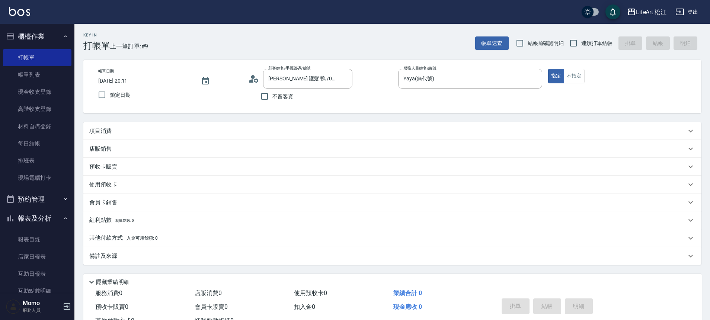
click at [118, 168] on div "預收卡販賣" at bounding box center [387, 167] width 597 height 8
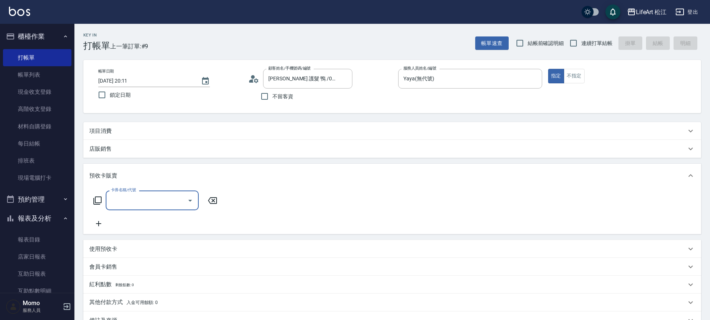
scroll to position [0, 0]
click at [130, 196] on input "卡券名稱/代號" at bounding box center [146, 200] width 75 height 13
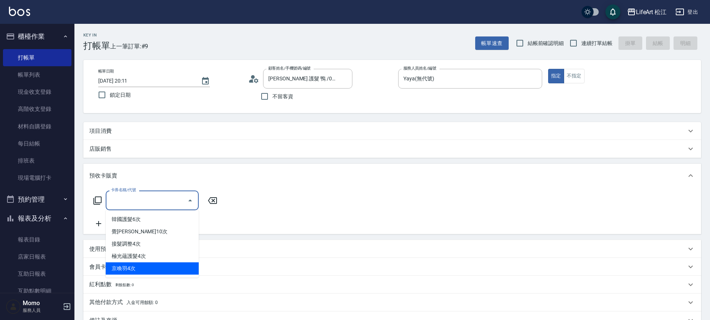
click at [144, 271] on span "京喚羽4次" at bounding box center [152, 268] width 93 height 12
type input "京喚羽4次(T3)"
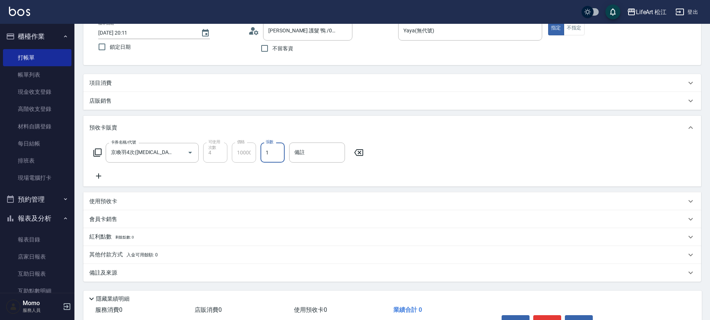
scroll to position [94, 0]
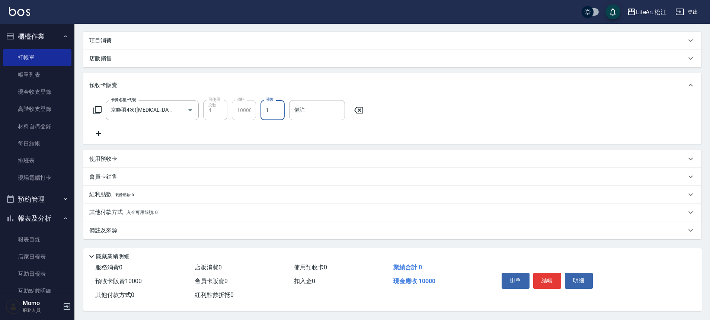
drag, startPoint x: 156, startPoint y: 207, endPoint x: 160, endPoint y: 208, distance: 4.2
click at [156, 210] on span "入金可用餘額: 0" at bounding box center [142, 212] width 32 height 5
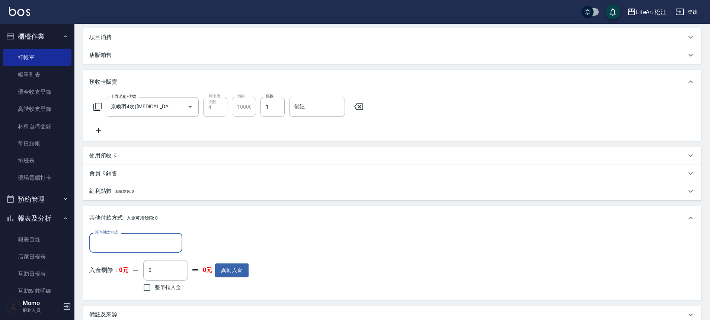
scroll to position [0, 0]
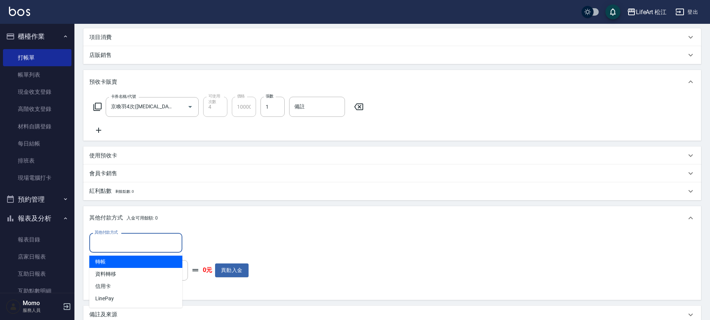
click at [138, 241] on input "其他付款方式" at bounding box center [136, 242] width 86 height 13
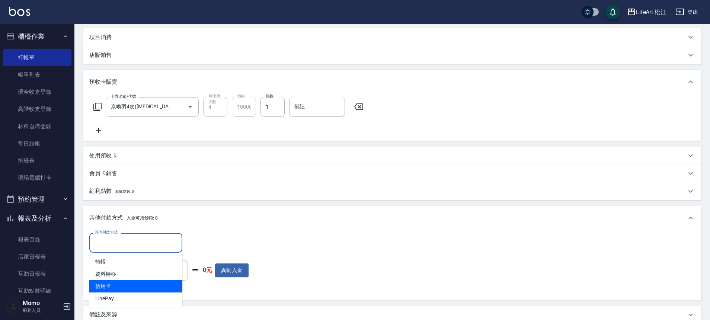
click at [122, 287] on span "信用卡" at bounding box center [135, 286] width 93 height 12
type input "信用卡"
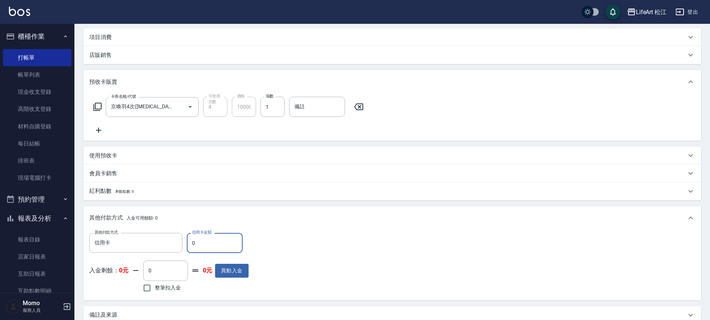
click at [203, 249] on input "0" at bounding box center [215, 243] width 56 height 20
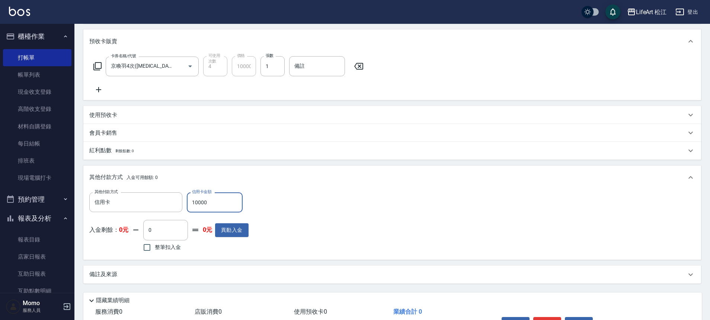
scroll to position [182, 0]
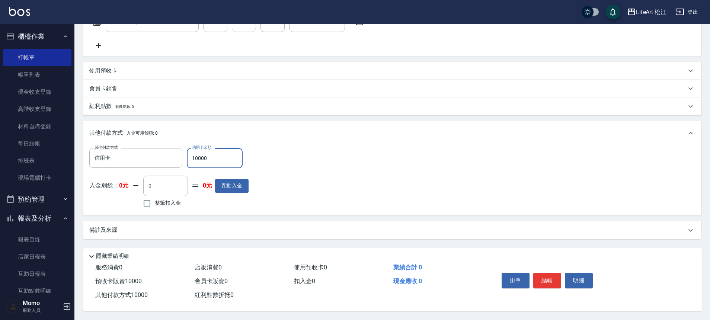
type input "10000"
click at [120, 226] on div "備註及來源" at bounding box center [387, 230] width 597 height 8
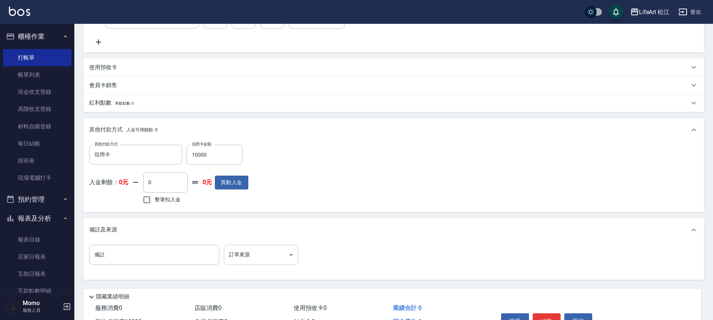
click at [240, 257] on body "LifeArt 松江 登出 櫃檯作業 打帳單 帳單列表 現金收支登錄 高階收支登錄 材料自購登錄 每日結帳 排班表 現場電腦打卡 預約管理 預約管理 單日預約…" at bounding box center [356, 89] width 713 height 542
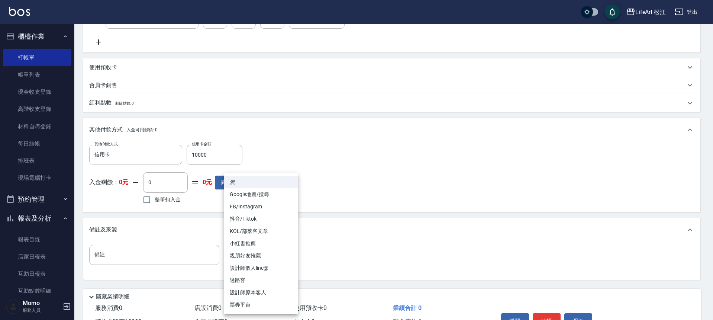
click at [263, 292] on li "設計師原本客人" at bounding box center [261, 292] width 74 height 12
type input "設計師原本客人"
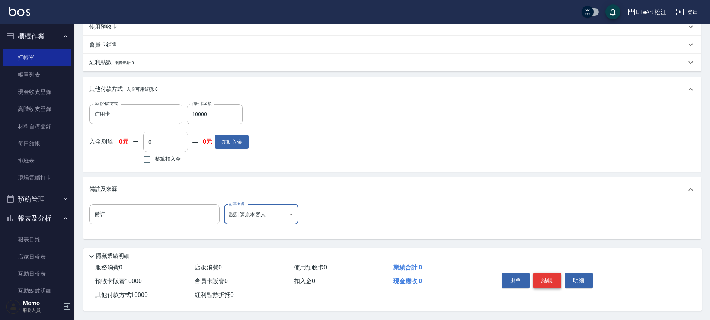
scroll to position [226, 0]
click at [546, 279] on button "結帳" at bounding box center [547, 281] width 28 height 16
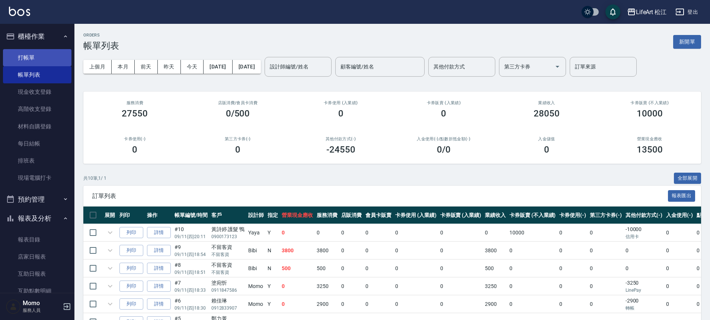
click at [34, 66] on link "帳單列表" at bounding box center [37, 74] width 68 height 17
click at [31, 60] on link "打帳單" at bounding box center [37, 57] width 68 height 17
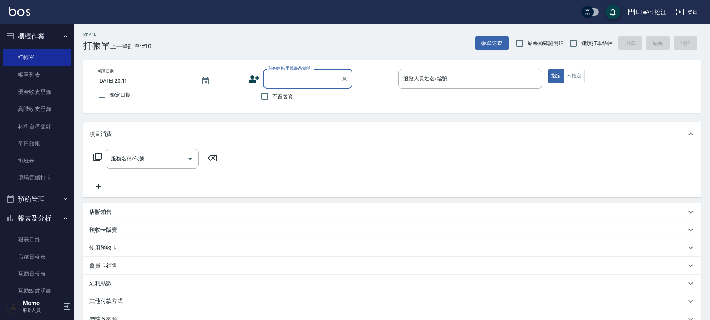
click at [285, 80] on input "顧客姓名/手機號碼/編號" at bounding box center [301, 78] width 71 height 13
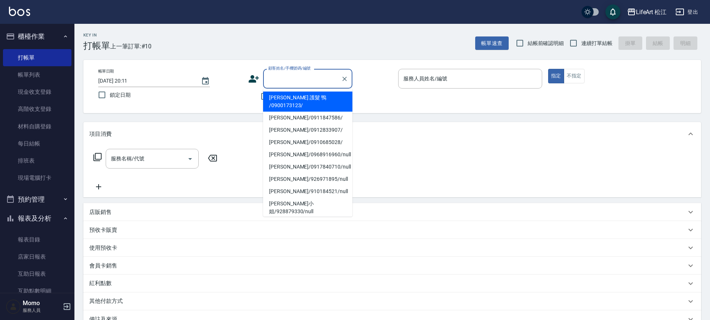
click at [295, 95] on li "黃詩婷 護髮 鴨 /0900173123/" at bounding box center [307, 102] width 89 height 20
type input "黃詩婷 護髮 鴨 /0900173123/"
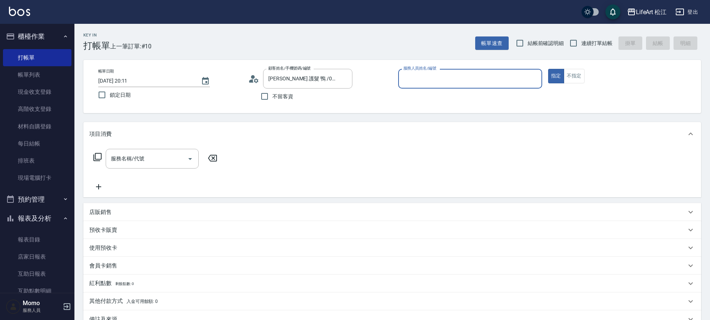
type input "Yaya(無代號)"
click at [126, 161] on input "服務名稱/代號" at bounding box center [146, 158] width 75 height 13
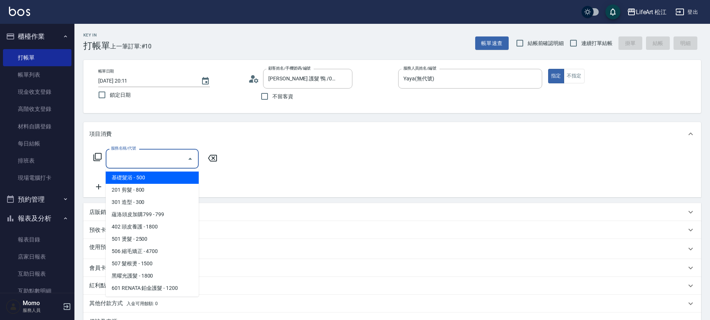
click at [133, 172] on span "基礎髮浴 - 500" at bounding box center [152, 177] width 93 height 12
type input "基礎髮浴 (101)"
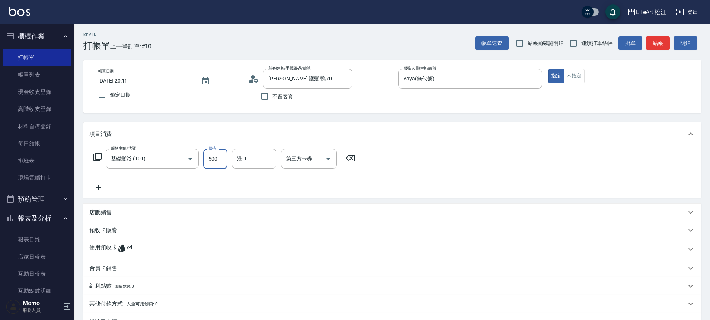
click at [216, 158] on input "500" at bounding box center [215, 159] width 24 height 20
click at [219, 161] on input "0" at bounding box center [215, 159] width 24 height 20
type input "350"
click at [244, 158] on div "洗-1 洗-1" at bounding box center [254, 159] width 45 height 20
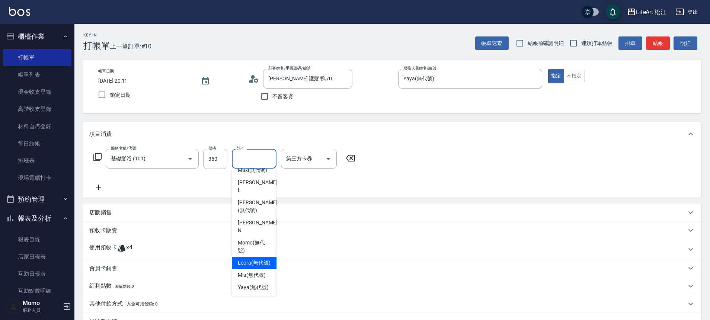
scroll to position [180, 0]
click at [253, 259] on span "Leora (無代號)" at bounding box center [254, 263] width 33 height 8
type input "Leora(無代號)"
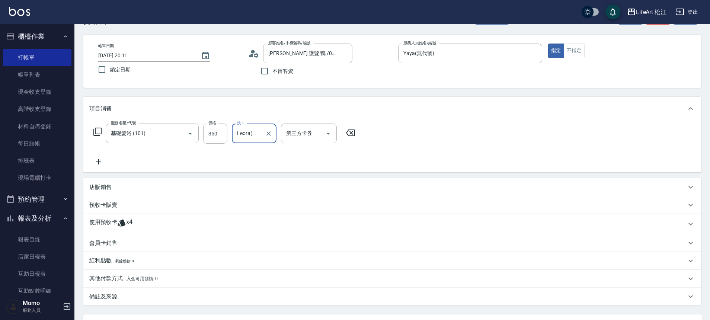
scroll to position [62, 0]
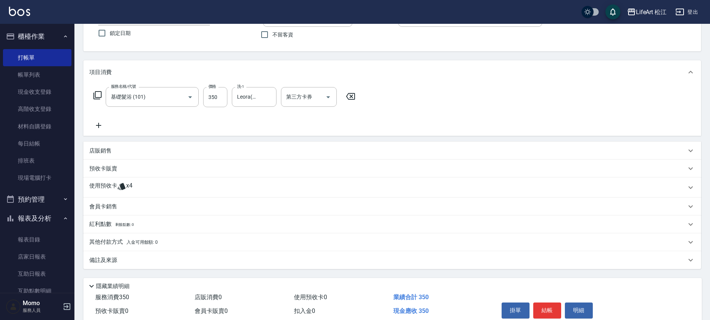
click at [126, 183] on span "x4" at bounding box center [129, 187] width 6 height 11
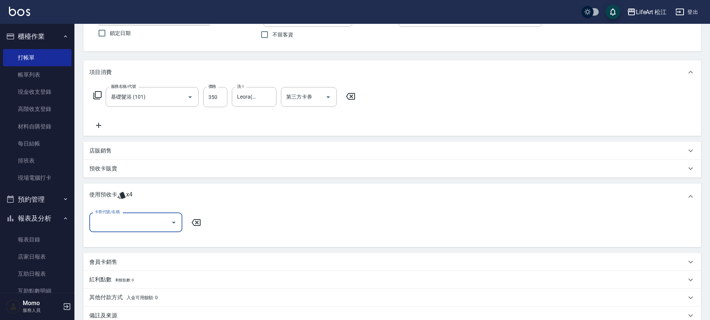
scroll to position [0, 0]
click at [128, 224] on input "卡券代號/名稱" at bounding box center [130, 222] width 75 height 13
click at [119, 239] on div "京喚羽4次 剩餘4張" at bounding box center [135, 241] width 93 height 12
type input "京喚羽4次"
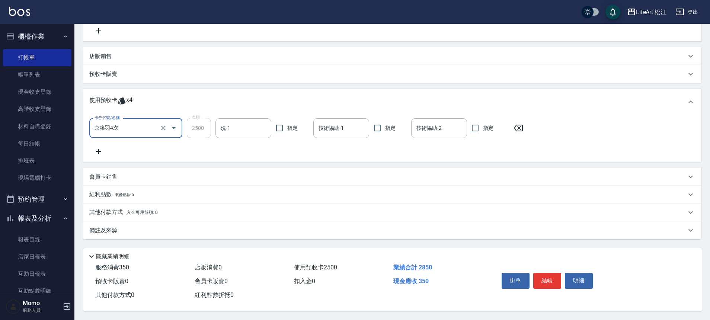
scroll to position [160, 0]
click at [199, 228] on div "備註及來源" at bounding box center [387, 231] width 597 height 8
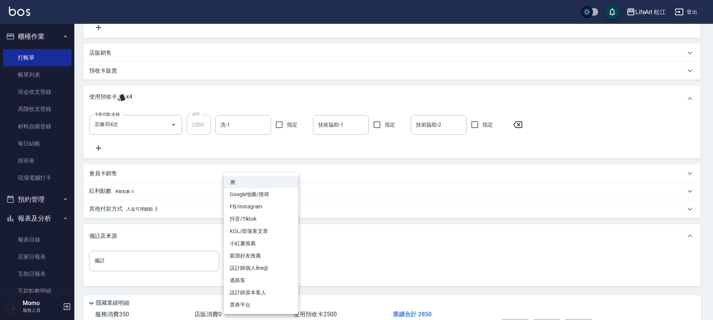
click at [262, 256] on body "LifeArt 松江 登出 櫃檯作業 打帳單 帳單列表 現金收支登錄 高階收支登錄 材料自購登錄 每日結帳 排班表 現場電腦打卡 預約管理 預約管理 單日預約…" at bounding box center [356, 103] width 713 height 526
click at [271, 290] on li "設計師原本客人" at bounding box center [261, 292] width 74 height 12
type input "設計師原本客人"
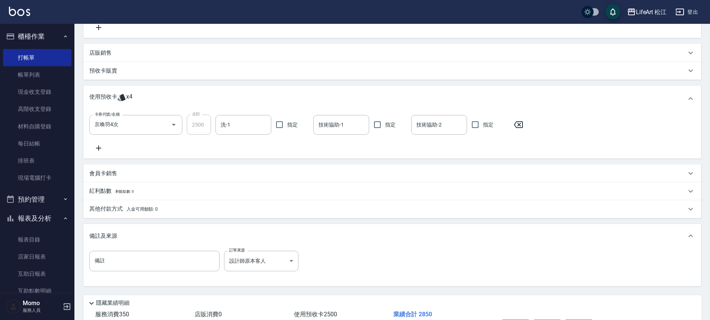
click at [153, 205] on div "其他付款方式 入金可用餘額: 0" at bounding box center [391, 209] width 617 height 18
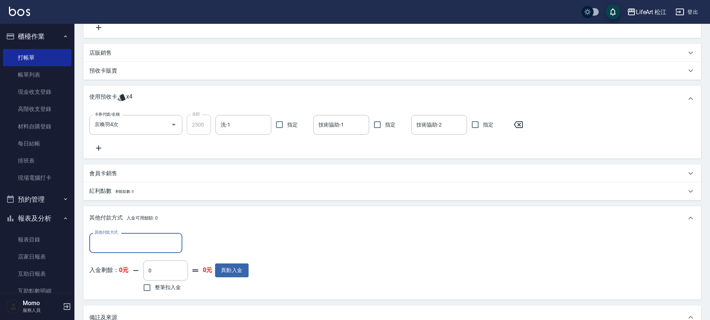
scroll to position [0, 0]
click at [138, 212] on div "其他付款方式 入金可用餘額: 0" at bounding box center [391, 218] width 617 height 24
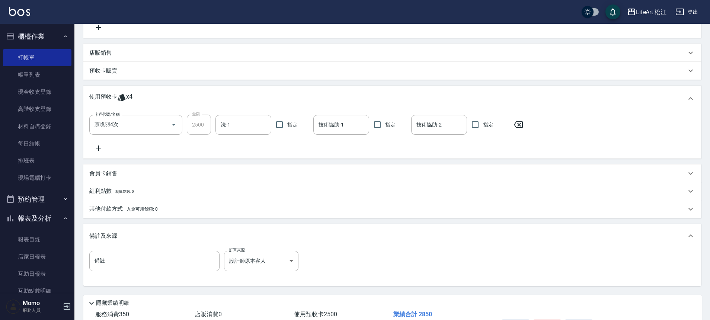
click at [116, 213] on p "其他付款方式 入金可用餘額: 0" at bounding box center [123, 209] width 68 height 8
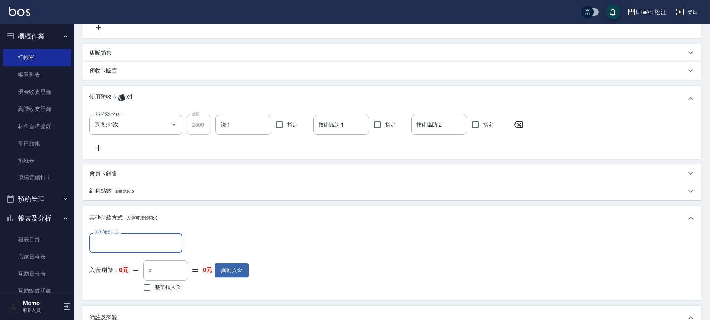
click at [111, 245] on input "其他付款方式" at bounding box center [136, 242] width 86 height 13
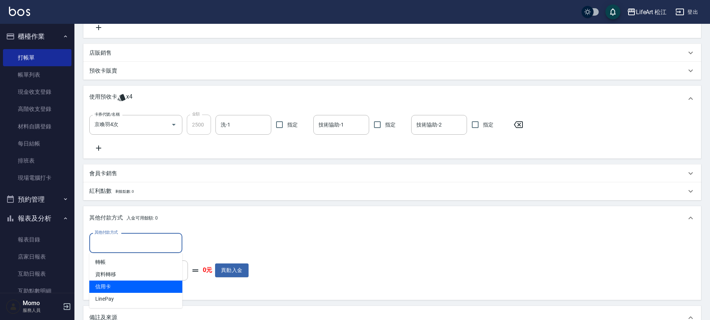
click at [112, 286] on span "信用卡" at bounding box center [135, 286] width 93 height 12
type input "信用卡"
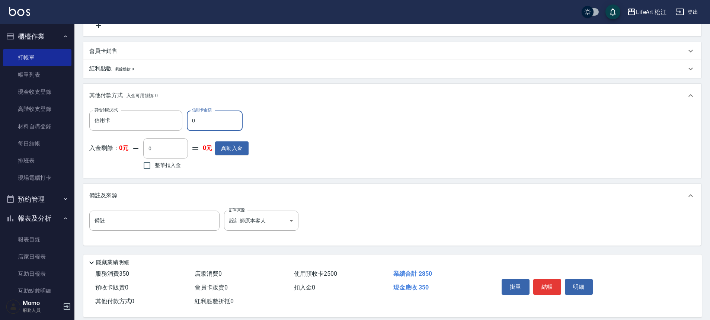
scroll to position [292, 0]
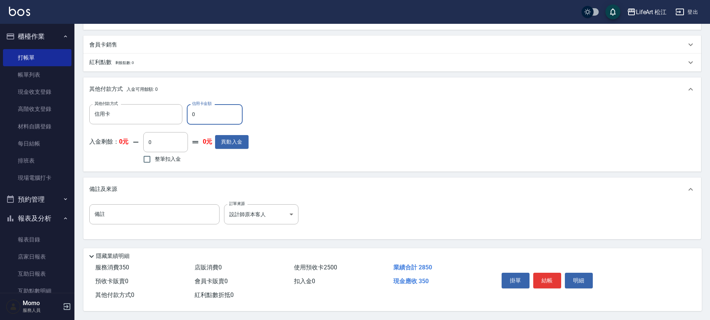
click at [198, 118] on input "0" at bounding box center [215, 114] width 56 height 20
type input "350"
click at [540, 278] on button "結帳" at bounding box center [547, 281] width 28 height 16
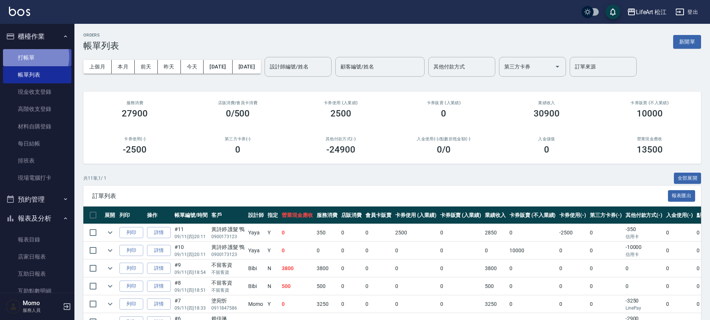
click at [31, 57] on link "打帳單" at bounding box center [37, 57] width 68 height 17
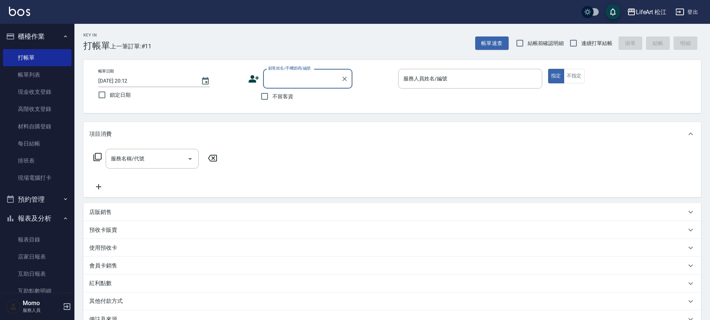
click at [255, 79] on icon at bounding box center [253, 78] width 11 height 11
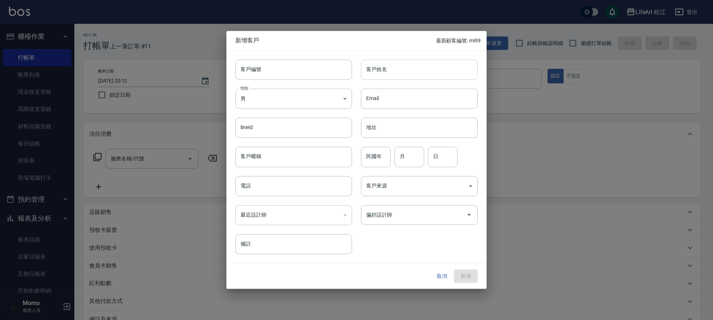
click at [407, 67] on input "客戶姓名" at bounding box center [419, 70] width 117 height 20
type input "x"
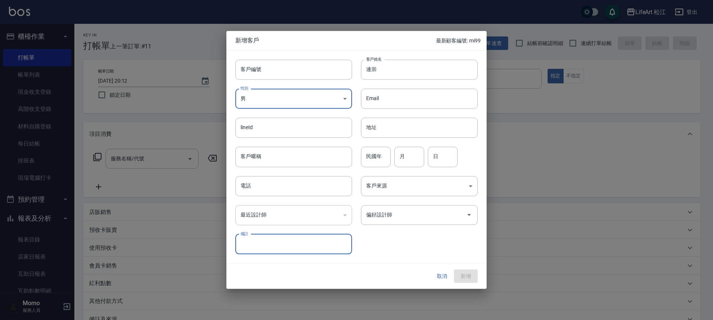
click at [282, 239] on input "備註" at bounding box center [293, 244] width 117 height 20
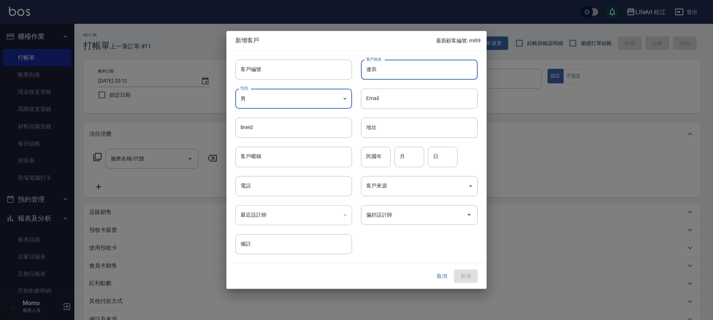
click at [390, 70] on input "連崇" at bounding box center [419, 70] width 117 height 20
type input "連崇憲"
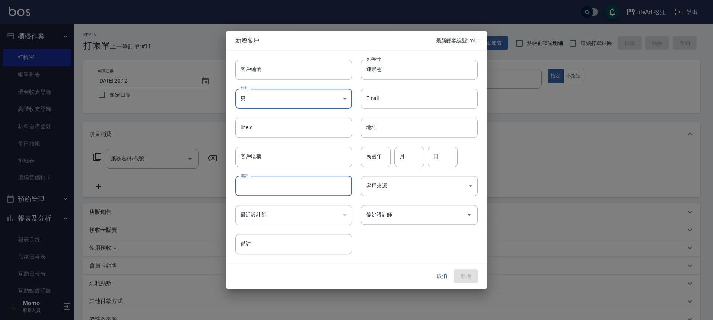
click at [283, 187] on input "電話" at bounding box center [293, 186] width 117 height 20
type input "0903139718"
click at [413, 180] on body "LifeArt 松江 登出 櫃檯作業 打帳單 帳單列表 現金收支登錄 高階收支登錄 材料自購登錄 每日結帳 排班表 現場電腦打卡 預約管理 預約管理 單日預約…" at bounding box center [356, 204] width 713 height 409
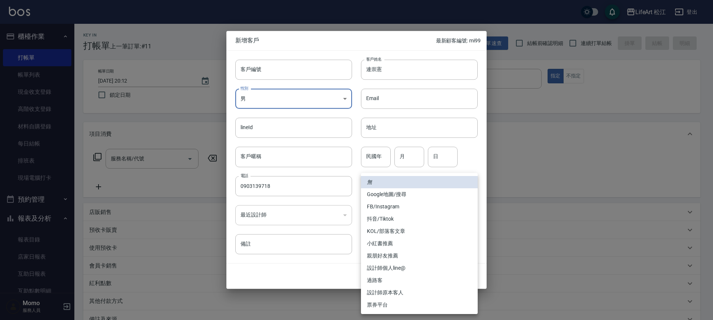
click at [405, 204] on li "FB/Instagram" at bounding box center [419, 206] width 117 height 12
type input "FB/Instagram"
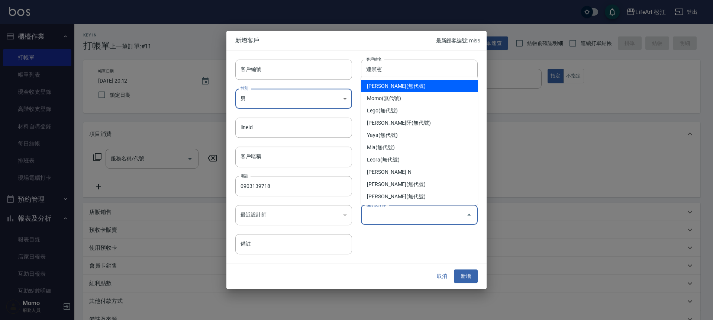
click at [400, 213] on input "偏好設計師" at bounding box center [414, 214] width 99 height 13
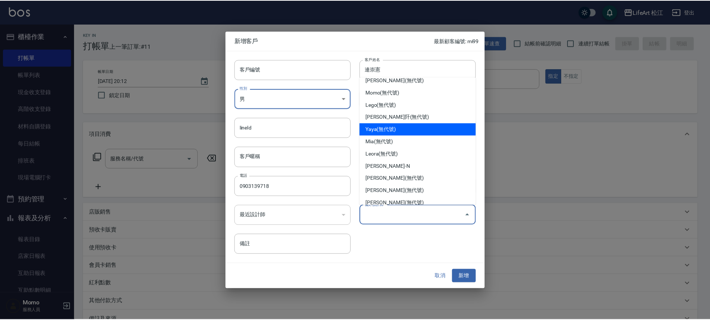
scroll to position [32, 0]
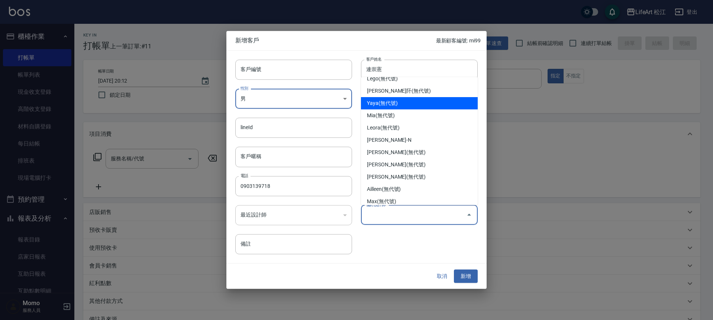
click at [407, 106] on li "Yaya(無代號)" at bounding box center [419, 103] width 117 height 12
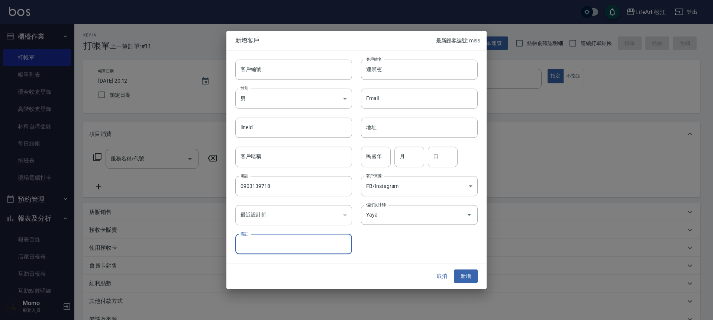
type input "Yaya"
click at [465, 277] on button "新增" at bounding box center [466, 276] width 24 height 14
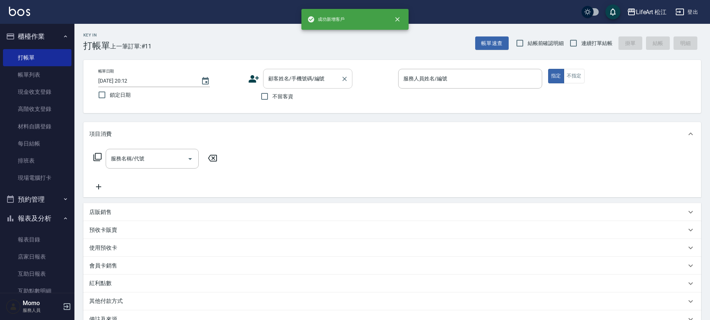
click at [300, 81] on input "顧客姓名/手機號碼/編號" at bounding box center [301, 78] width 71 height 13
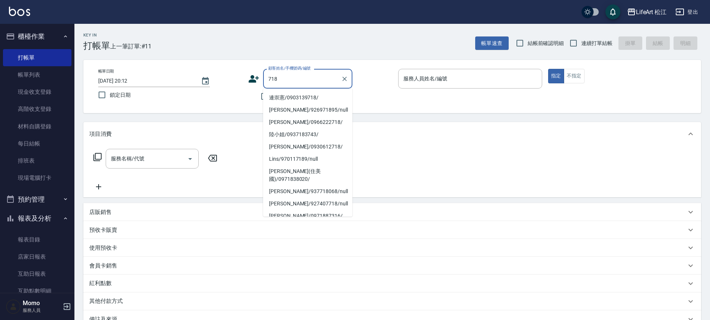
click at [302, 98] on li "連崇憲/0903139718/" at bounding box center [307, 98] width 89 height 12
type input "連崇憲/0903139718/"
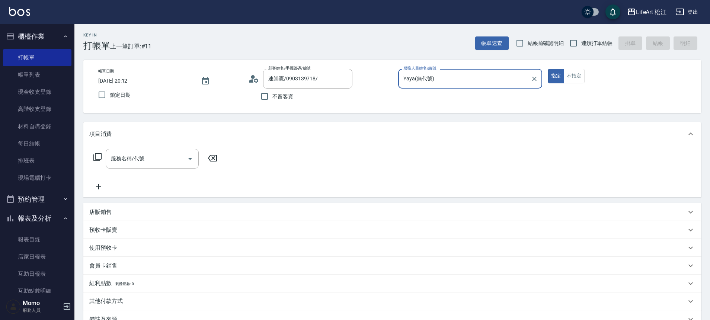
type input "Yaya(無代號)"
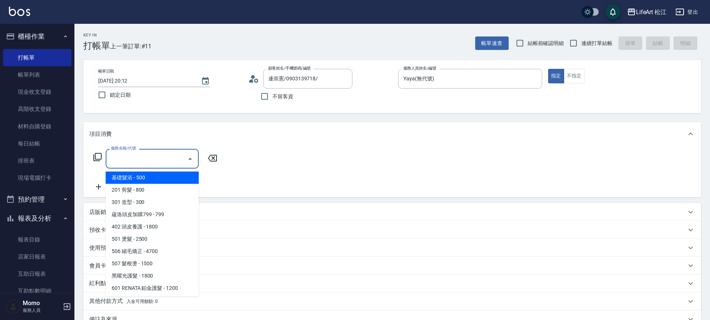
click at [135, 152] on div "服務名稱/代號 服務名稱/代號" at bounding box center [152, 159] width 93 height 20
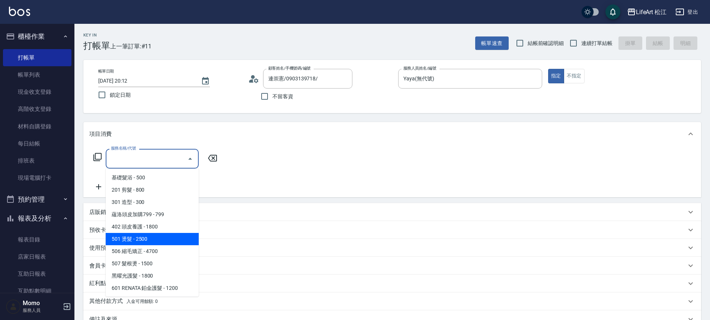
click at [147, 240] on span "501 燙髮 - 2500" at bounding box center [152, 239] width 93 height 12
type input "501 燙髮(501)"
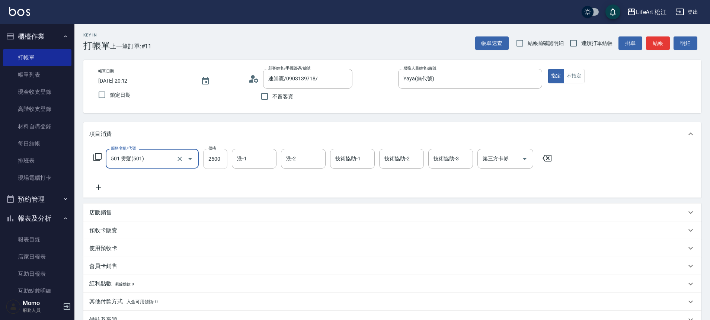
click at [223, 159] on input "2500" at bounding box center [215, 159] width 24 height 20
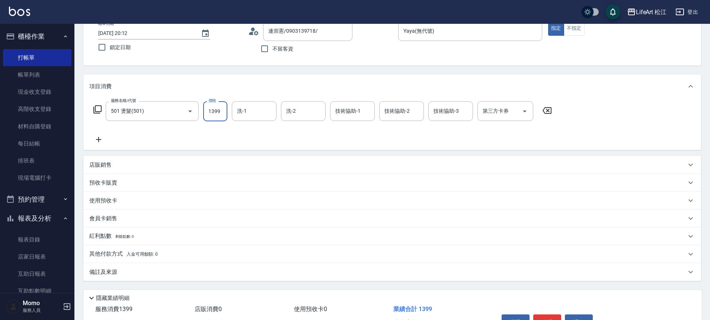
scroll to position [60, 0]
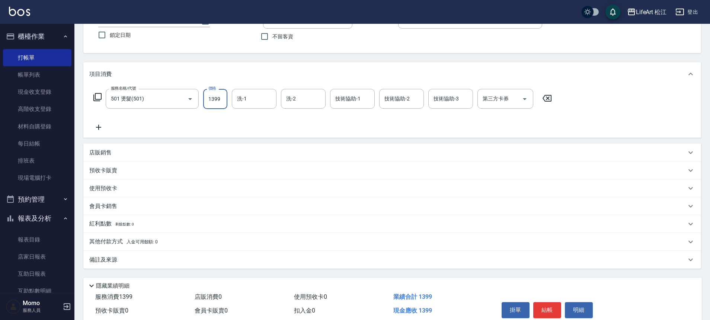
type input "1399"
click at [195, 260] on div "備註及來源" at bounding box center [387, 260] width 597 height 8
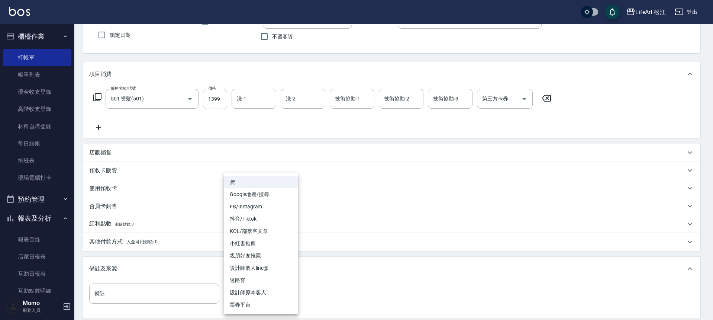
click at [251, 291] on body "LifeArt 松江 登出 櫃檯作業 打帳單 帳單列表 現金收支登錄 高階收支登錄 材料自購登錄 每日結帳 排班表 現場電腦打卡 預約管理 預約管理 單日預約…" at bounding box center [356, 169] width 713 height 459
click at [260, 204] on li "FB/Instagram" at bounding box center [261, 206] width 74 height 12
type input "FB/Instagram"
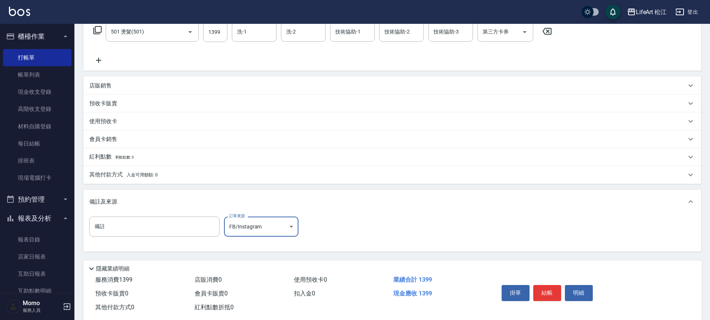
scroll to position [131, 0]
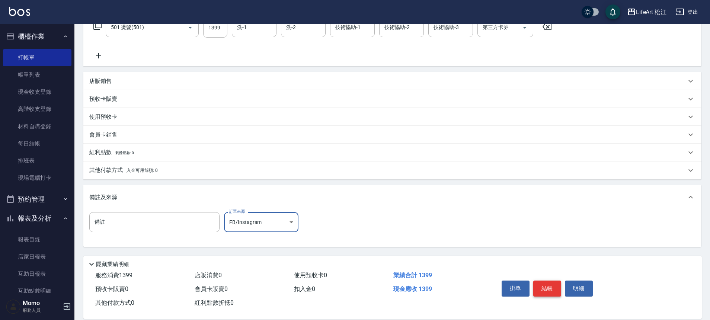
click at [546, 284] on button "結帳" at bounding box center [547, 288] width 28 height 16
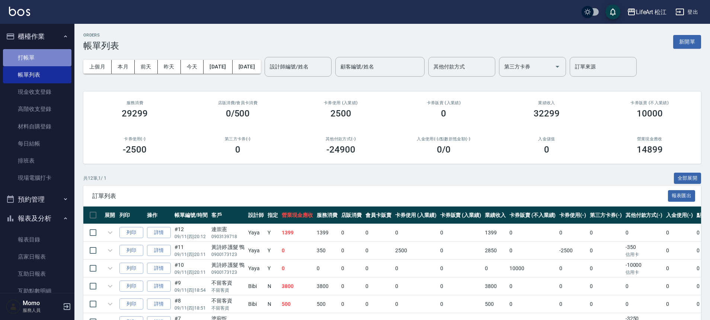
click at [38, 55] on link "打帳單" at bounding box center [37, 57] width 68 height 17
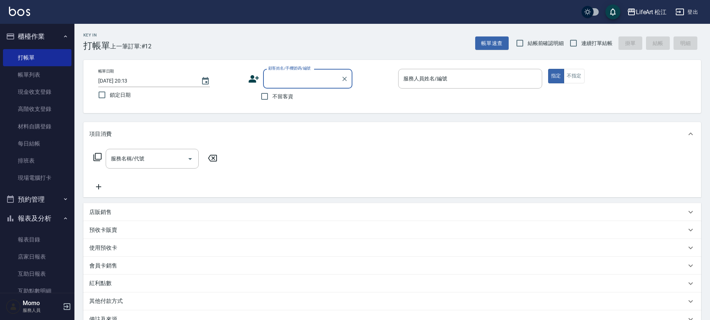
click at [251, 80] on icon at bounding box center [253, 78] width 10 height 7
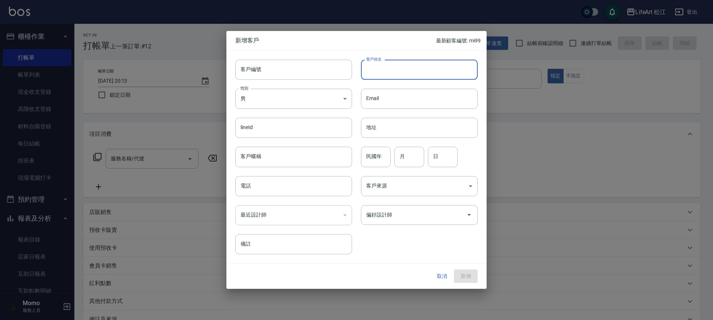
click at [368, 76] on input "客戶姓名" at bounding box center [419, 70] width 117 height 20
type input "c"
type input "v"
type input "曦"
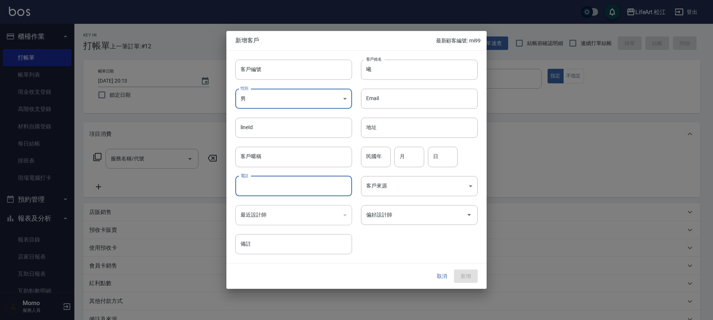
click at [305, 192] on input "電話" at bounding box center [293, 186] width 117 height 20
type input "0955999777"
click at [397, 188] on body "LifeArt 松江 登出 櫃檯作業 打帳單 帳單列表 現金收支登錄 高階收支登錄 材料自購登錄 每日結帳 排班表 現場電腦打卡 預約管理 預約管理 單日預約…" at bounding box center [356, 204] width 713 height 409
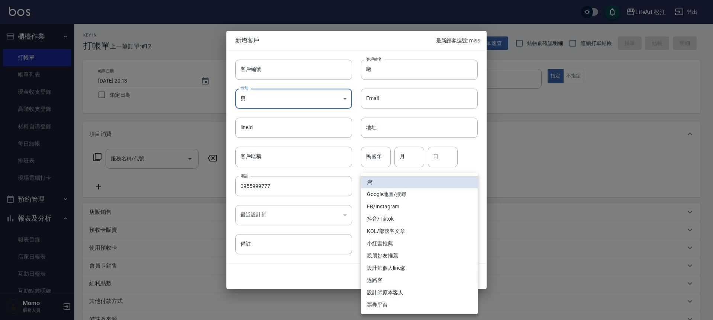
click at [411, 193] on li "Google地圖/搜尋" at bounding box center [419, 194] width 117 height 12
type input "Google地圖/搜尋"
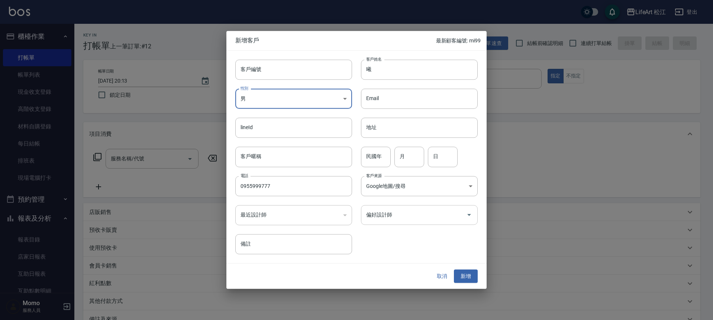
click at [405, 213] on input "偏好設計師" at bounding box center [414, 214] width 99 height 13
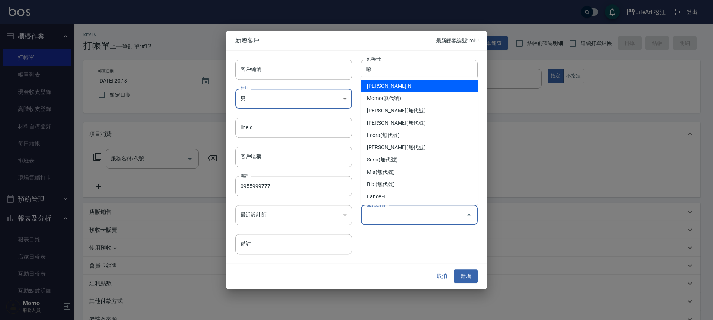
click at [405, 213] on input "偏好設計師" at bounding box center [414, 214] width 99 height 13
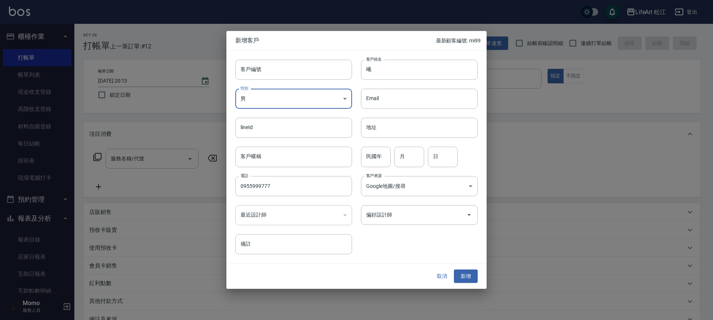
click at [405, 244] on div "客戶編號 客戶編號 客戶姓名 曦 客戶姓名 性別 男 MALE 性別 Email Email lineId lineId 地址 地址 客戶暱稱 客戶暱稱 民國…" at bounding box center [352, 152] width 251 height 203
click at [272, 216] on div "​" at bounding box center [293, 215] width 117 height 20
click at [467, 275] on button "新增" at bounding box center [466, 276] width 24 height 14
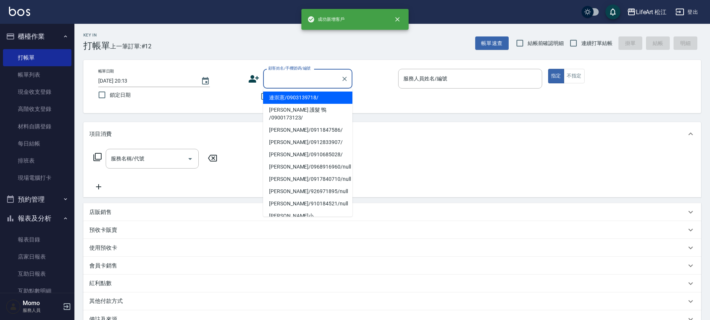
click at [292, 80] on input "顧客姓名/手機號碼/編號" at bounding box center [301, 78] width 71 height 13
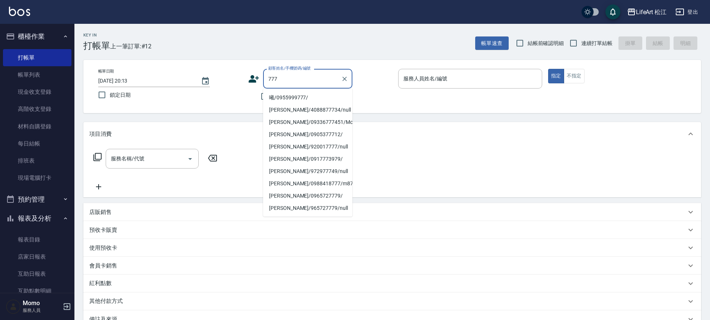
click at [298, 98] on li "曦/0955999777/" at bounding box center [307, 98] width 89 height 12
type input "曦/0955999777/"
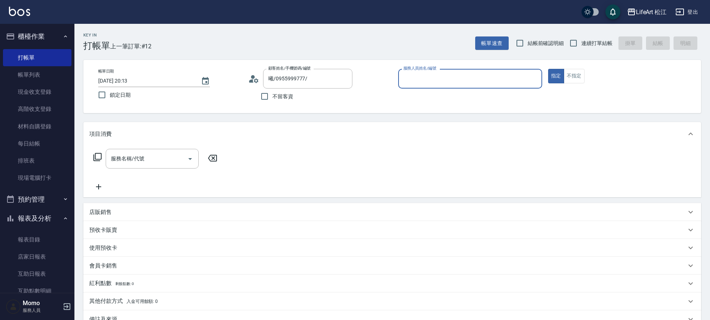
click at [481, 78] on input "服務人員姓名/編號" at bounding box center [469, 78] width 137 height 13
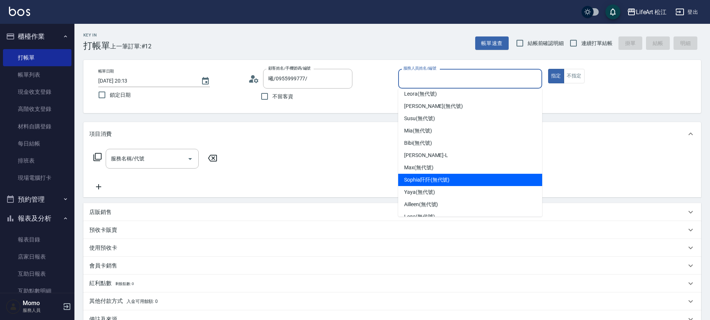
scroll to position [60, 0]
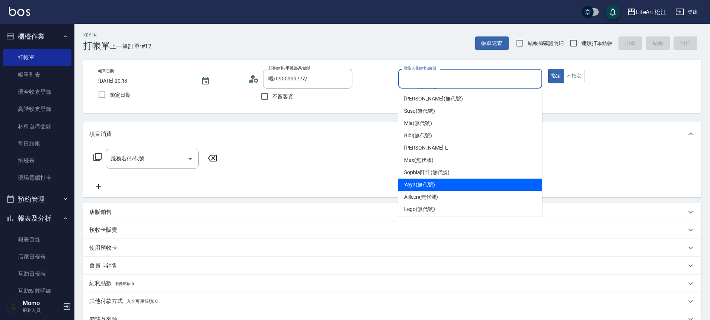
click at [463, 179] on div "Yaya (無代號)" at bounding box center [470, 185] width 144 height 12
type input "Yaya(無代號)"
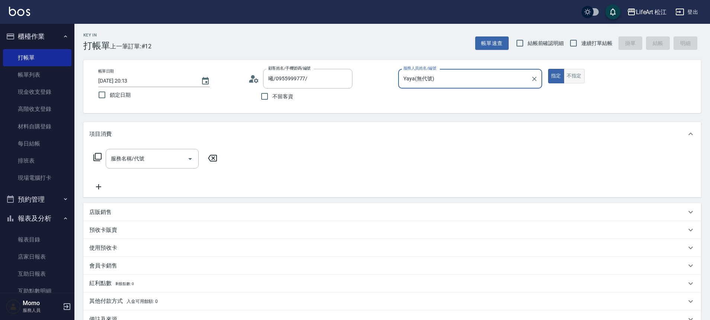
click at [578, 76] on button "不指定" at bounding box center [574, 76] width 21 height 15
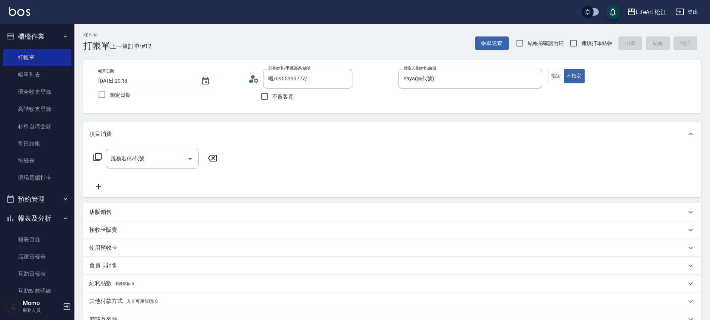
click at [171, 159] on input "服務名稱/代號" at bounding box center [146, 158] width 75 height 13
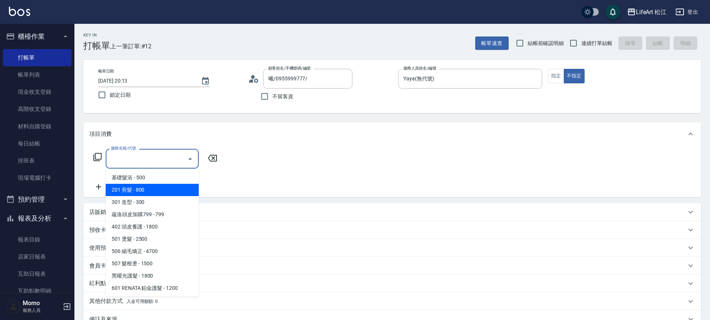
click at [154, 190] on span "201 剪髮 - 800" at bounding box center [152, 190] width 93 height 12
type input "201 剪髮(201)"
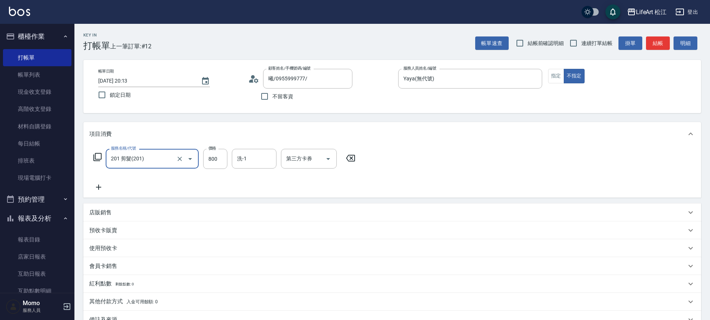
click at [105, 186] on icon at bounding box center [98, 187] width 19 height 9
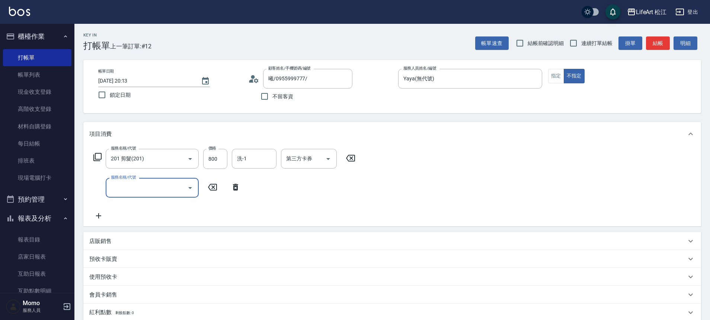
click at [142, 190] on input "服務名稱/代號" at bounding box center [146, 187] width 75 height 13
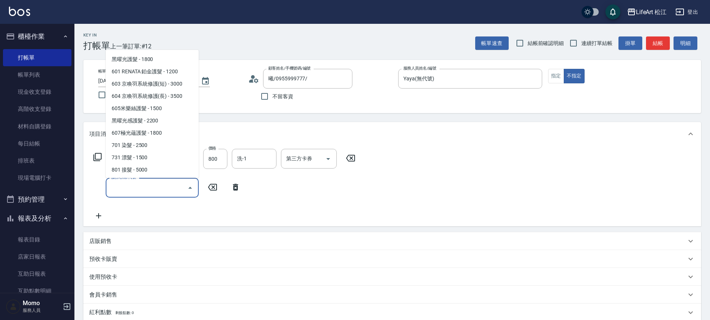
scroll to position [99, 0]
click at [179, 158] on span "731 漂髮 - 1500" at bounding box center [152, 156] width 93 height 12
type input "731 漂髮(731)"
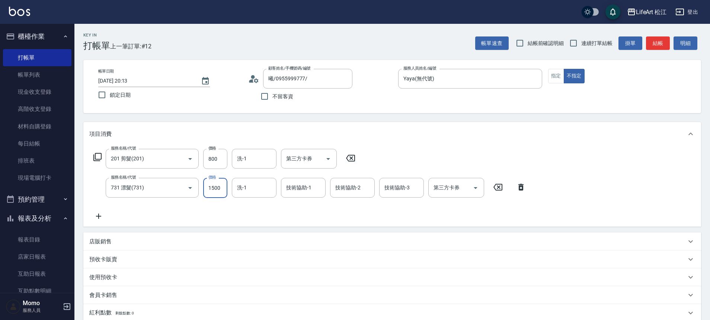
click at [214, 186] on input "1500" at bounding box center [215, 188] width 24 height 20
click at [212, 192] on input "1500" at bounding box center [215, 188] width 24 height 20
type input "3600"
click at [273, 182] on input "洗-1" at bounding box center [254, 187] width 38 height 13
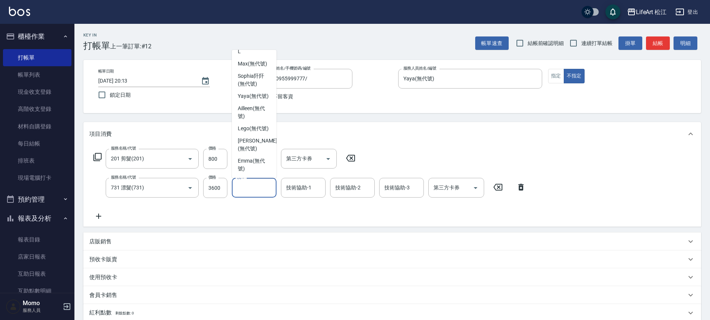
scroll to position [180, 0]
click at [259, 166] on span "Emma (無代號)" at bounding box center [254, 165] width 33 height 16
type input "Emma(無代號)"
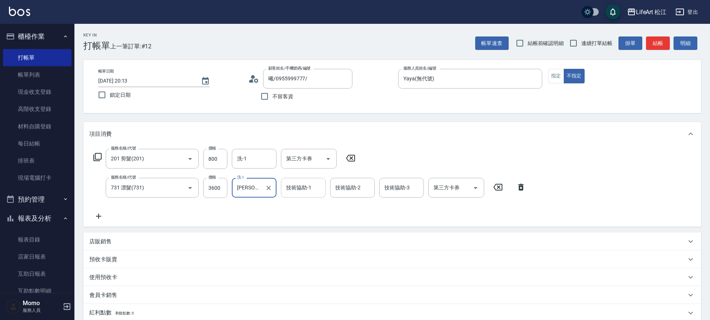
click at [299, 191] on input "技術協助-1" at bounding box center [303, 187] width 38 height 13
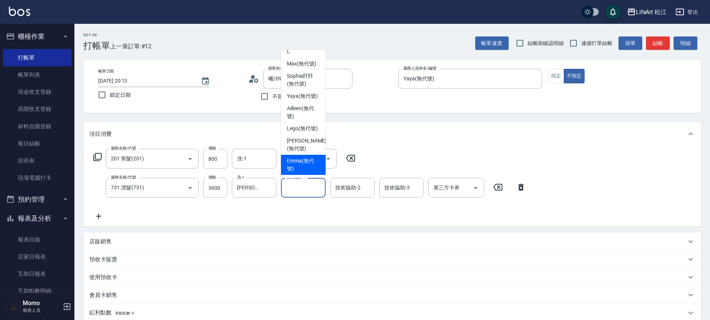
click at [306, 166] on span "Emma (無代號)" at bounding box center [303, 165] width 33 height 16
type input "Emma(無代號)"
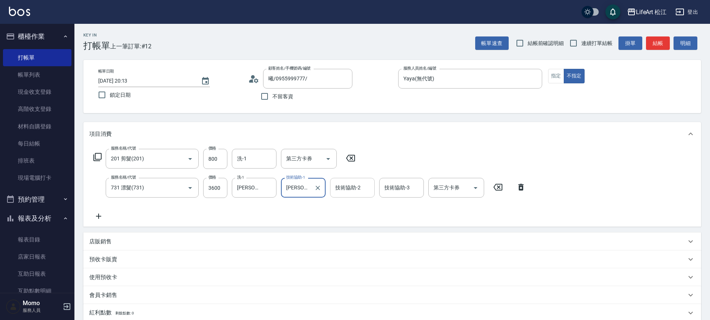
click at [340, 187] on div "技術協助-2 技術協助-2" at bounding box center [352, 188] width 45 height 20
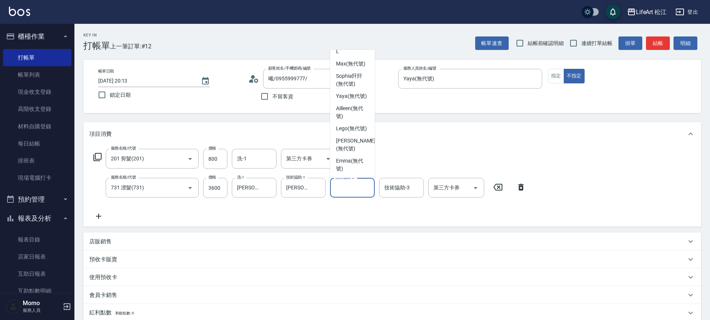
click at [362, 167] on span "Emma (無代號)" at bounding box center [352, 165] width 33 height 16
type input "Emma(無代號)"
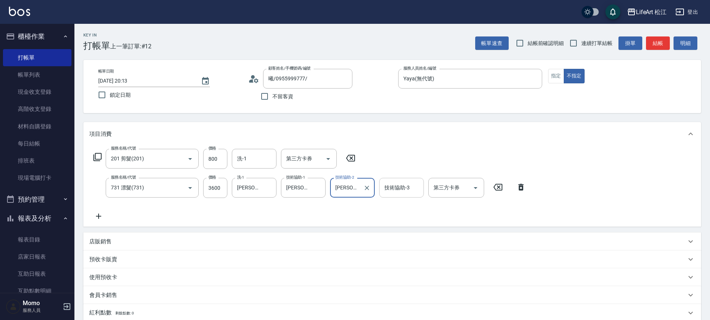
click at [390, 185] on div "技術協助-3 技術協助-3" at bounding box center [401, 188] width 45 height 20
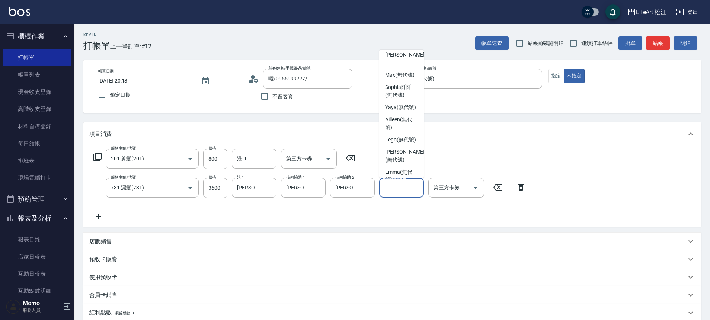
scroll to position [165, 0]
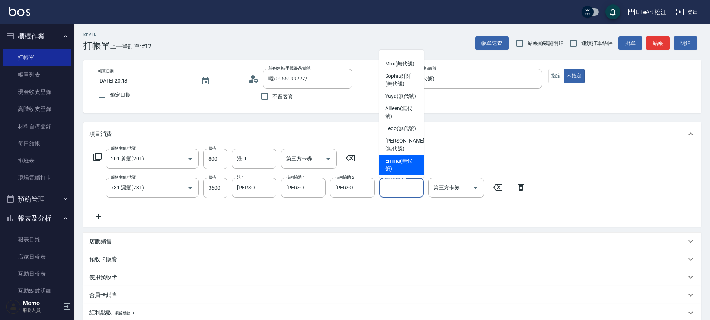
click at [403, 173] on span "Emma (無代號)" at bounding box center [401, 165] width 33 height 16
type input "Emma(無代號)"
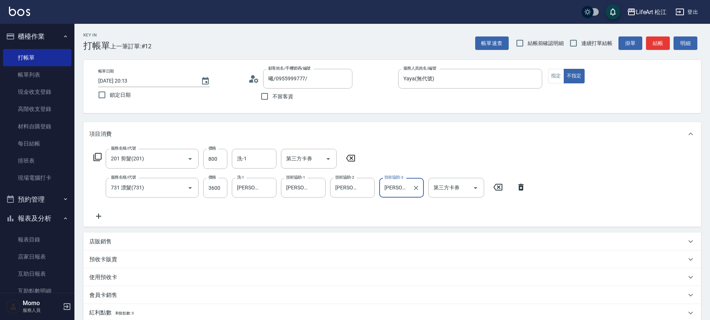
click at [240, 158] on div "洗-1 洗-1" at bounding box center [254, 159] width 45 height 20
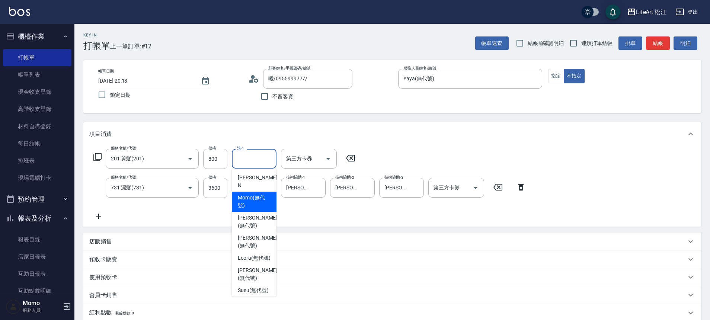
click at [273, 200] on ul "Nikki -N Momo (無代號) Ivan (無代號) Lillian (無代號) Leora (無代號) Patty (無代號) Susu (無代號)…" at bounding box center [254, 233] width 45 height 128
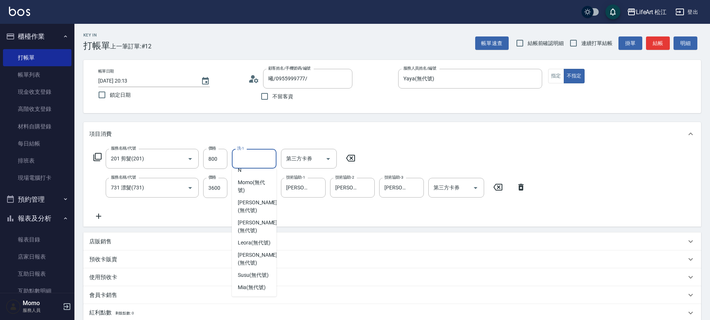
scroll to position [4, 0]
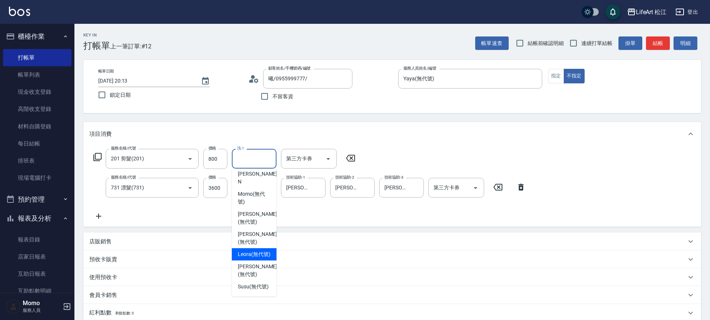
click at [263, 250] on span "Leora (無代號)" at bounding box center [254, 254] width 33 height 8
type input "Leora(無代號)"
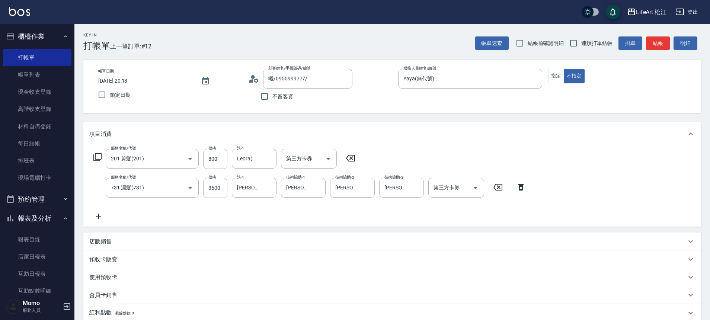
click at [245, 224] on div "服務名稱/代號 201 剪髮(201) 服務名稱/代號 價格 800 價格 洗-1 Leora(無代號) 洗-1 第三方卡券 第三方卡券 服務名稱/代號 73…" at bounding box center [391, 186] width 617 height 81
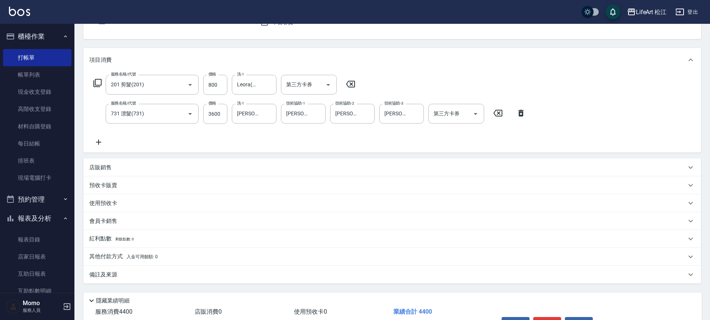
scroll to position [122, 0]
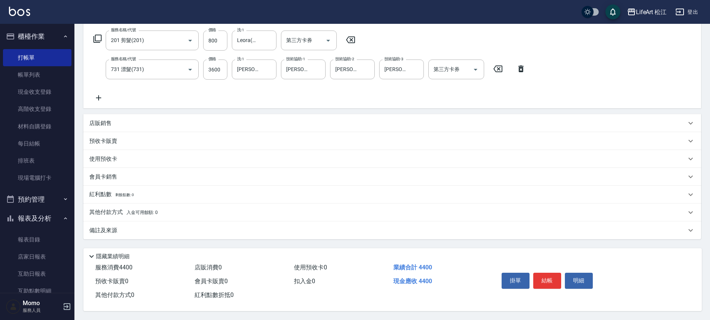
click at [169, 208] on div "其他付款方式 入金可用餘額: 0" at bounding box center [387, 212] width 597 height 8
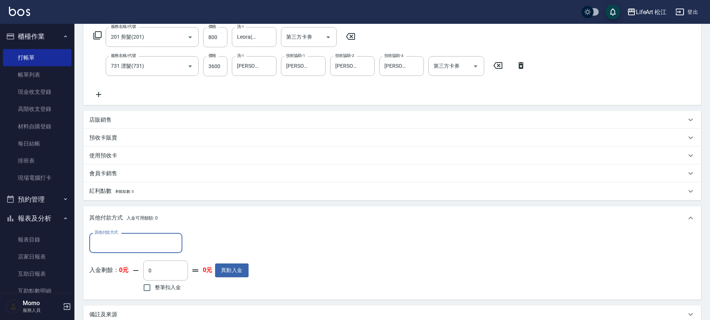
scroll to position [0, 0]
click at [118, 243] on input "其他付款方式" at bounding box center [136, 242] width 86 height 13
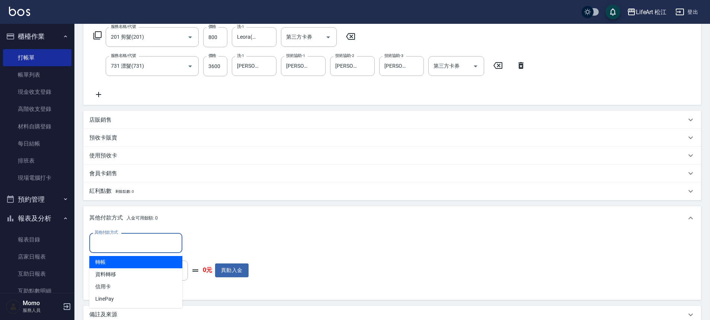
click at [121, 263] on span "轉帳" at bounding box center [135, 262] width 93 height 12
type input "轉帳"
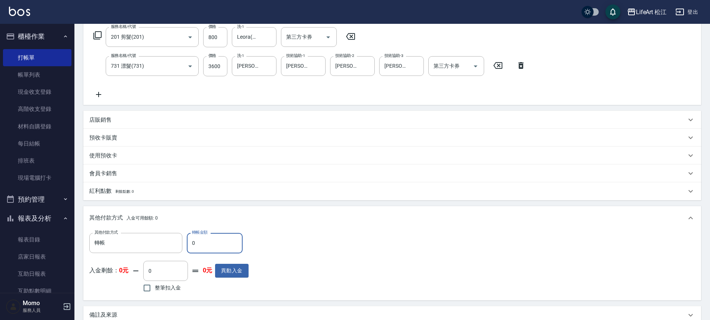
click at [200, 241] on input "0" at bounding box center [215, 243] width 56 height 20
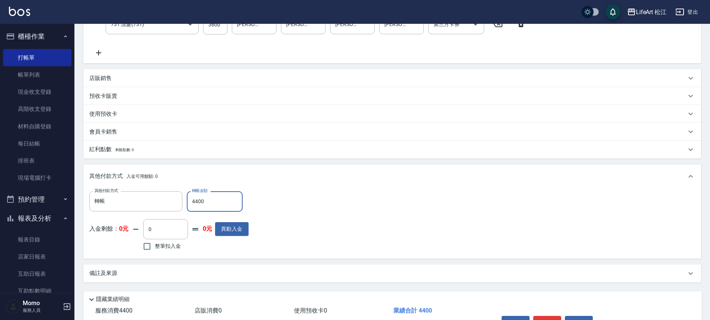
scroll to position [210, 0]
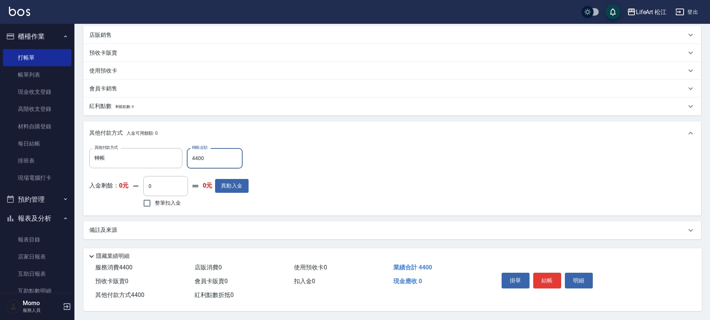
type input "4400"
click at [210, 222] on div "備註及來源" at bounding box center [391, 230] width 617 height 18
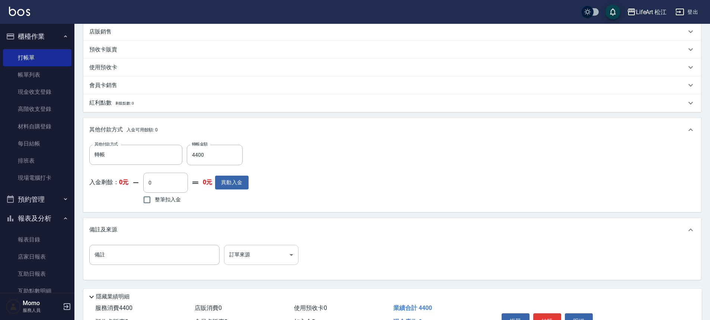
click at [238, 254] on body "LifeArt 松江 登出 櫃檯作業 打帳單 帳單列表 現金收支登錄 高階收支登錄 材料自購登錄 每日結帳 排班表 現場電腦打卡 預約管理 預約管理 單日預約…" at bounding box center [355, 75] width 710 height 570
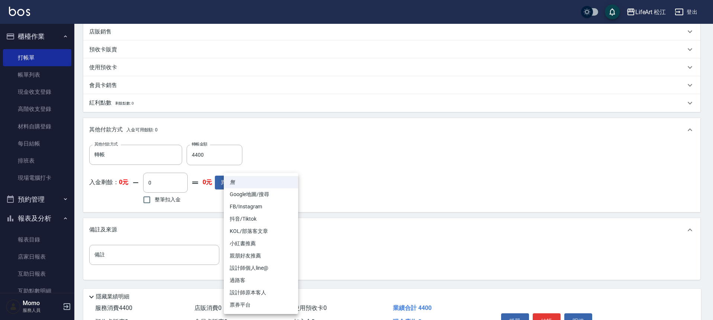
click at [263, 193] on li "Google地圖/搜尋" at bounding box center [261, 194] width 74 height 12
type input "Google地圖/搜尋"
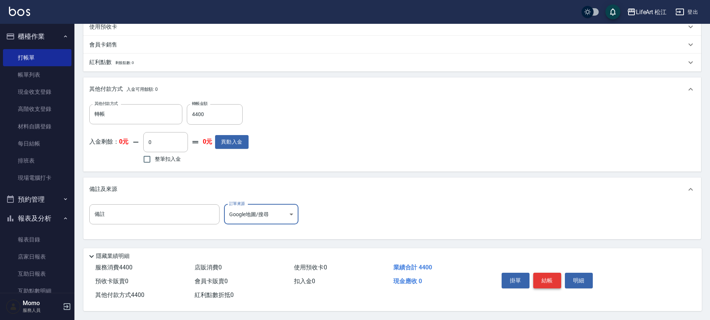
scroll to position [254, 0]
click at [547, 276] on button "結帳" at bounding box center [547, 281] width 28 height 16
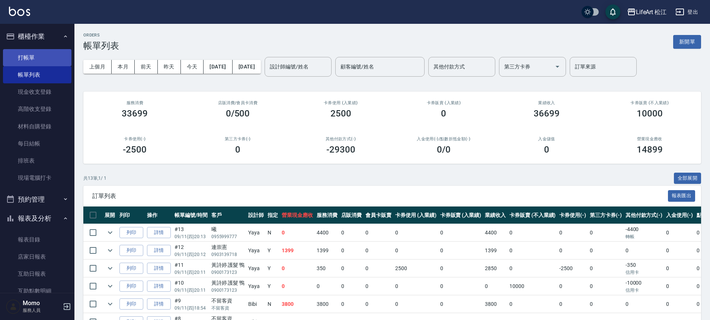
click at [48, 61] on link "打帳單" at bounding box center [37, 57] width 68 height 17
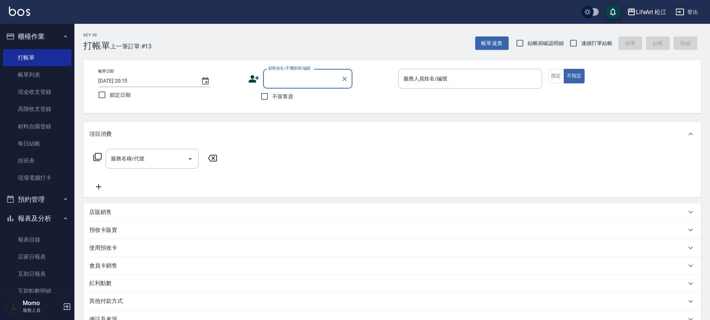
click at [253, 78] on icon at bounding box center [253, 78] width 10 height 7
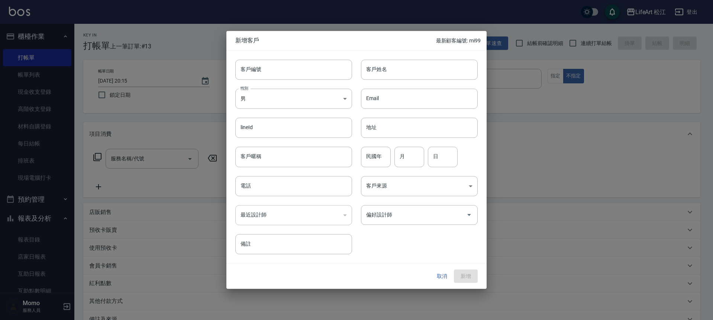
click at [442, 274] on button "取消" at bounding box center [442, 276] width 24 height 14
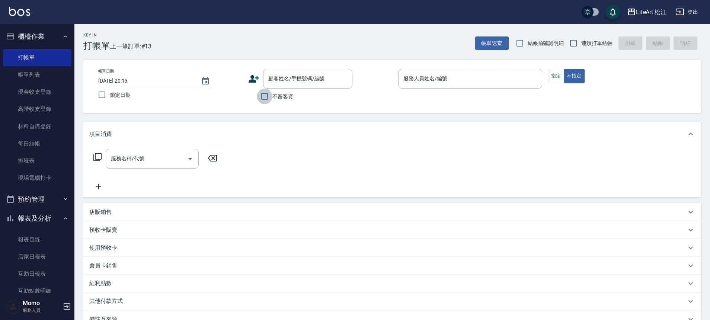
click at [269, 95] on input "不留客資" at bounding box center [265, 97] width 16 height 16
checkbox input "true"
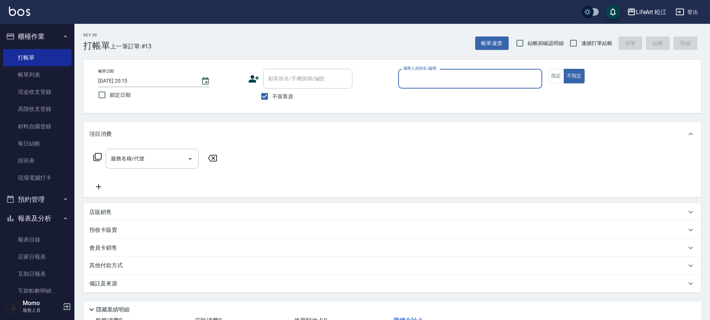
click at [415, 77] on input "服務人員姓名/編號" at bounding box center [469, 78] width 137 height 13
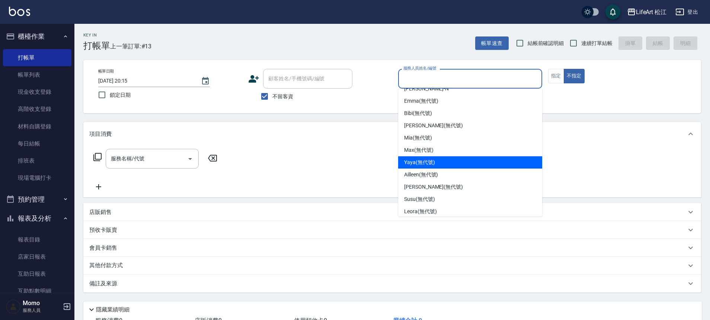
scroll to position [85, 0]
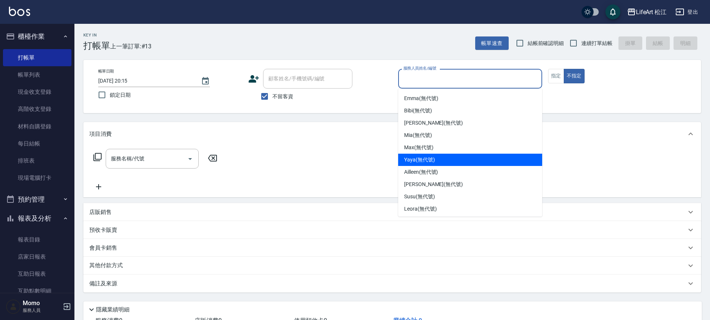
click at [437, 160] on div "Yaya (無代號)" at bounding box center [470, 160] width 144 height 12
type input "Yaya(無代號)"
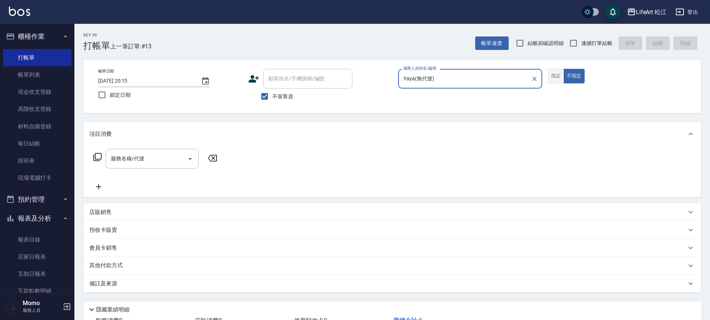
click at [551, 81] on button "指定" at bounding box center [556, 76] width 16 height 15
click at [143, 159] on div "服務名稱/代號 服務名稱/代號" at bounding box center [152, 159] width 93 height 20
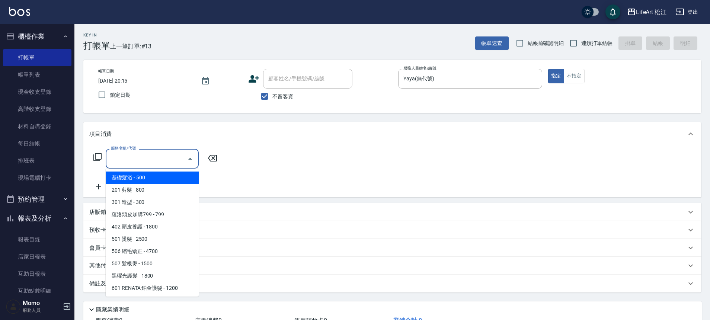
click at [152, 183] on span "基礎髮浴 - 500" at bounding box center [152, 177] width 93 height 12
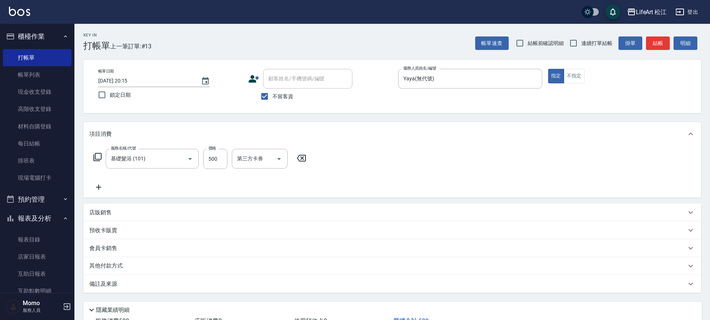
click at [153, 189] on div "服務名稱/代號 基礎髮浴 (101) 服務名稱/代號 價格 500 價格 第三方卡券 第三方卡券" at bounding box center [199, 170] width 221 height 43
click at [153, 189] on div "服務名稱/代號 基礎髮浴 (101) 服務名稱/代號 價格 500 價格 洗-1 洗-1 第三方卡券 第三方卡券" at bounding box center [224, 170] width 270 height 43
click at [165, 158] on input "基礎髮浴 (101)" at bounding box center [141, 158] width 65 height 13
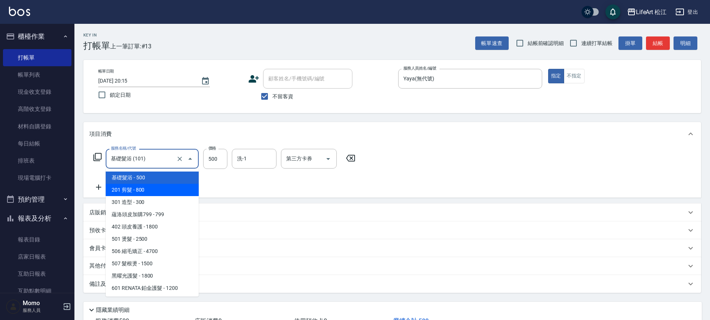
click at [157, 186] on span "201 剪髮 - 800" at bounding box center [152, 190] width 93 height 12
type input "201 剪髮(201)"
type input "800"
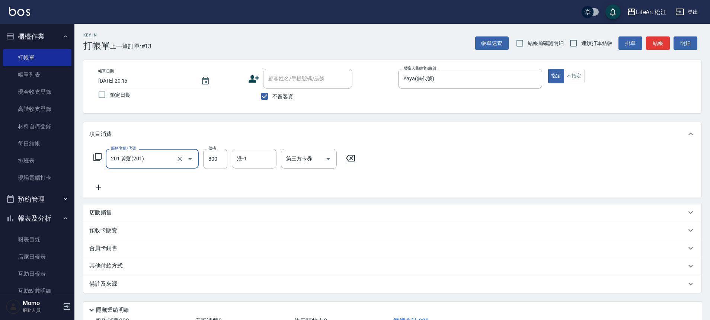
click at [245, 161] on div "洗-1 洗-1" at bounding box center [254, 159] width 45 height 20
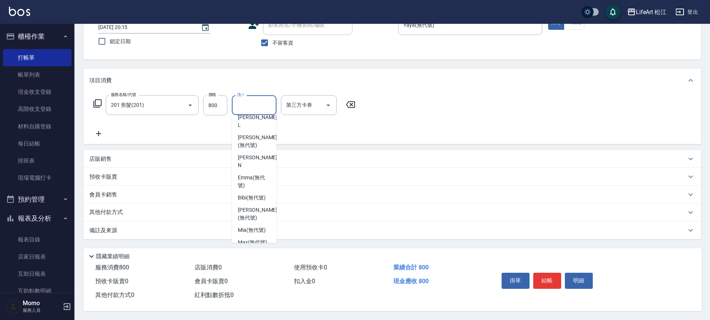
scroll to position [68, 0]
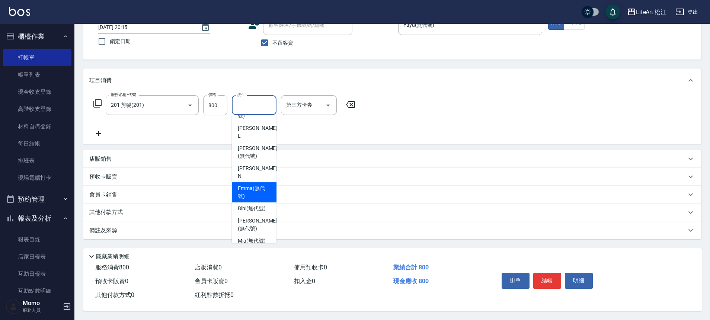
click at [254, 185] on span "Emma (無代號)" at bounding box center [254, 193] width 33 height 16
type input "Emma(無代號)"
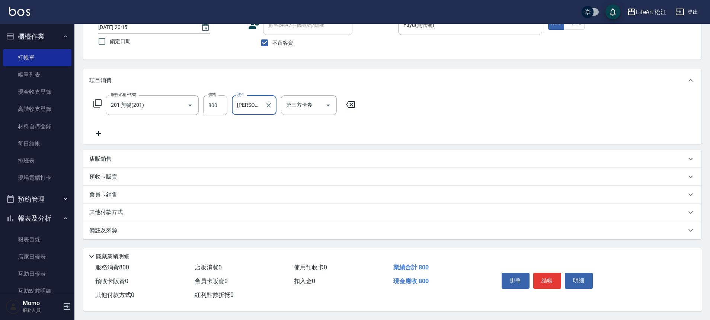
click at [141, 228] on div "備註及來源" at bounding box center [387, 231] width 597 height 8
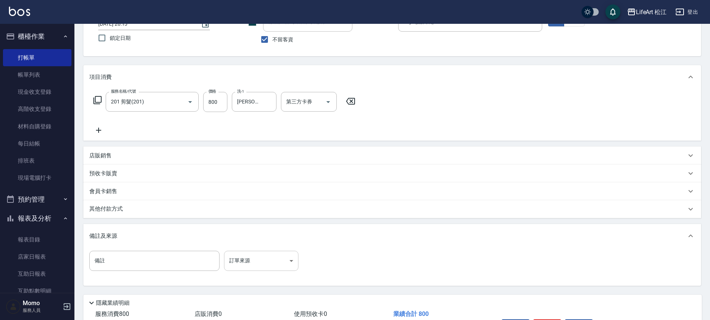
click at [261, 258] on body "LifeArt 松江 登出 櫃檯作業 打帳單 帳單列表 現金收支登錄 高階收支登錄 材料自購登錄 每日結帳 排班表 現場電腦打卡 預約管理 預約管理 單日預約…" at bounding box center [355, 154] width 710 height 423
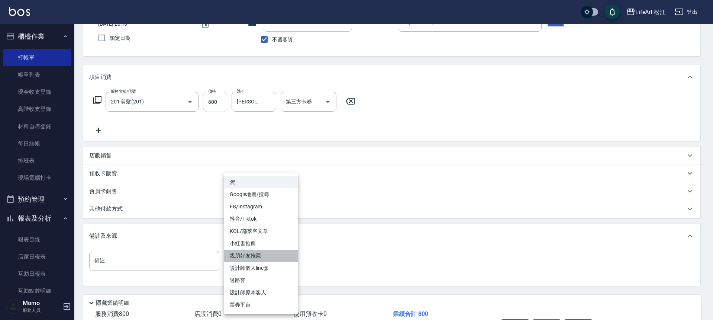
click at [269, 254] on li "親朋好友推薦" at bounding box center [261, 256] width 74 height 12
type input "親朋好友推薦"
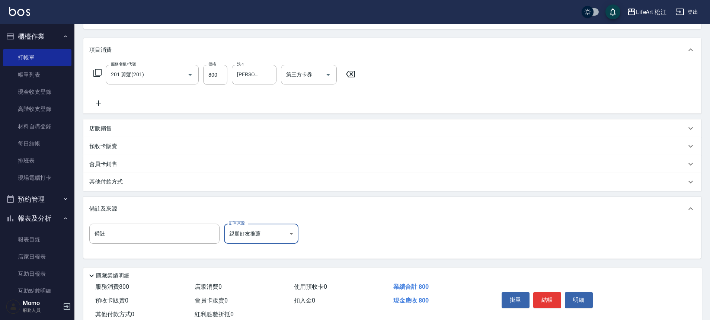
scroll to position [107, 0]
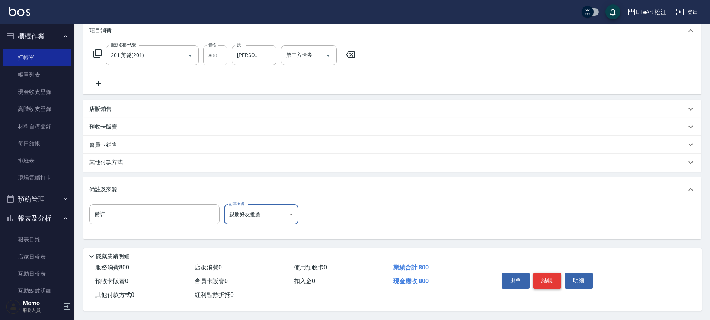
click at [539, 275] on button "結帳" at bounding box center [547, 281] width 28 height 16
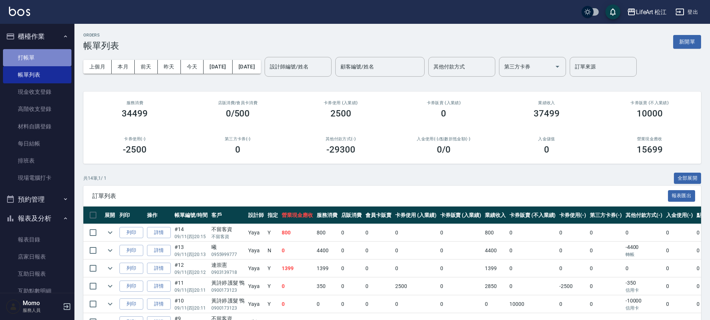
click at [43, 60] on link "打帳單" at bounding box center [37, 57] width 68 height 17
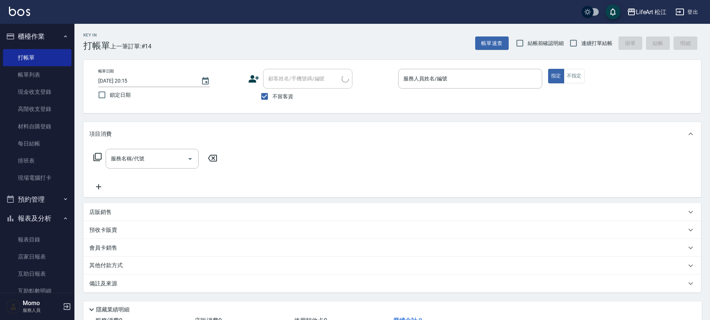
click at [255, 80] on icon at bounding box center [253, 78] width 11 height 11
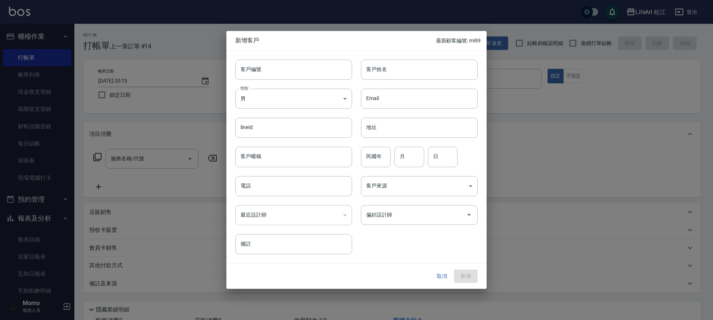
click at [382, 69] on input "客戶姓名" at bounding box center [419, 70] width 117 height 20
type input "m"
type input "漁"
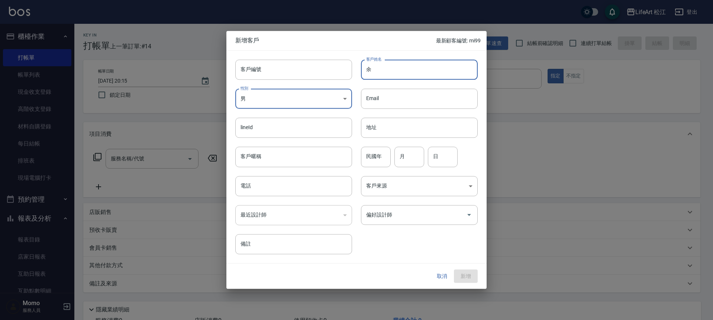
click at [390, 68] on input "余" at bounding box center [419, 70] width 117 height 20
drag, startPoint x: 390, startPoint y: 68, endPoint x: 228, endPoint y: 103, distance: 165.5
click at [385, 71] on input "余" at bounding box center [419, 70] width 117 height 20
click at [228, 103] on div "性別 男 MALE 性別" at bounding box center [290, 94] width 126 height 29
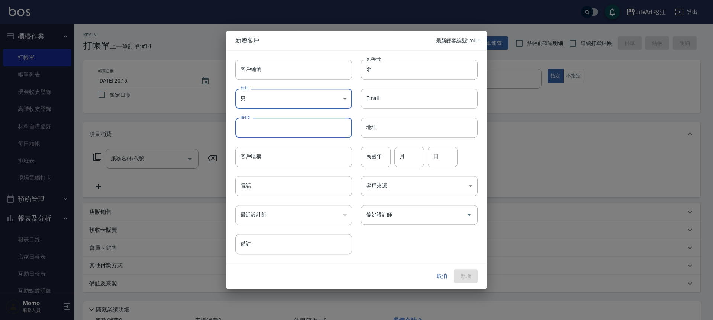
click at [284, 129] on input "lineId" at bounding box center [293, 128] width 117 height 20
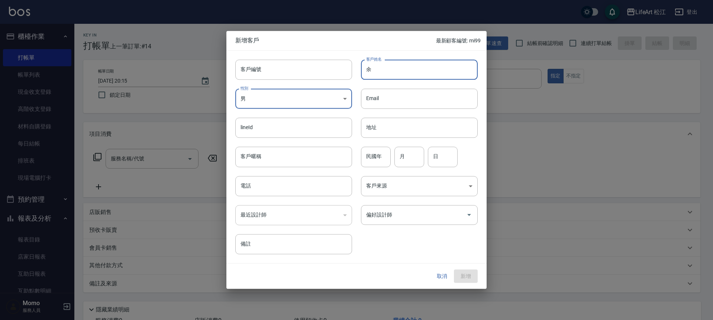
click at [404, 61] on input "余" at bounding box center [419, 70] width 117 height 20
type input "余祐愷"
click at [302, 184] on input "電話" at bounding box center [293, 186] width 117 height 20
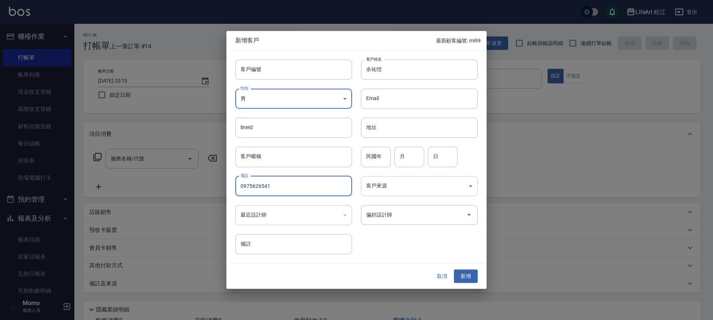
type input "0975626541"
click at [390, 182] on body "LifeArt 松江 登出 櫃檯作業 打帳單 帳單列表 現金收支登錄 高階收支登錄 材料自購登錄 每日結帳 排班表 現場電腦打卡 預約管理 預約管理 單日預約…" at bounding box center [356, 186] width 713 height 373
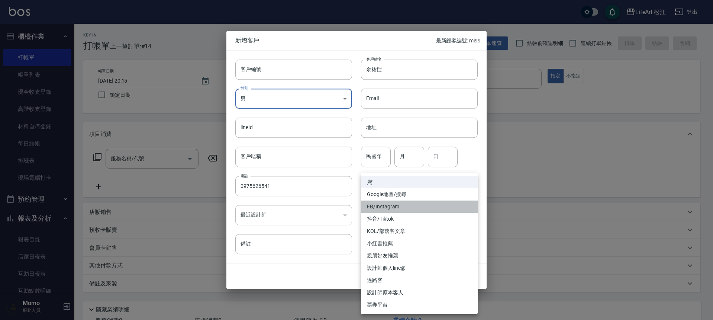
click at [395, 207] on li "FB/Instagram" at bounding box center [419, 206] width 117 height 12
type input "FB/Instagram"
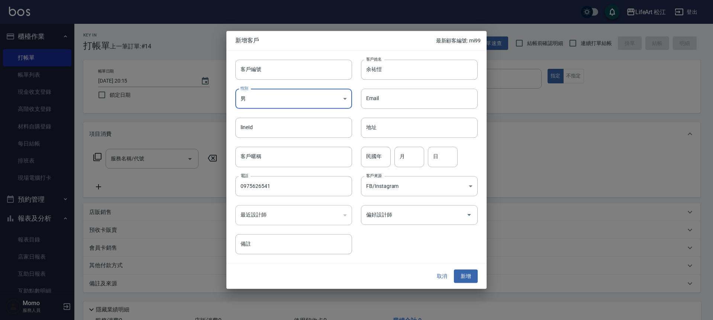
click at [398, 214] on input "偏好設計師" at bounding box center [414, 214] width 99 height 13
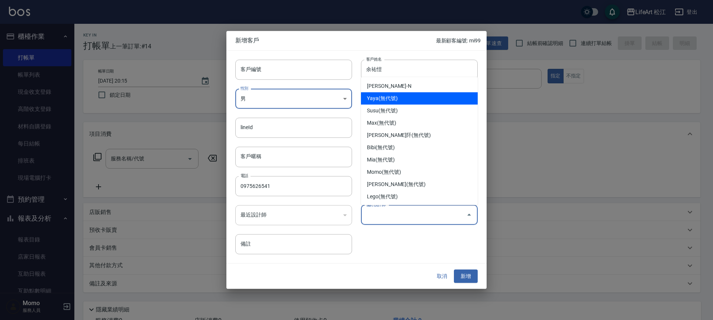
click at [398, 101] on li "Yaya(無代號)" at bounding box center [419, 98] width 117 height 12
type input "Yaya"
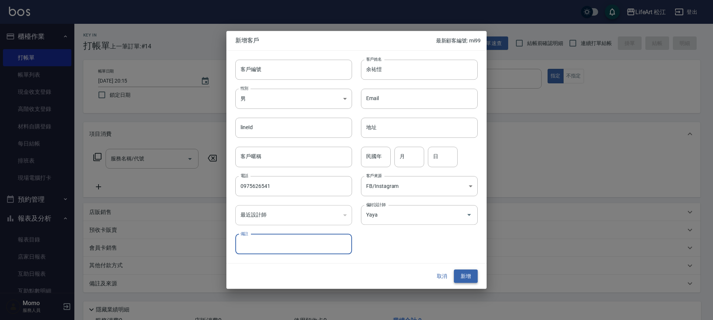
click at [477, 279] on button "新增" at bounding box center [466, 276] width 24 height 14
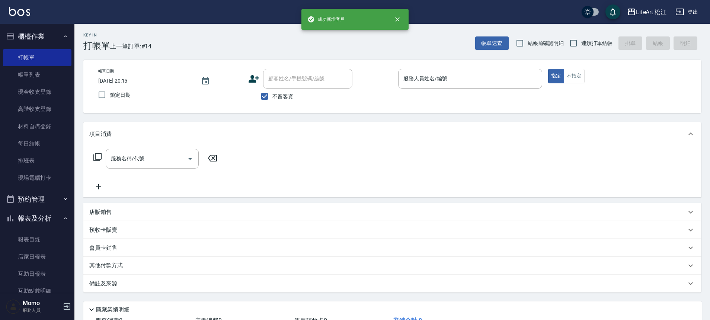
click at [280, 98] on span "不留客資" at bounding box center [282, 97] width 21 height 8
click at [272, 98] on input "不留客資" at bounding box center [265, 97] width 16 height 16
checkbox input "false"
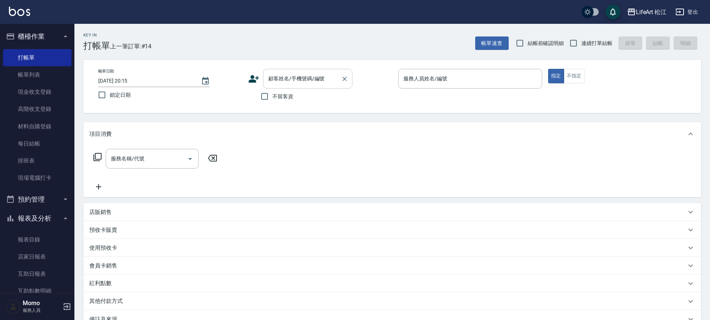
click at [286, 81] on div "顧客姓名/手機號碼/編號 顧客姓名/手機號碼/編號" at bounding box center [307, 79] width 89 height 20
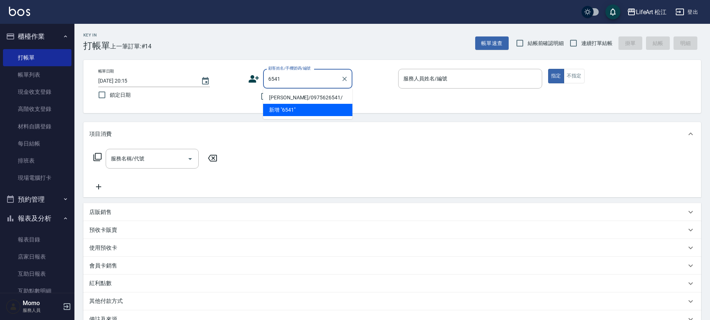
click at [298, 96] on li "余祐愷/0975626541/" at bounding box center [307, 98] width 89 height 12
type input "余祐愷/0975626541/"
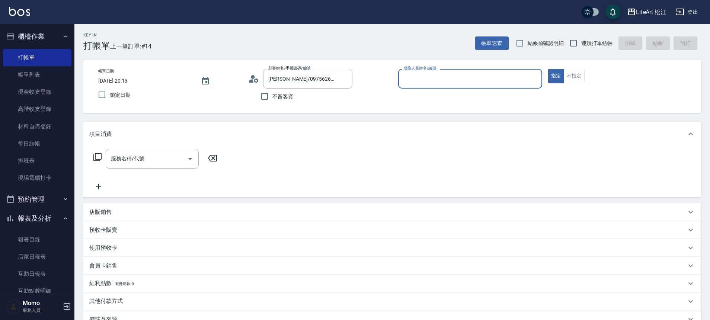
type input "Yaya(無代號)"
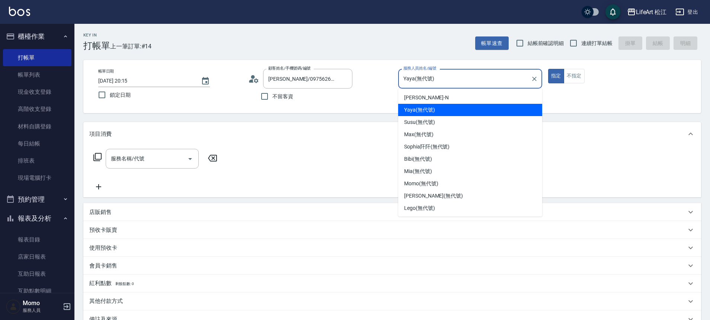
click at [466, 78] on input "Yaya(無代號)" at bounding box center [464, 78] width 126 height 13
click at [153, 158] on input "服務名稱/代號" at bounding box center [146, 158] width 75 height 13
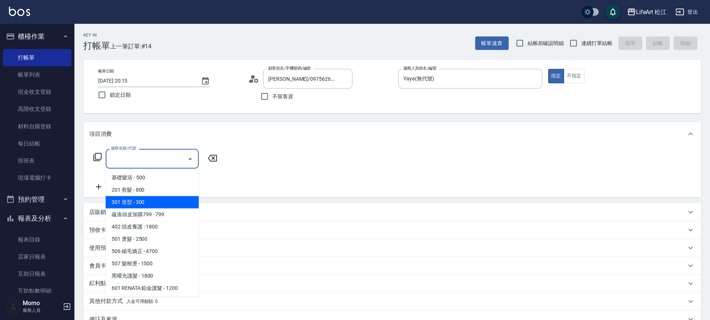
click at [145, 202] on span "301 造型 - 300" at bounding box center [152, 202] width 93 height 12
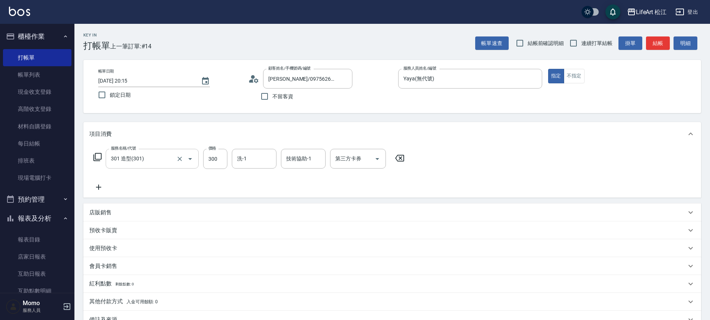
drag, startPoint x: 145, startPoint y: 202, endPoint x: 145, endPoint y: 158, distance: 43.9
click at [148, 235] on div "項目消費 服務名稱/代號 301 造型(301) 服務名稱/代號 價格 300 價格 洗-1 洗-1 技術協助-1 技術協助-1 第三方卡券 第三方卡券 店販…" at bounding box center [391, 225] width 617 height 206
click at [144, 161] on input "301 造型(301)" at bounding box center [141, 158] width 65 height 13
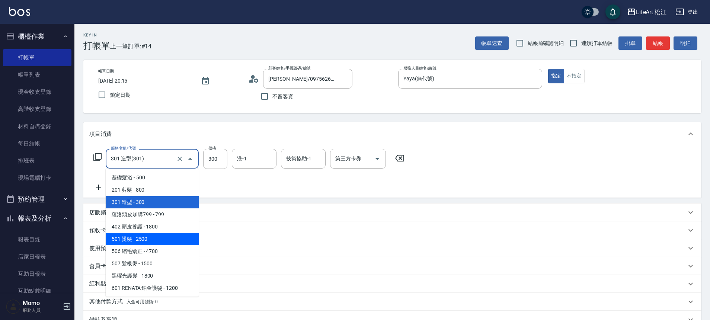
click at [144, 236] on span "501 燙髮 - 2500" at bounding box center [152, 239] width 93 height 12
type input "501 燙髮(501)"
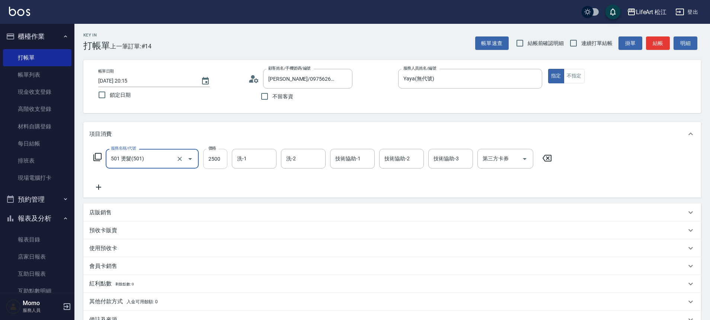
click at [218, 158] on input "2500" at bounding box center [215, 159] width 24 height 20
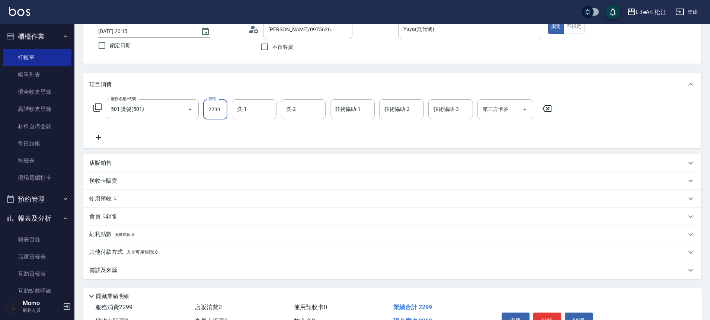
scroll to position [93, 0]
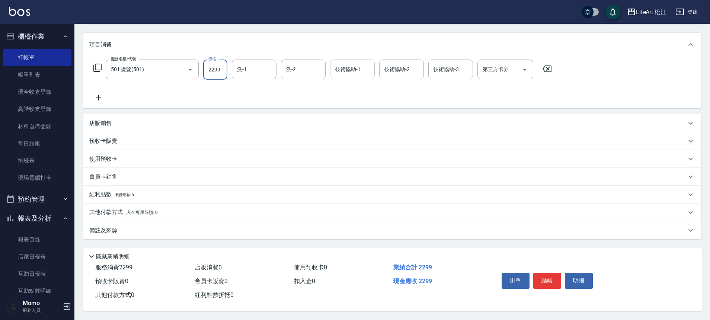
type input "2299"
click at [347, 66] on div "技術協助-1 技術協助-1" at bounding box center [352, 70] width 45 height 20
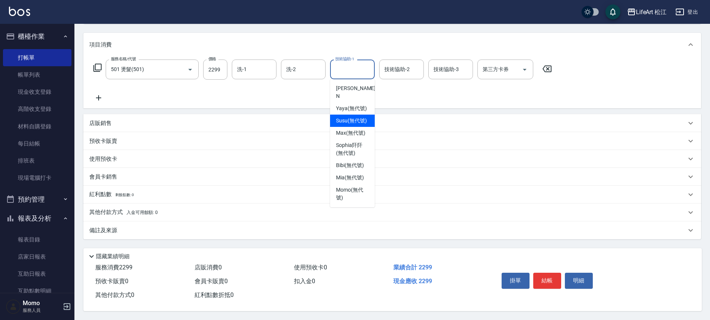
click at [363, 121] on span "Susu (無代號)" at bounding box center [351, 121] width 31 height 8
type input "Susu(無代號)"
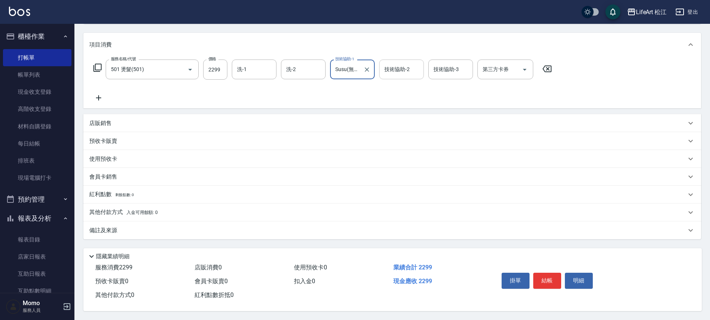
click at [398, 69] on div "技術協助-2 技術協助-2" at bounding box center [401, 70] width 45 height 20
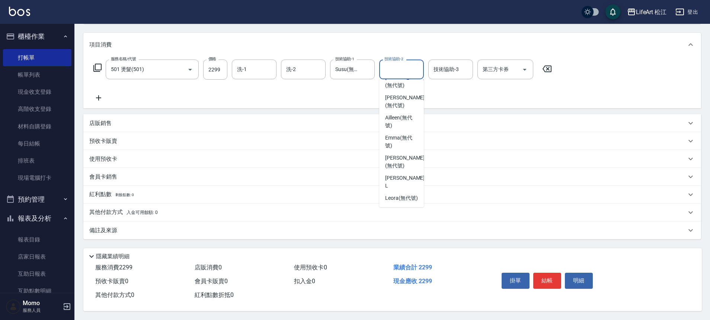
scroll to position [178, 0]
click at [403, 194] on span "Leora (無代號)" at bounding box center [401, 198] width 33 height 8
type input "Leora(無代號)"
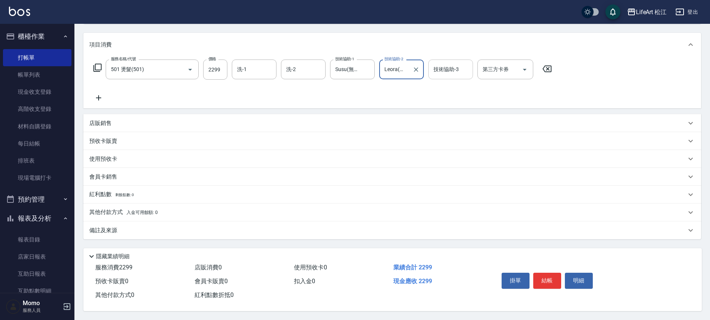
click at [459, 68] on input "技術協助-3" at bounding box center [450, 69] width 38 height 13
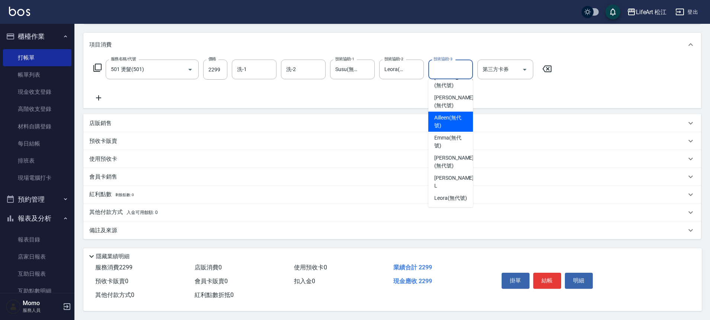
scroll to position [180, 0]
click at [450, 194] on span "Leora (無代號)" at bounding box center [450, 198] width 33 height 8
type input "Leora(無代號)"
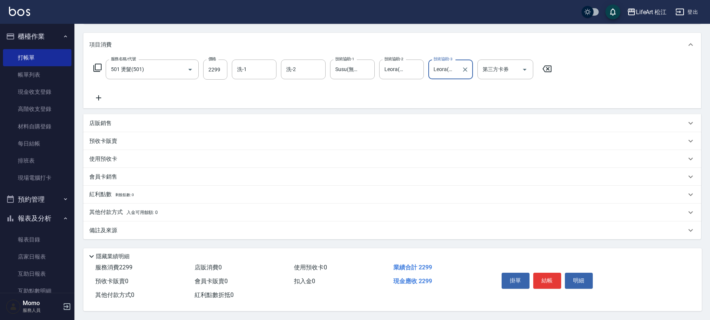
click at [404, 229] on div "備註及來源" at bounding box center [387, 231] width 597 height 8
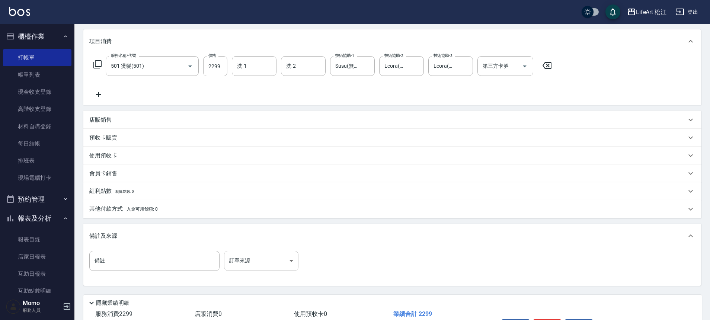
click at [264, 257] on body "LifeArt 松江 登出 櫃檯作業 打帳單 帳單列表 現金收支登錄 高階收支登錄 材料自購登錄 每日結帳 排班表 現場電腦打卡 預約管理 預約管理 單日預約…" at bounding box center [355, 136] width 710 height 459
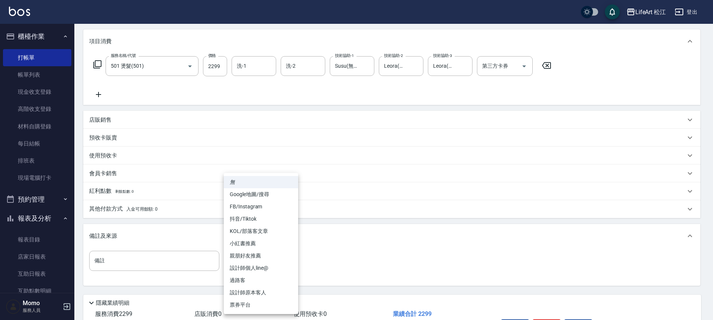
click at [257, 206] on li "FB/Instagram" at bounding box center [261, 206] width 74 height 12
type input "FB/Instagram"
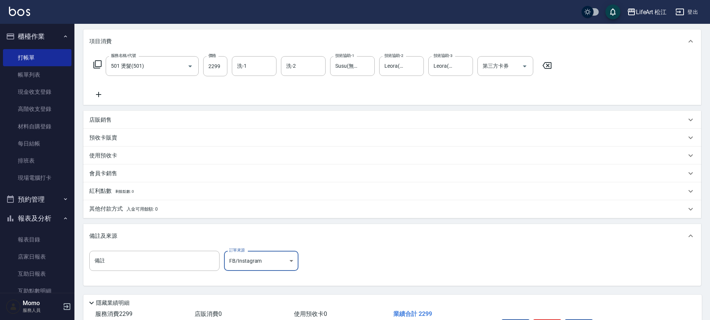
click at [158, 209] on div "其他付款方式 入金可用餘額: 0" at bounding box center [387, 209] width 597 height 8
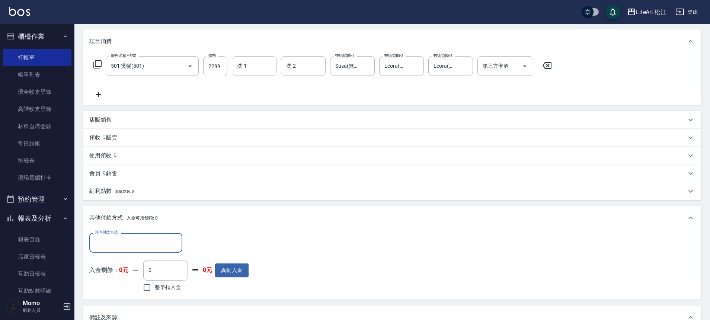
scroll to position [0, 0]
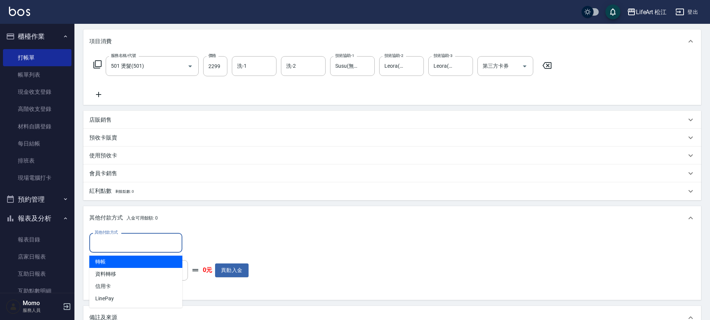
click at [152, 239] on input "其他付款方式" at bounding box center [136, 242] width 86 height 13
click at [132, 262] on span "轉帳" at bounding box center [135, 262] width 93 height 12
type input "轉帳"
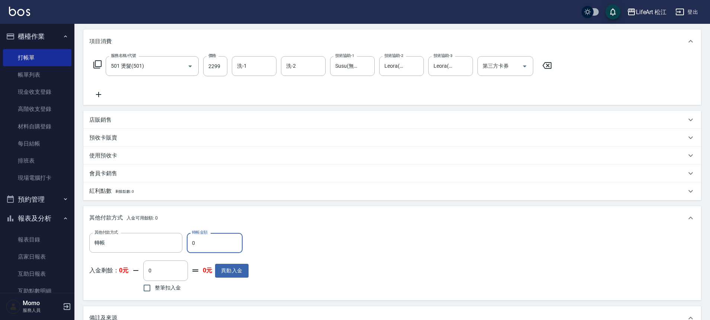
click at [200, 242] on input "0" at bounding box center [215, 243] width 56 height 20
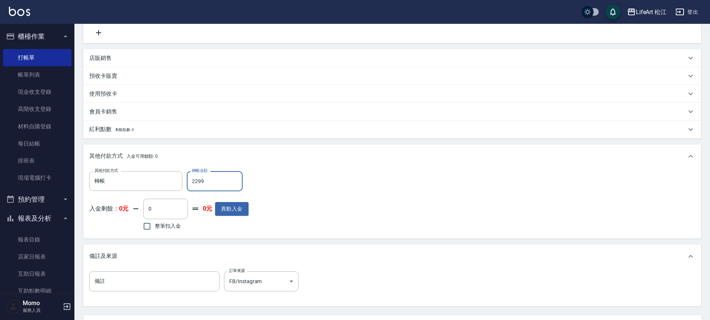
scroll to position [225, 0]
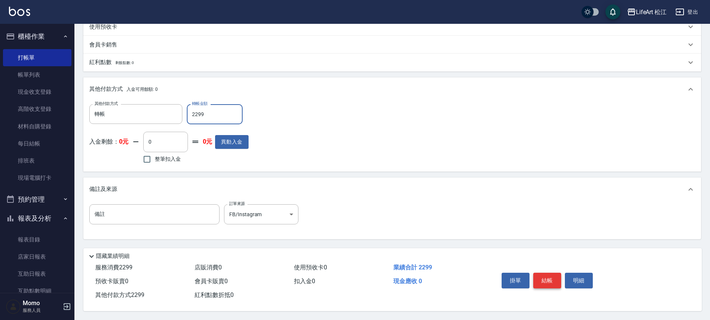
type input "2299"
click at [536, 275] on button "結帳" at bounding box center [547, 281] width 28 height 16
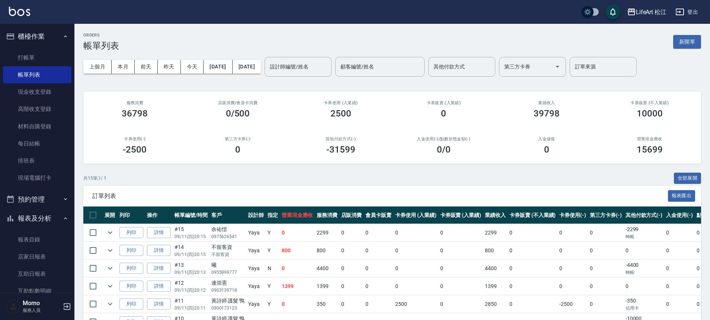
scroll to position [150, 0]
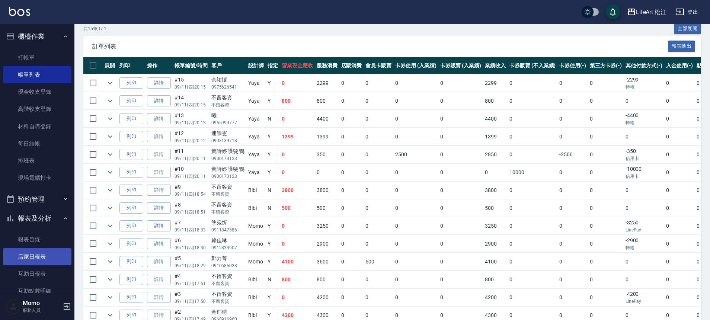
click at [40, 254] on link "店家日報表" at bounding box center [37, 256] width 68 height 17
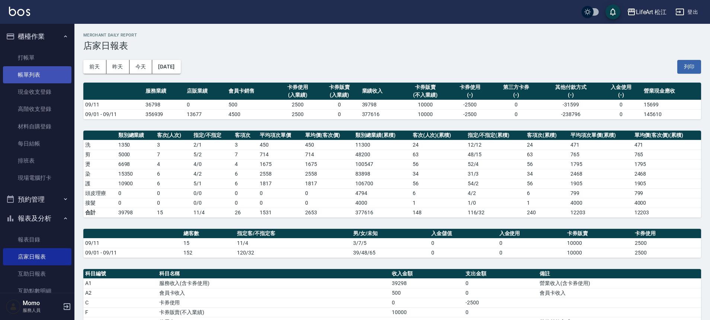
click at [41, 78] on link "帳單列表" at bounding box center [37, 74] width 68 height 17
click at [49, 78] on link "帳單列表" at bounding box center [37, 74] width 68 height 17
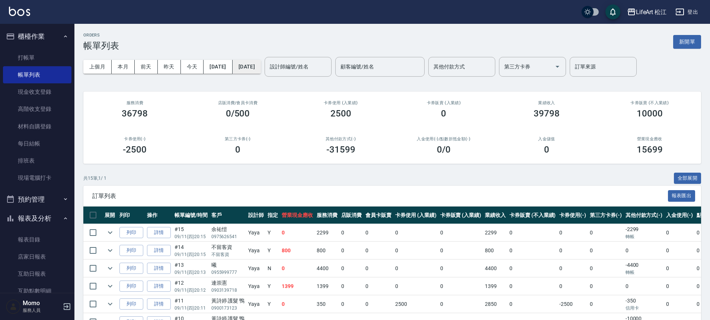
click at [261, 62] on button "[DATE]" at bounding box center [246, 67] width 28 height 14
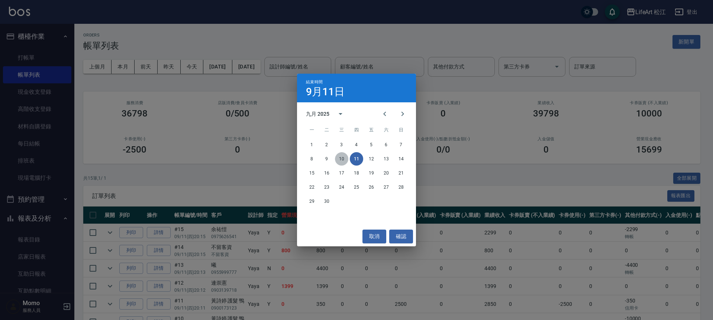
click at [345, 159] on button "10" at bounding box center [341, 158] width 13 height 13
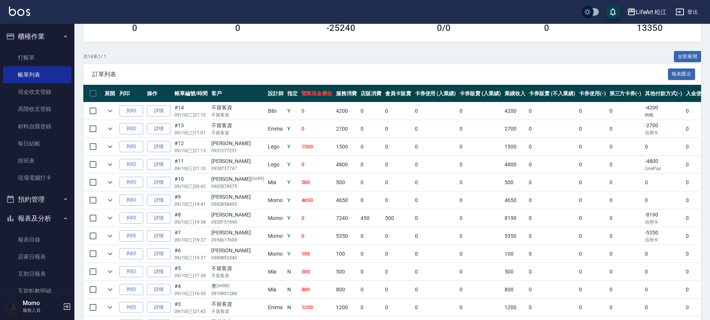
scroll to position [125, 0]
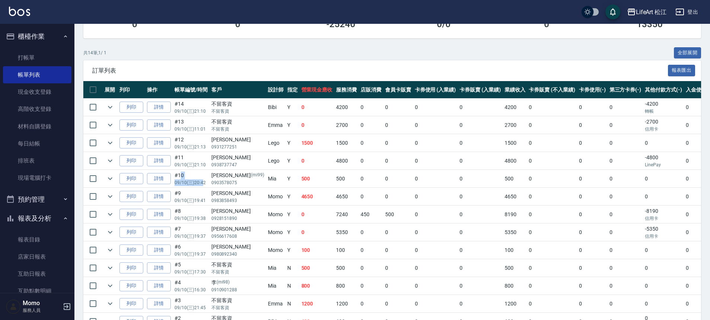
drag, startPoint x: 202, startPoint y: 180, endPoint x: 181, endPoint y: 171, distance: 23.3
click at [181, 171] on td "#10 09/10 (三) 20:42" at bounding box center [191, 178] width 37 height 17
drag, startPoint x: 198, startPoint y: 235, endPoint x: 187, endPoint y: 232, distance: 11.1
click at [187, 233] on p "09/10 (三) 19:37" at bounding box center [190, 236] width 33 height 7
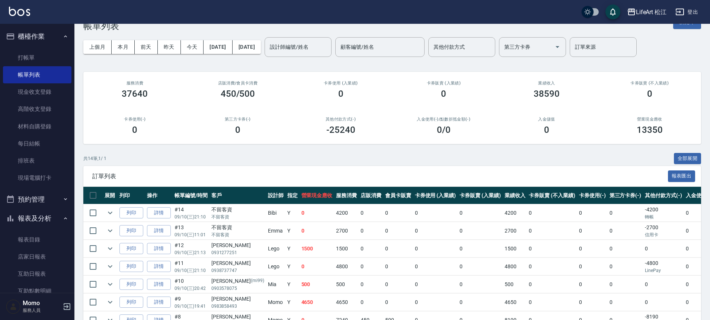
scroll to position [0, 0]
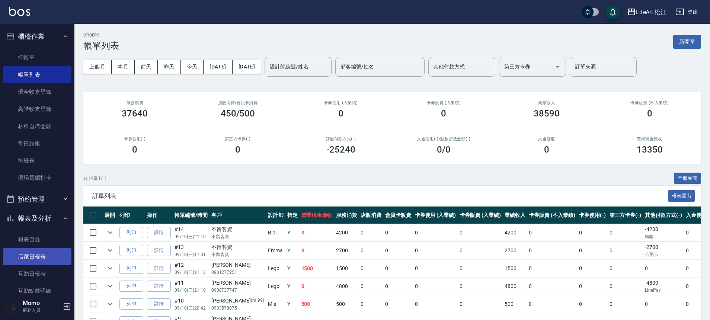
click at [51, 259] on link "店家日報表" at bounding box center [37, 256] width 68 height 17
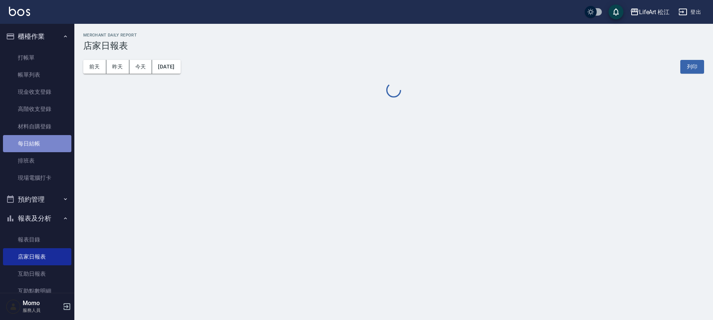
click at [39, 140] on link "每日結帳" at bounding box center [37, 143] width 68 height 17
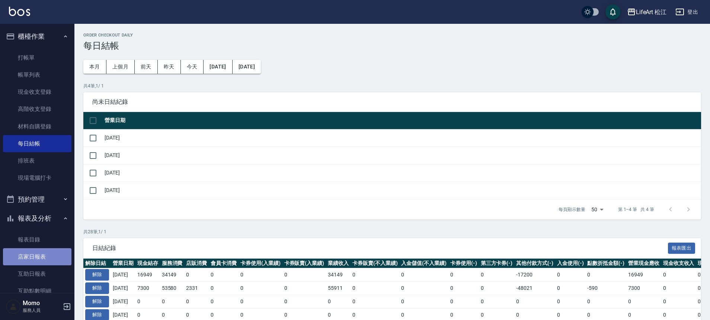
click at [41, 256] on link "店家日報表" at bounding box center [37, 256] width 68 height 17
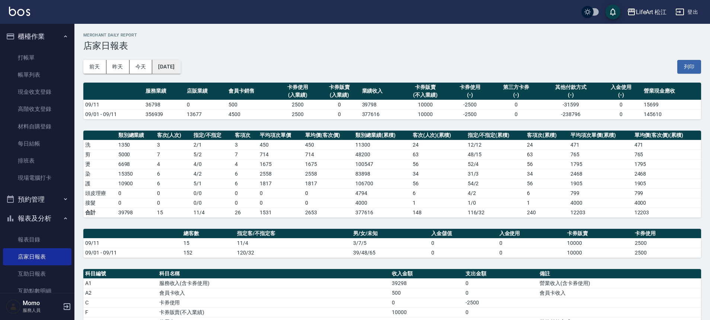
click at [180, 65] on button "[DATE]" at bounding box center [166, 67] width 28 height 14
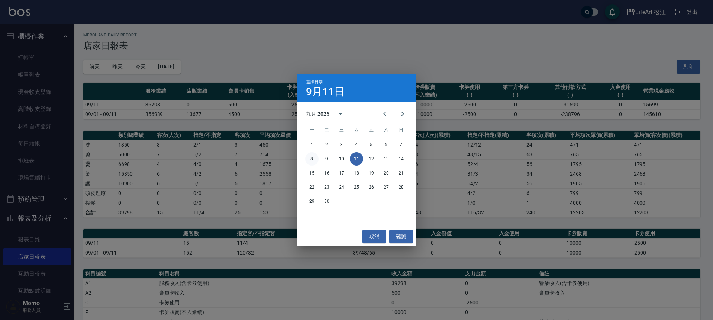
click at [314, 158] on button "8" at bounding box center [311, 158] width 13 height 13
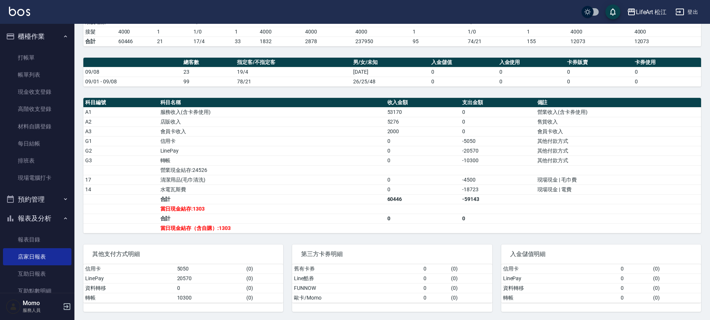
scroll to position [172, 0]
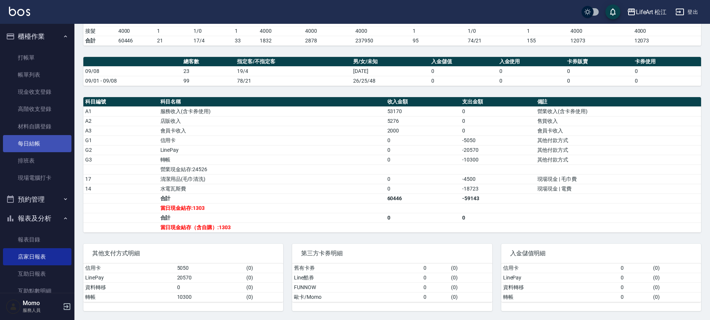
click at [47, 138] on link "每日結帳" at bounding box center [37, 143] width 68 height 17
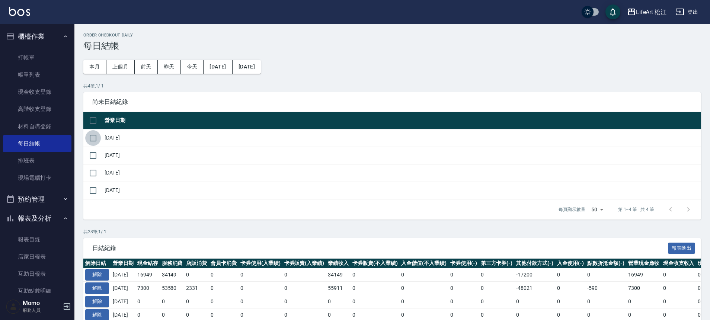
click at [97, 139] on input "checkbox" at bounding box center [93, 138] width 16 height 16
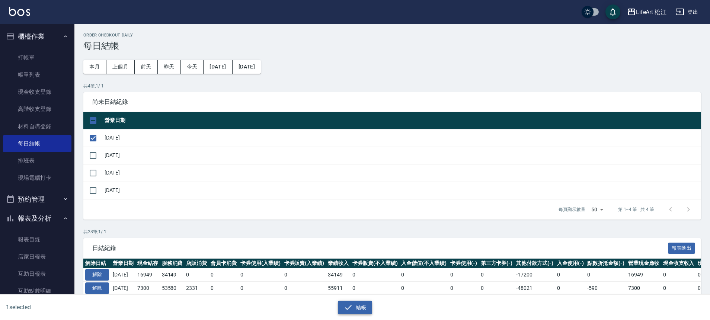
click at [361, 309] on button "結帳" at bounding box center [355, 308] width 35 height 14
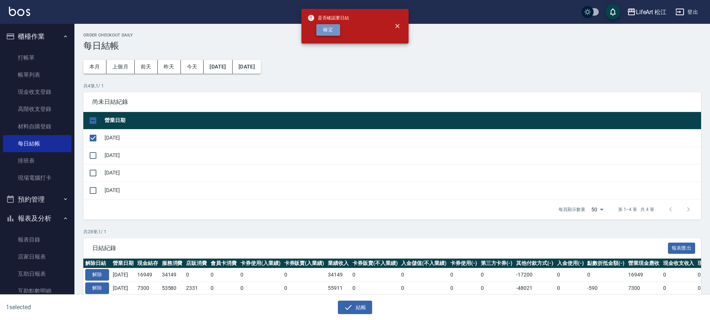
click at [325, 33] on button "確定" at bounding box center [328, 30] width 24 height 12
checkbox input "false"
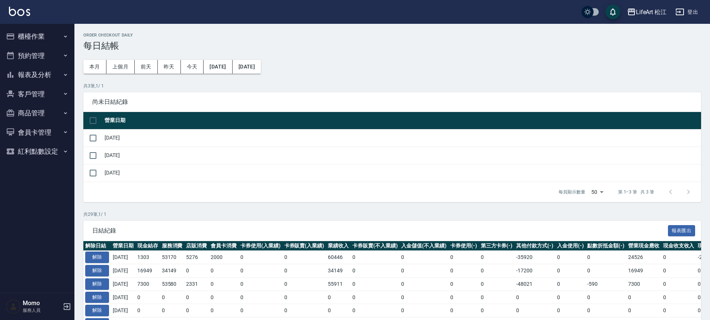
click at [39, 74] on button "報表及分析" at bounding box center [37, 74] width 68 height 19
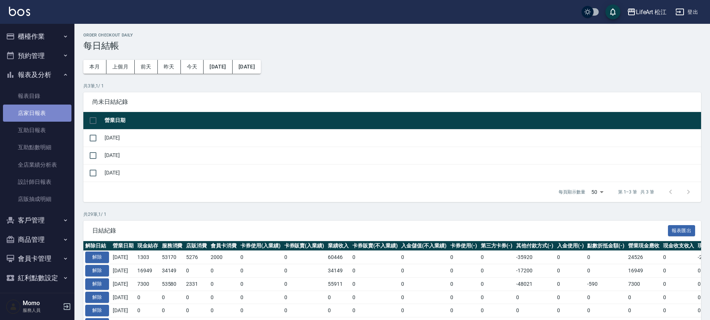
click at [48, 119] on link "店家日報表" at bounding box center [37, 113] width 68 height 17
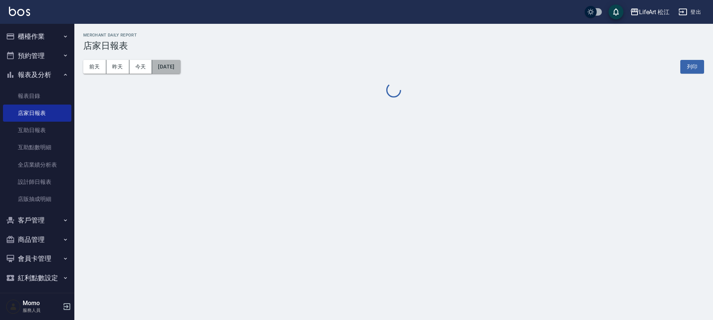
click at [171, 67] on button "[DATE]" at bounding box center [166, 67] width 28 height 14
click at [179, 67] on button "[DATE]" at bounding box center [166, 67] width 28 height 14
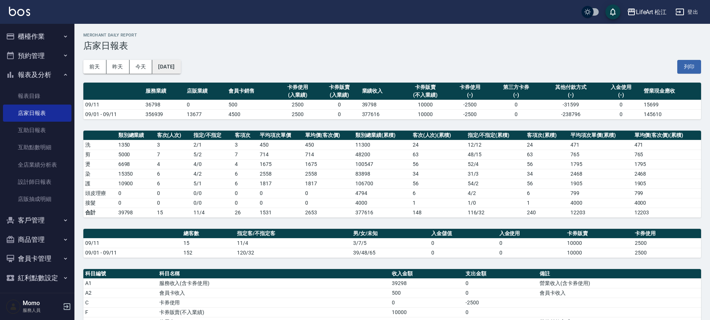
click at [171, 68] on button "[DATE]" at bounding box center [166, 67] width 28 height 14
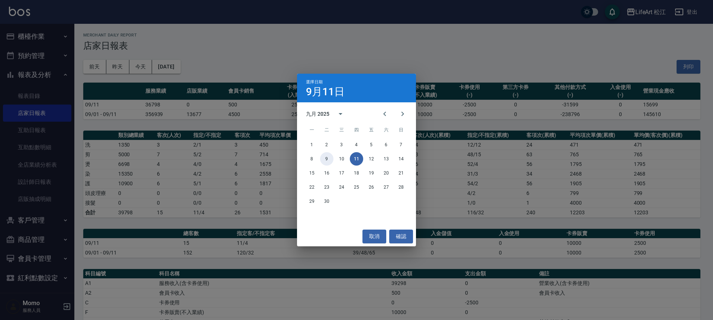
click at [329, 157] on button "9" at bounding box center [326, 158] width 13 height 13
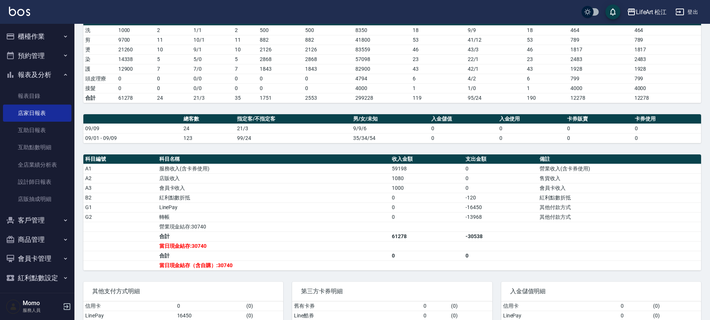
scroll to position [153, 0]
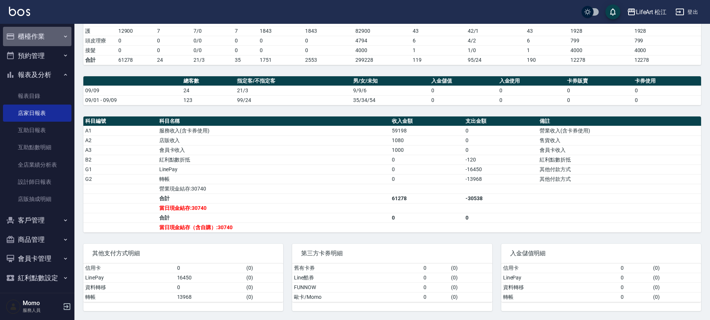
click at [38, 32] on button "櫃檯作業" at bounding box center [37, 36] width 68 height 19
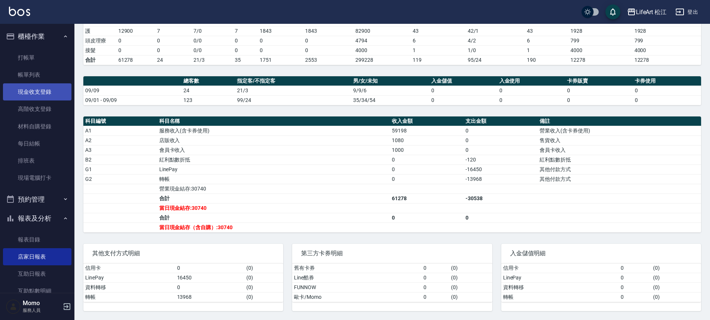
click at [42, 94] on link "現金收支登錄" at bounding box center [37, 91] width 68 height 17
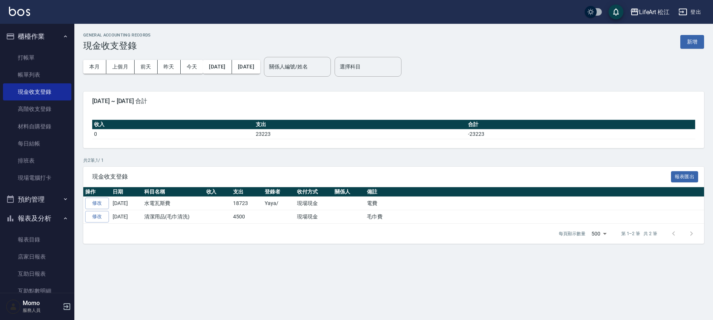
click at [685, 41] on button "新增" at bounding box center [693, 42] width 24 height 14
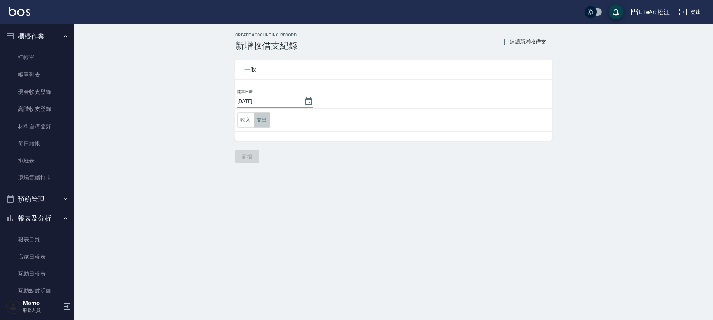
click at [265, 118] on button "支出" at bounding box center [262, 119] width 17 height 15
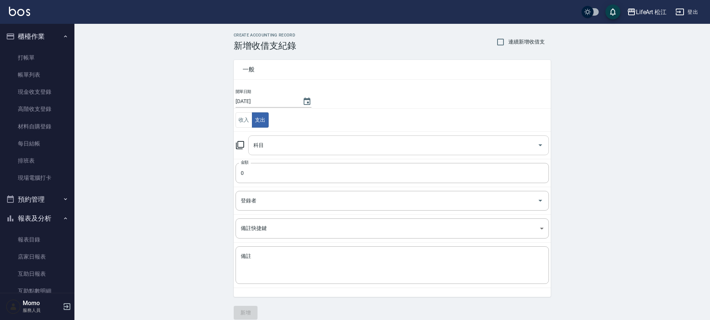
click at [276, 150] on input "科目" at bounding box center [392, 145] width 283 height 13
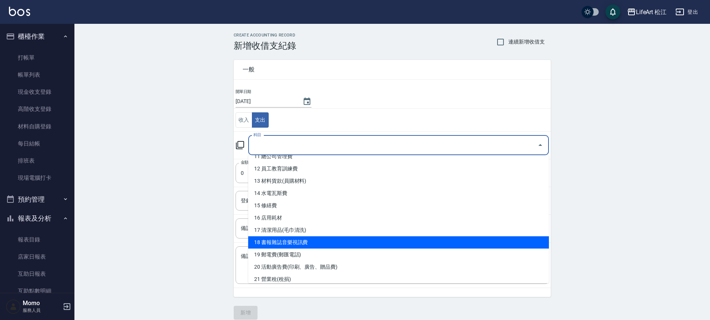
scroll to position [143, 0]
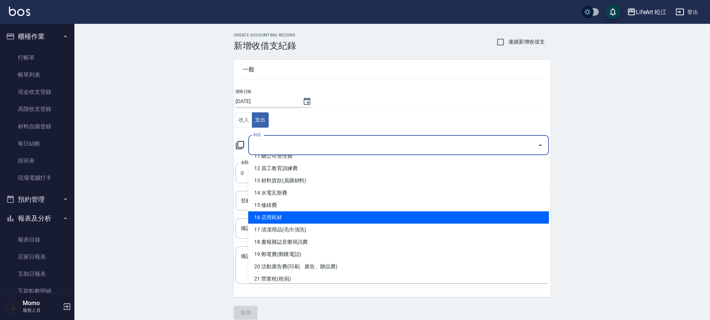
click at [303, 216] on li "16 店用耗材" at bounding box center [398, 217] width 301 height 12
type input "16 店用耗材"
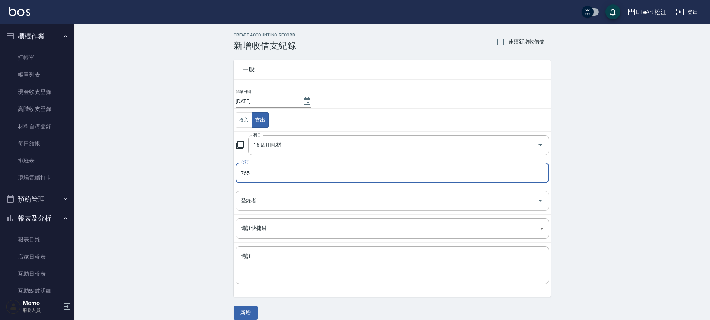
type input "765"
click at [275, 198] on input "登錄者" at bounding box center [386, 200] width 295 height 13
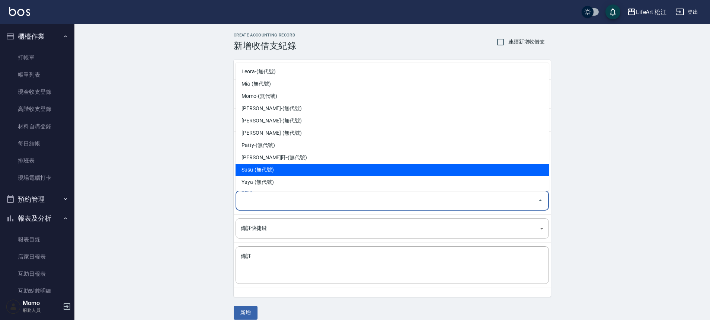
scroll to position [99, 0]
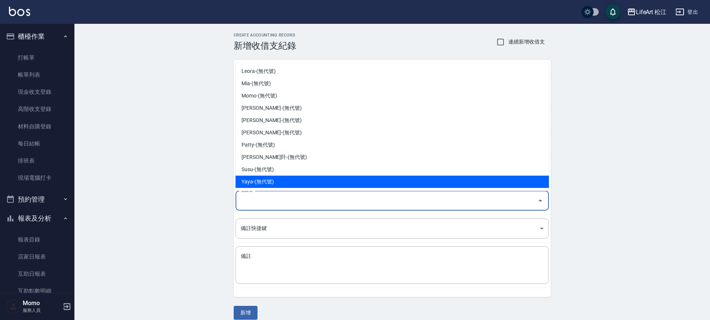
click at [276, 184] on li "Yaya-(無代號)" at bounding box center [391, 182] width 313 height 12
type input "Yaya-(無代號)"
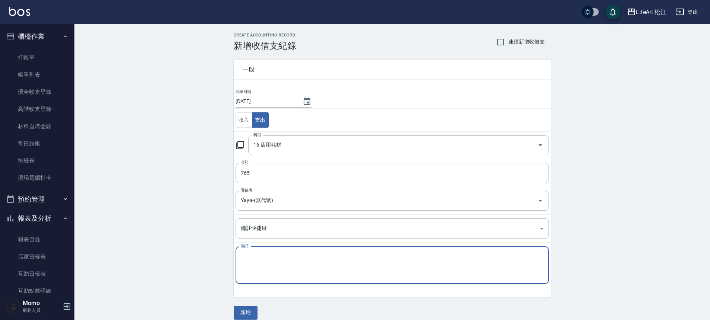
click at [265, 258] on textarea "備註" at bounding box center [392, 265] width 303 height 25
type textarea "情"
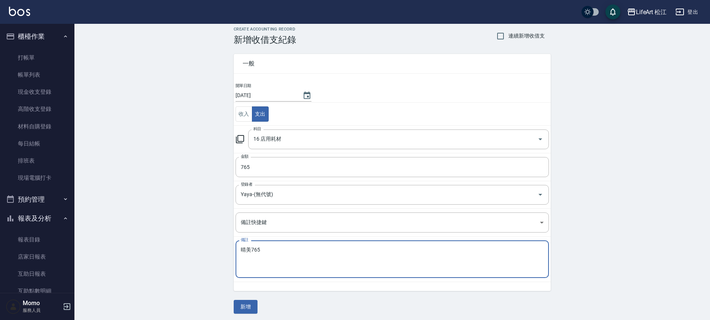
scroll to position [9, 0]
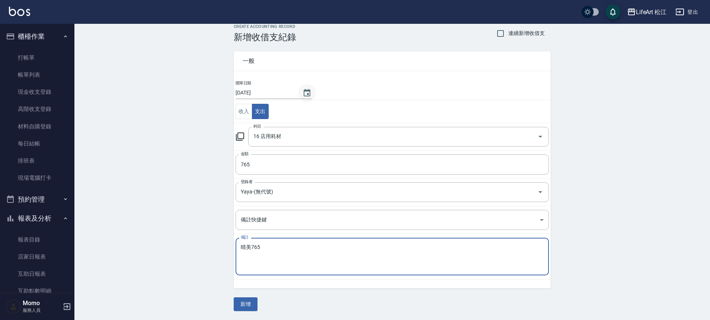
type textarea "晴美765"
click at [307, 92] on button "Choose date, selected date is 2025-09-11" at bounding box center [307, 93] width 18 height 18
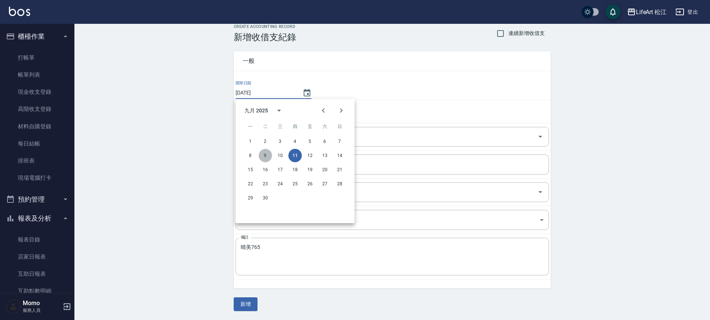
click at [266, 154] on button "9" at bounding box center [265, 155] width 13 height 13
type input "[DATE]"
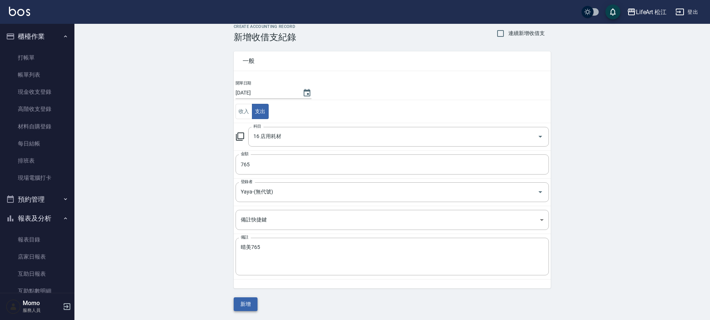
click at [244, 305] on button "新增" at bounding box center [246, 304] width 24 height 14
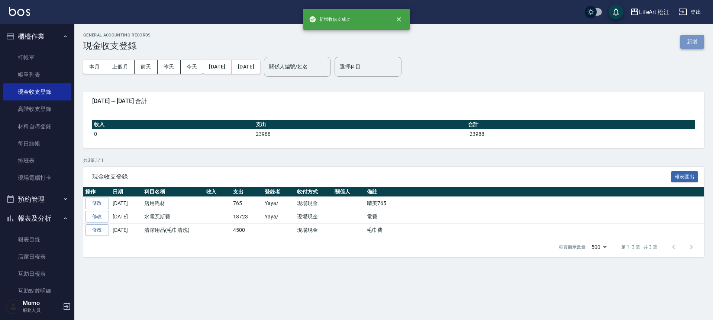
click at [689, 42] on button "新增" at bounding box center [693, 42] width 24 height 14
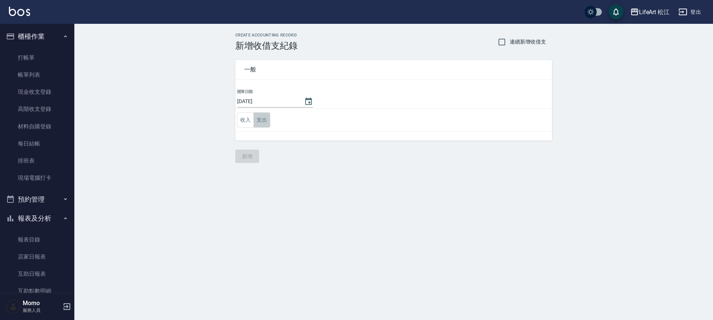
click at [254, 118] on button "支出" at bounding box center [262, 119] width 17 height 15
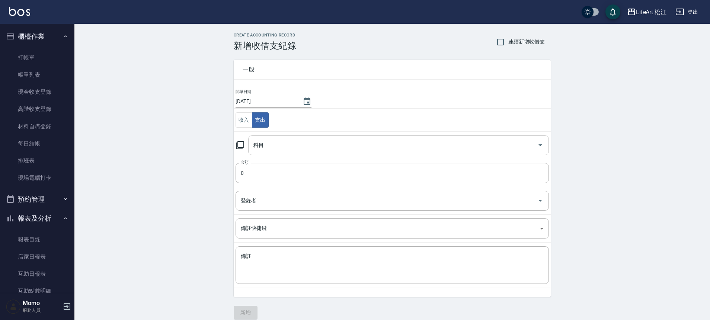
click at [277, 149] on input "科目" at bounding box center [392, 145] width 283 height 13
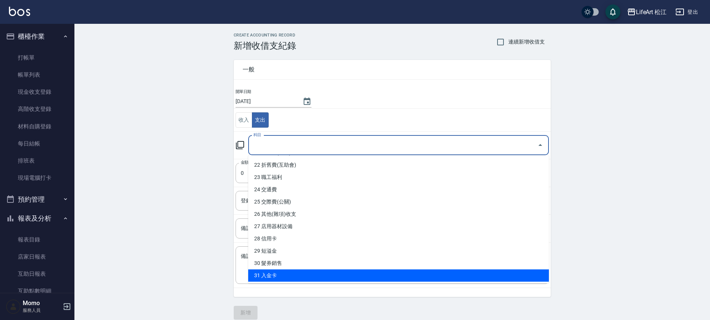
scroll to position [357, 0]
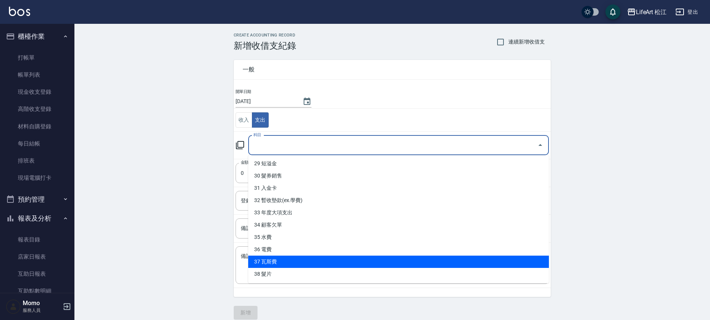
click at [310, 264] on li "37 瓦斯費" at bounding box center [398, 262] width 301 height 12
type input "37 瓦斯費"
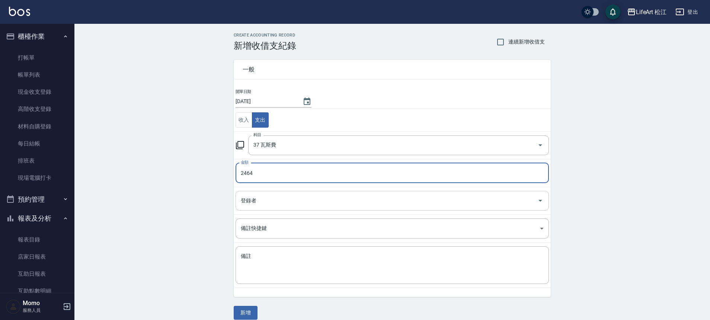
type input "2464"
click at [267, 206] on input "登錄者" at bounding box center [386, 200] width 295 height 13
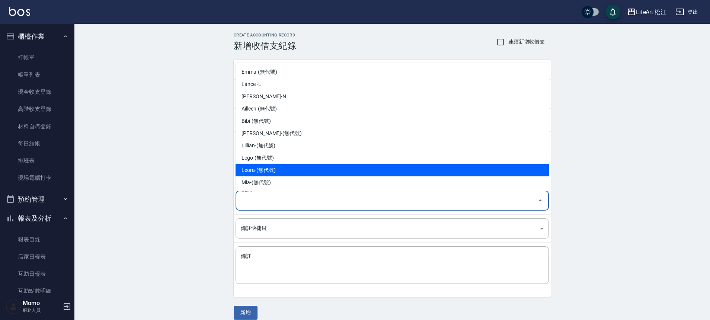
scroll to position [99, 0]
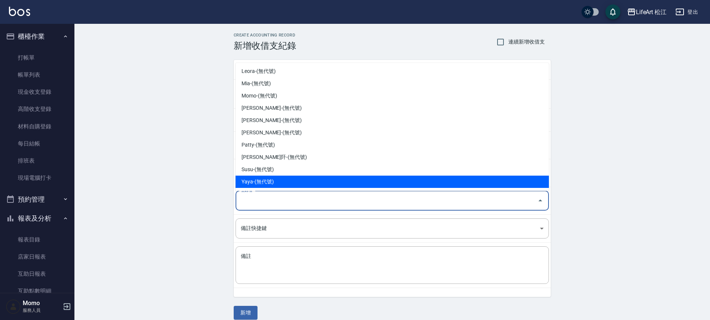
click at [277, 178] on li "Yaya-(無代號)" at bounding box center [391, 182] width 313 height 12
type input "Yaya-(無代號)"
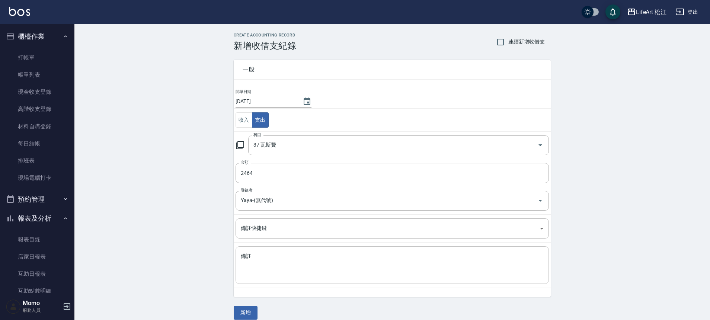
click at [278, 250] on div "x 備註" at bounding box center [391, 265] width 313 height 38
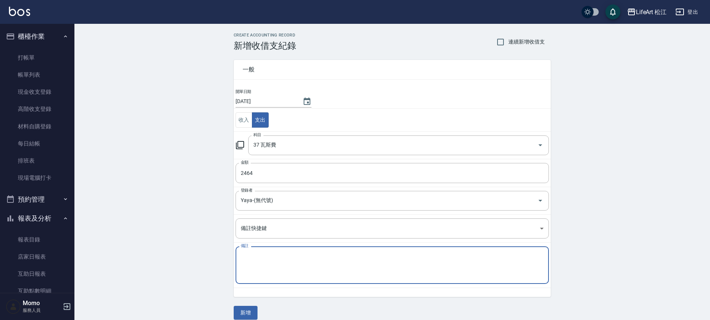
type textarea "j"
type textarea "瓦斯費２４６４"
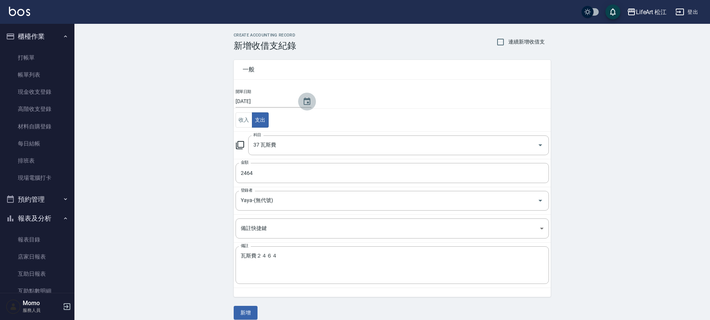
click at [305, 100] on icon "Choose date, selected date is 2025-09-11" at bounding box center [307, 100] width 7 height 7
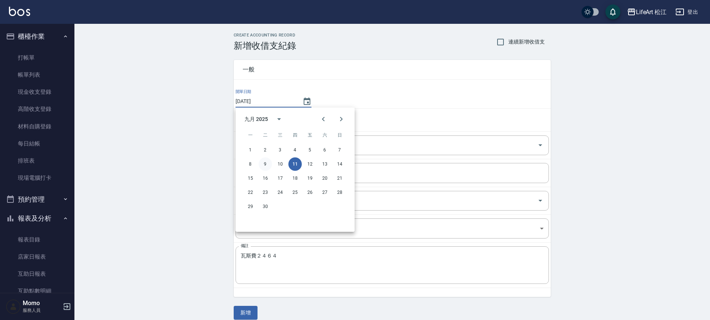
drag, startPoint x: 266, startPoint y: 166, endPoint x: 266, endPoint y: 170, distance: 4.9
click at [266, 166] on button "9" at bounding box center [265, 163] width 13 height 13
type input "[DATE]"
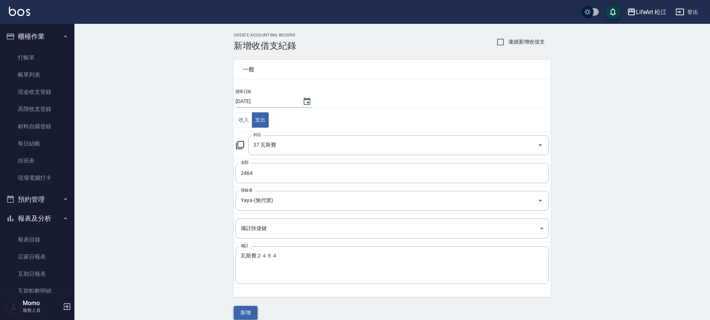
click at [245, 311] on button "新增" at bounding box center [246, 313] width 24 height 14
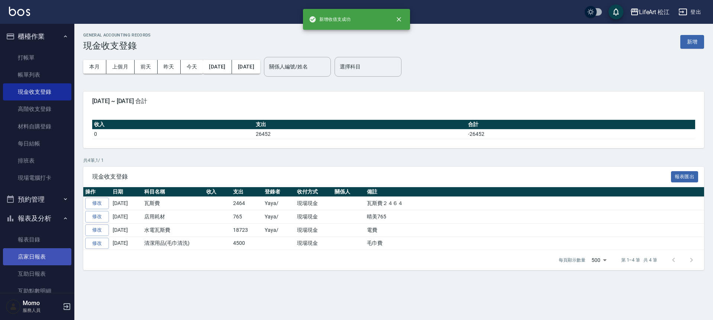
drag, startPoint x: 47, startPoint y: 254, endPoint x: 50, endPoint y: 250, distance: 5.2
click at [47, 253] on link "店家日報表" at bounding box center [37, 256] width 68 height 17
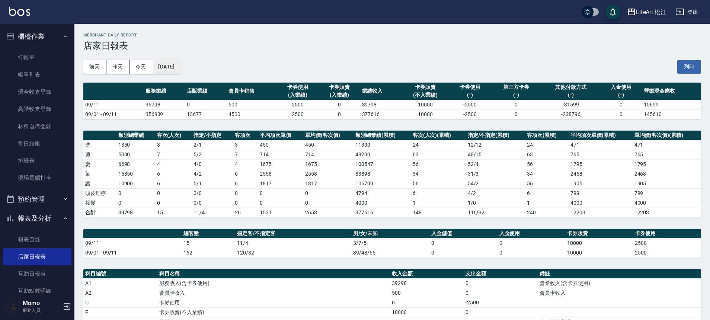
click at [179, 60] on button "[DATE]" at bounding box center [166, 67] width 28 height 14
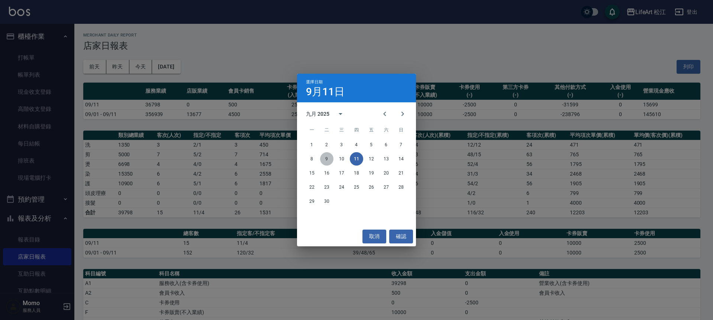
click at [324, 160] on button "9" at bounding box center [326, 158] width 13 height 13
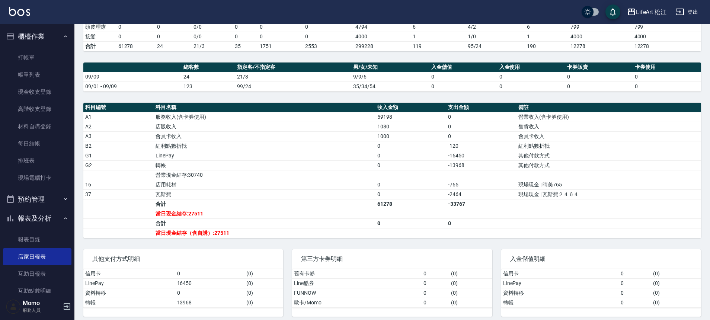
scroll to position [172, 0]
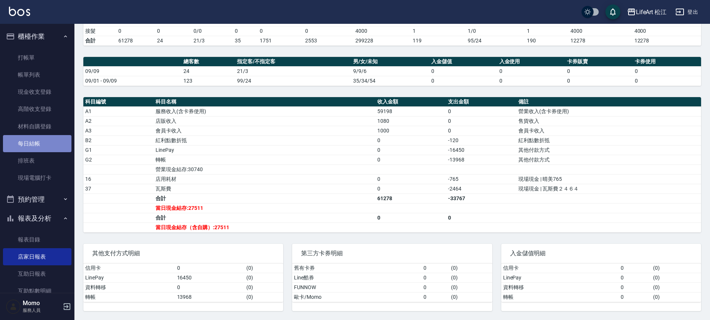
click at [50, 145] on link "每日結帳" at bounding box center [37, 143] width 68 height 17
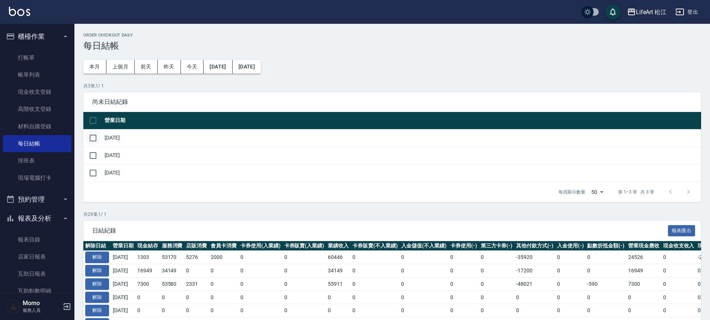
click at [100, 139] on input "checkbox" at bounding box center [93, 138] width 16 height 16
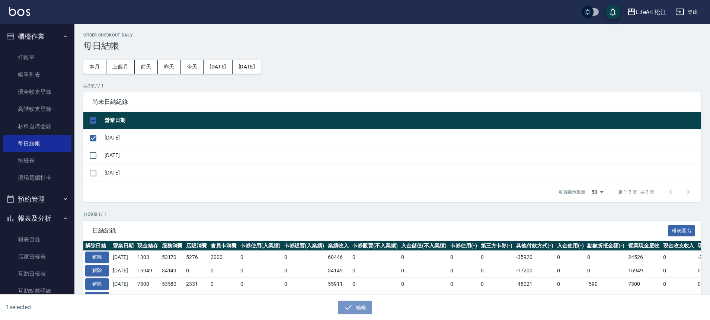
drag, startPoint x: 350, startPoint y: 307, endPoint x: 344, endPoint y: 293, distance: 15.4
click at [350, 307] on icon "button" at bounding box center [348, 307] width 9 height 9
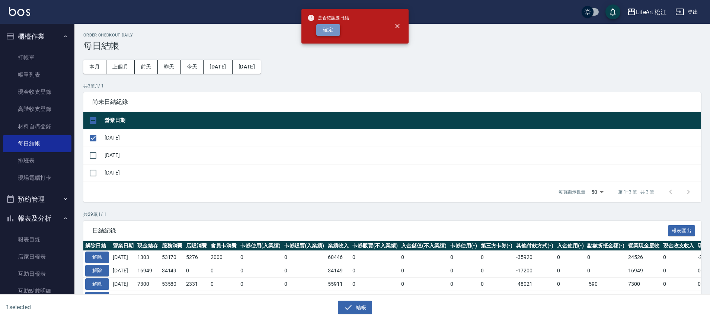
click at [333, 31] on button "確定" at bounding box center [328, 30] width 24 height 12
checkbox input "false"
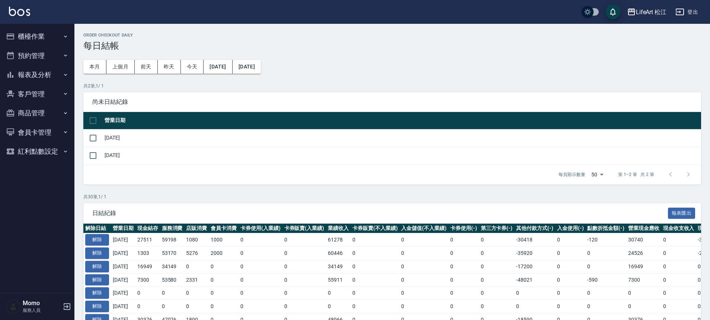
click at [43, 33] on button "櫃檯作業" at bounding box center [37, 36] width 68 height 19
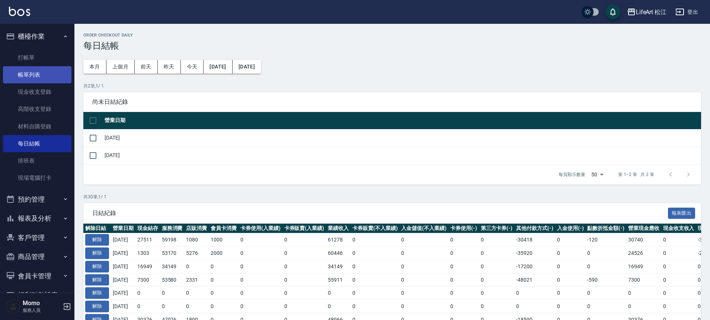
click at [52, 71] on link "帳單列表" at bounding box center [37, 74] width 68 height 17
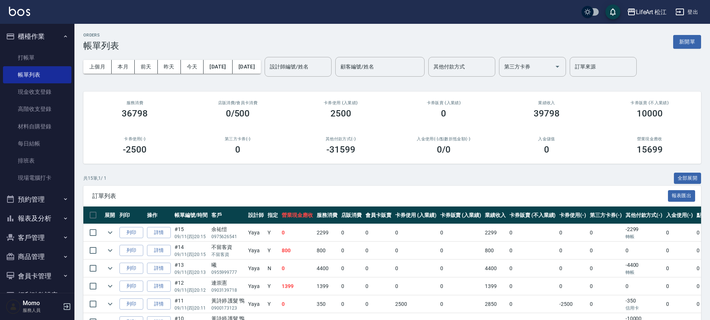
scroll to position [206, 0]
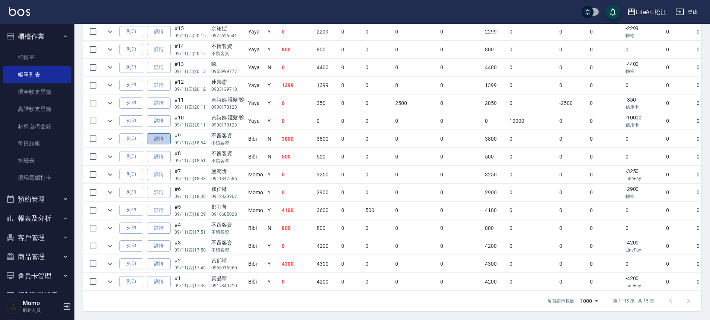
click at [159, 137] on link "詳情" at bounding box center [159, 139] width 24 height 12
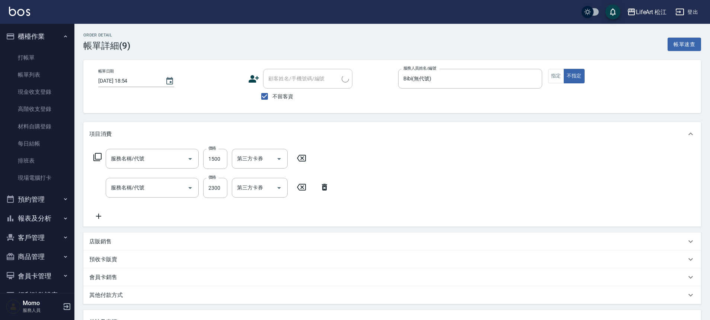
type input "2025/09/11 18:54"
checkbox input "true"
type input "Bibi(無代號)"
type input "過路客"
type input "605米樂絲護髮(605)"
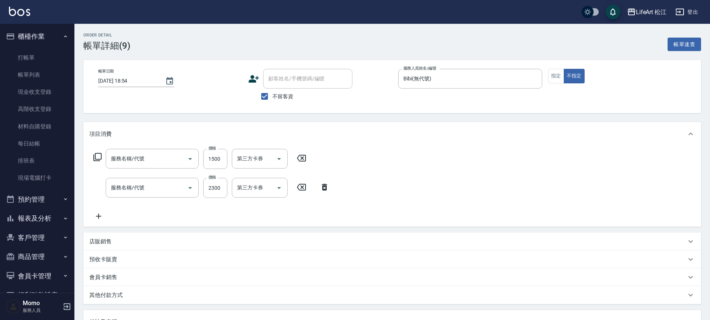
type input "701 染髮(701)"
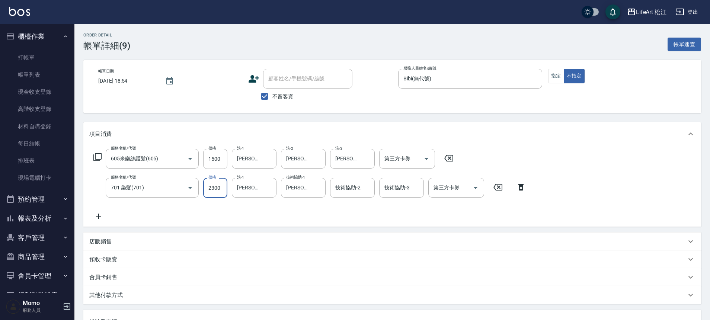
click at [214, 188] on input "2300" at bounding box center [215, 188] width 24 height 20
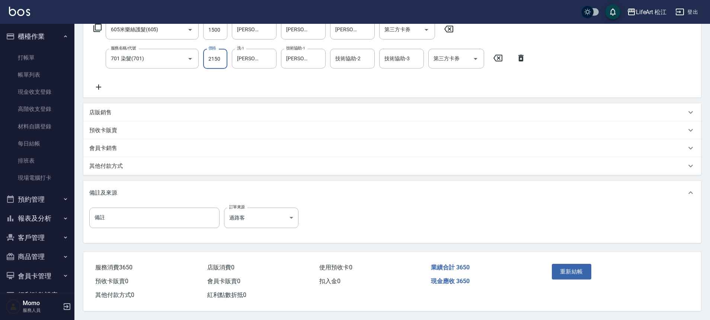
scroll to position [132, 0]
type input "2150"
click at [223, 165] on div "其他付款方式" at bounding box center [387, 166] width 597 height 8
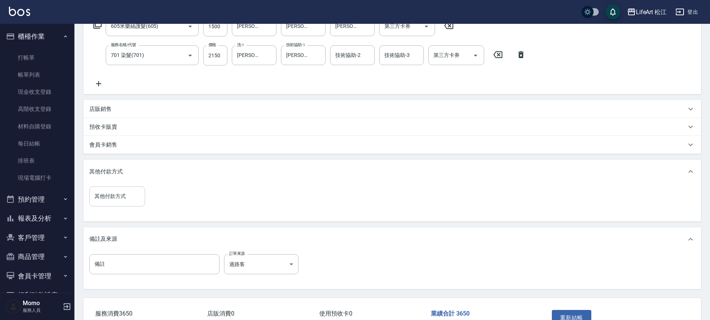
click at [114, 199] on input "其他付款方式" at bounding box center [117, 196] width 49 height 13
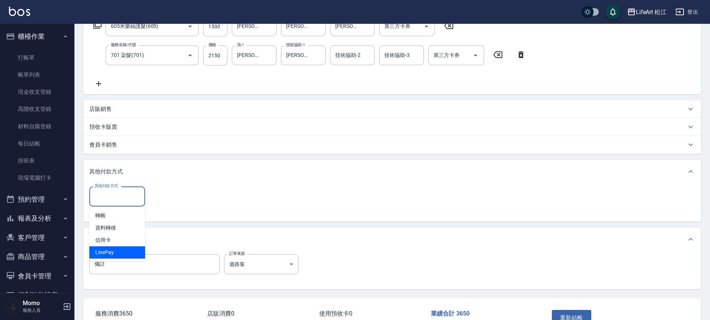
click at [114, 254] on span "LinePay" at bounding box center [117, 252] width 56 height 12
type input "LinePay"
click at [185, 196] on input "0" at bounding box center [178, 196] width 56 height 20
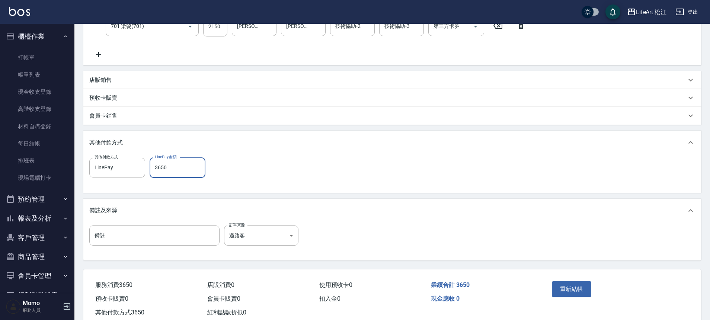
scroll to position [177, 0]
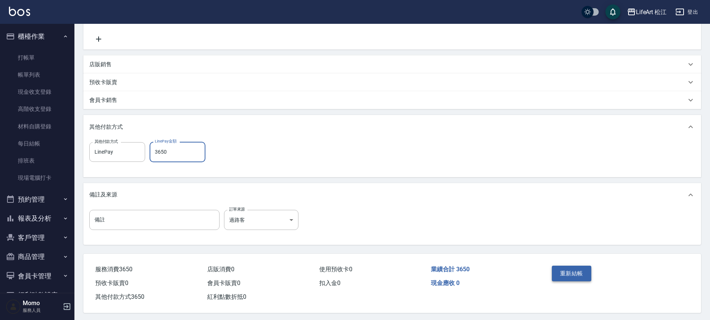
type input "3650"
click at [577, 277] on button "重新結帳" at bounding box center [571, 274] width 39 height 16
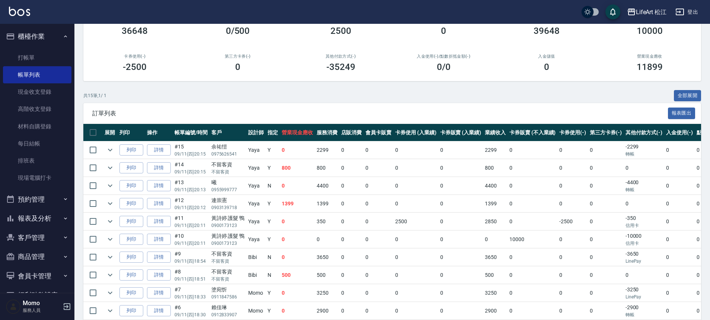
scroll to position [206, 0]
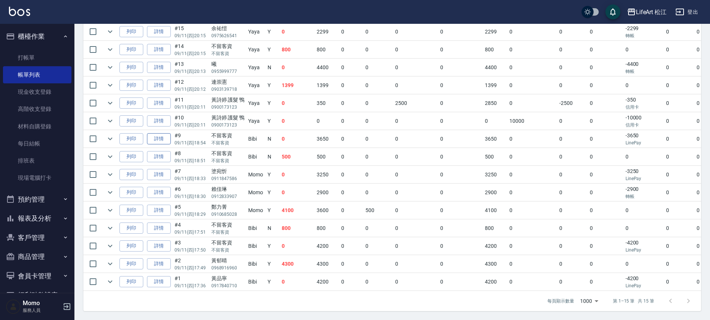
click at [165, 134] on link "詳情" at bounding box center [159, 139] width 24 height 12
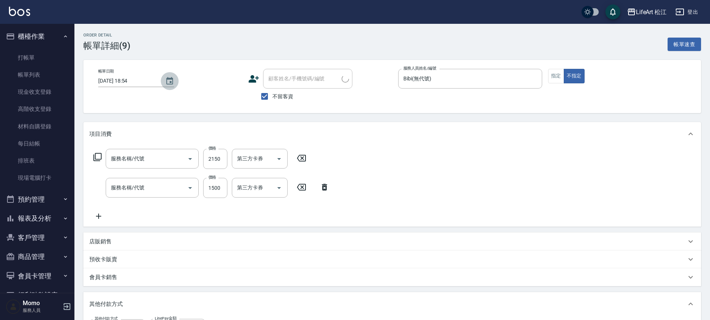
type input "2025/09/11 18:54"
checkbox input "true"
type input "Bibi(無代號)"
click at [168, 81] on icon "Choose date, selected date is 2025-09-11" at bounding box center [169, 81] width 9 height 9
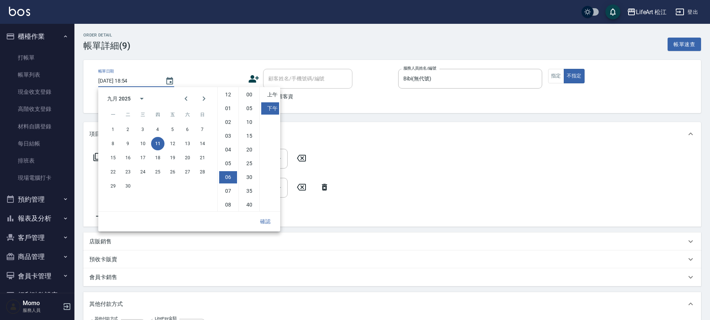
type input "701 染髮(701)"
type input "605米樂絲護髮(605)"
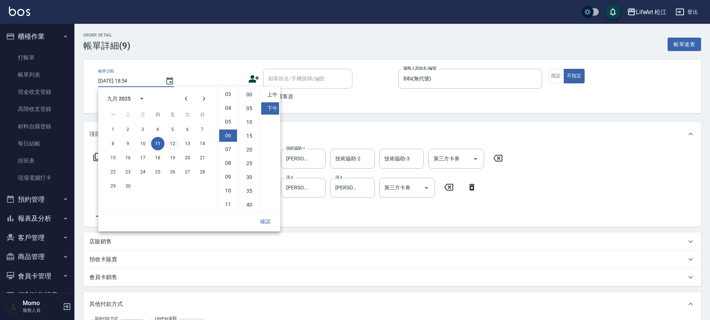
click at [176, 142] on button "12" at bounding box center [172, 143] width 13 height 13
type input "2025/09/12 18:54"
click at [272, 222] on button "確認" at bounding box center [265, 222] width 24 height 14
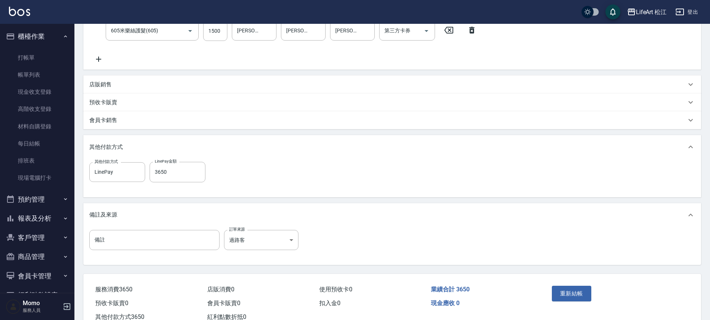
scroll to position [182, 0]
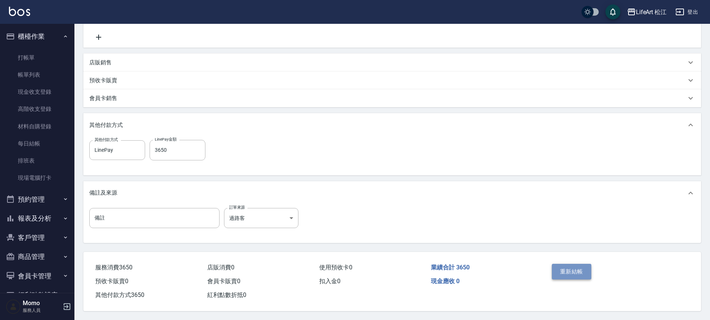
click at [566, 271] on button "重新結帳" at bounding box center [571, 272] width 39 height 16
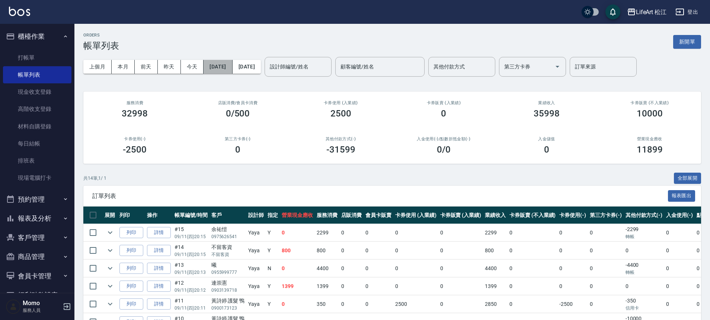
click at [232, 70] on button "[DATE]" at bounding box center [217, 67] width 29 height 14
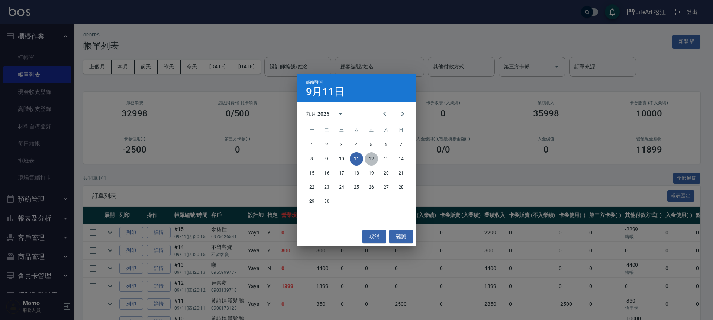
click at [369, 158] on button "12" at bounding box center [371, 158] width 13 height 13
